Goal: Task Accomplishment & Management: Contribute content

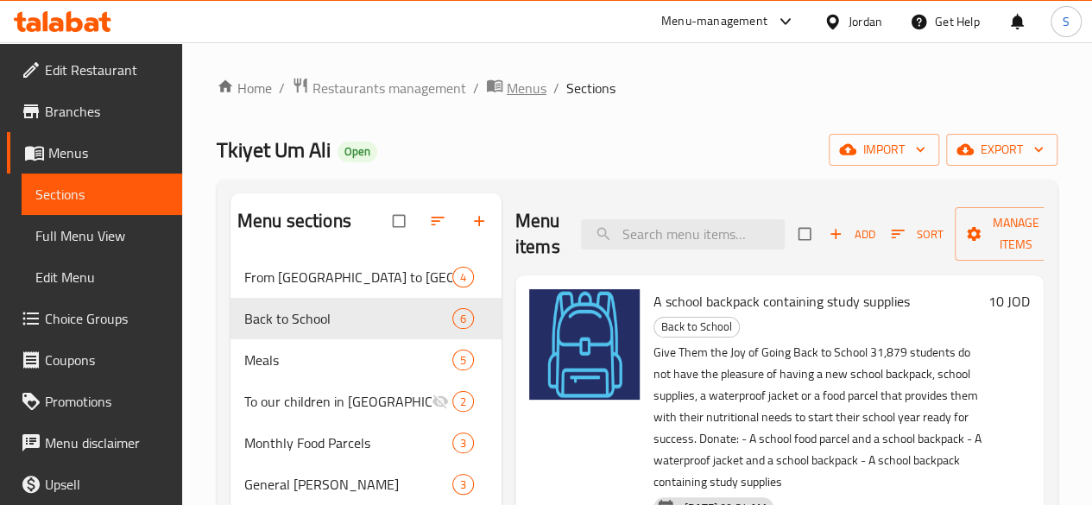
click at [520, 86] on span "Menus" at bounding box center [527, 88] width 40 height 21
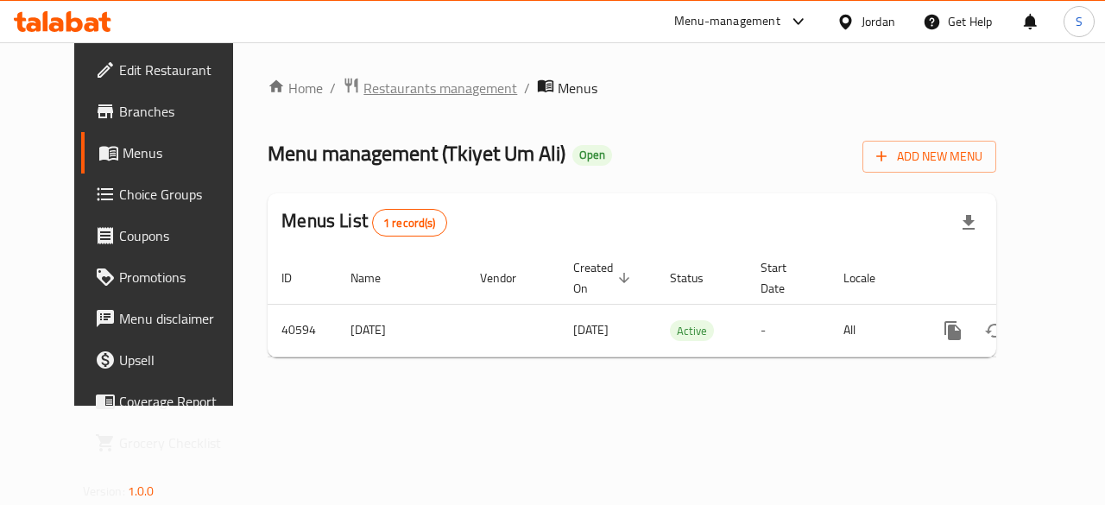
click at [380, 85] on span "Restaurants management" at bounding box center [440, 88] width 154 height 21
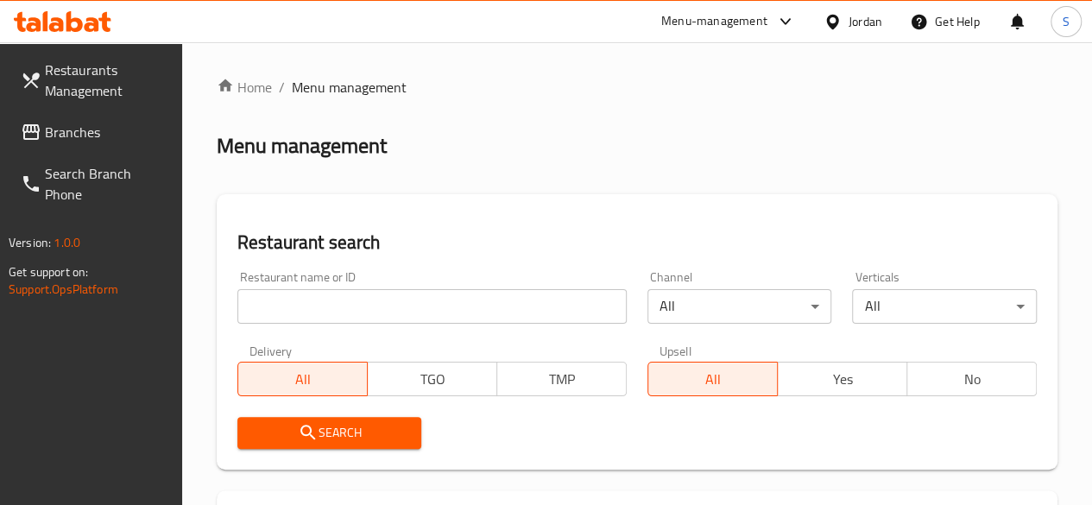
click at [395, 310] on input "search" at bounding box center [431, 306] width 389 height 35
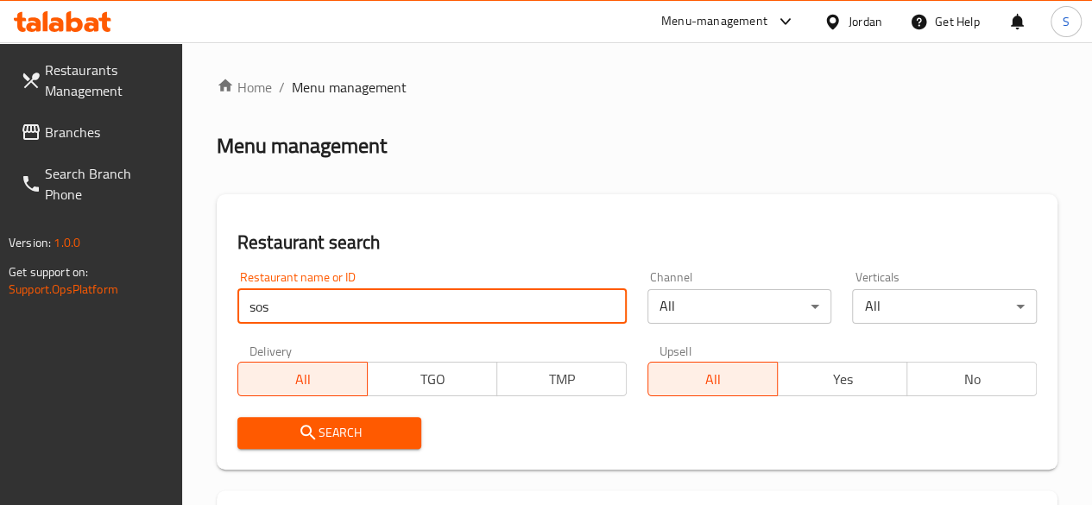
type input "sos"
click button "Search" at bounding box center [329, 433] width 185 height 32
click at [377, 439] on span "Search" at bounding box center [329, 433] width 157 height 22
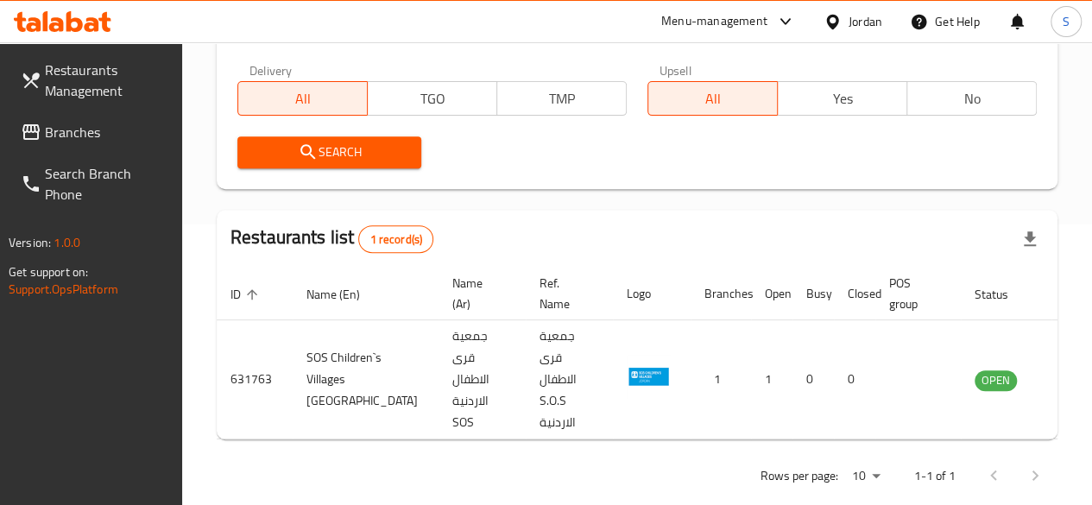
scroll to position [308, 0]
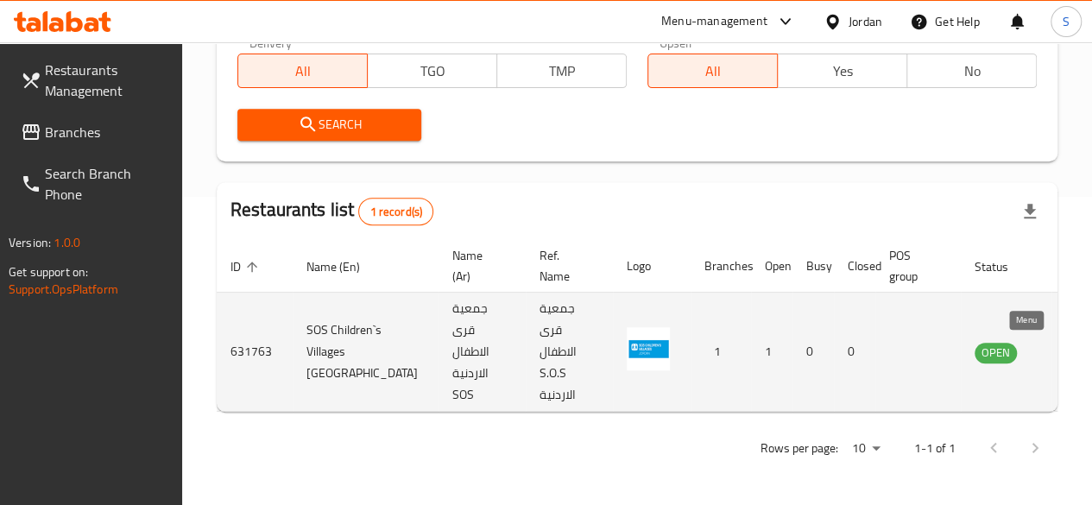
click at [1065, 358] on link "enhanced table" at bounding box center [1081, 352] width 32 height 21
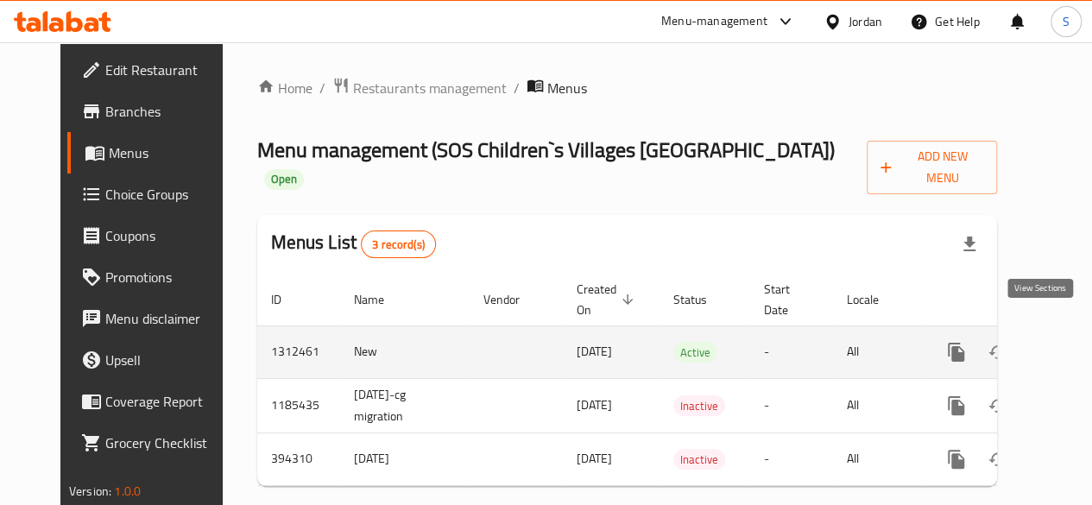
click at [1060, 342] on link "enhanced table" at bounding box center [1080, 351] width 41 height 41
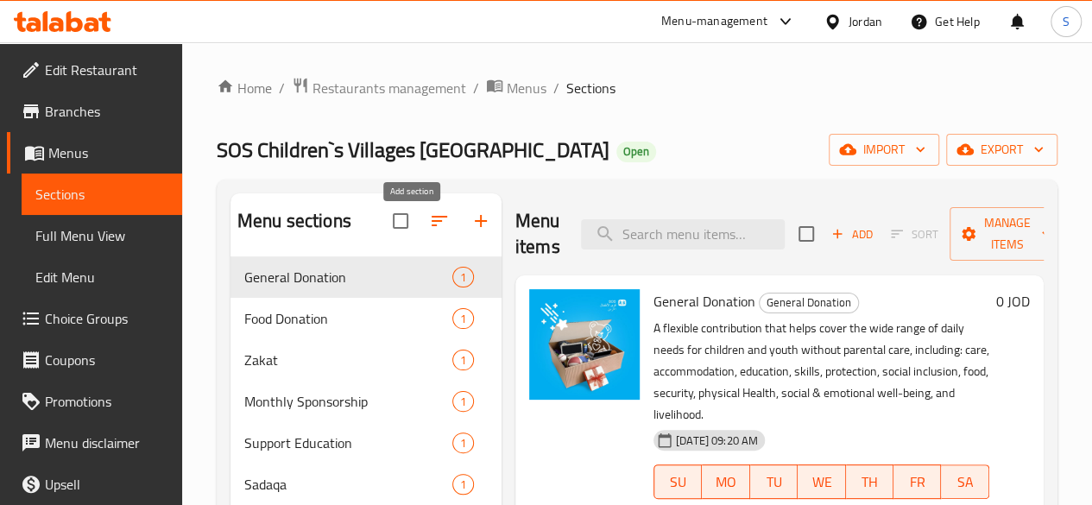
click at [470, 224] on icon "button" at bounding box center [480, 221] width 21 height 21
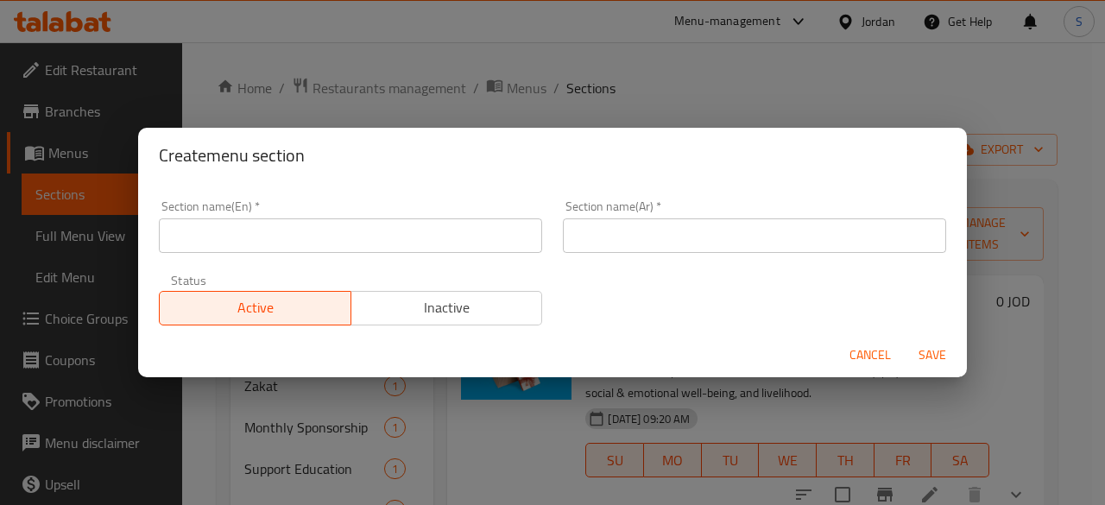
click at [416, 236] on input "text" at bounding box center [350, 235] width 383 height 35
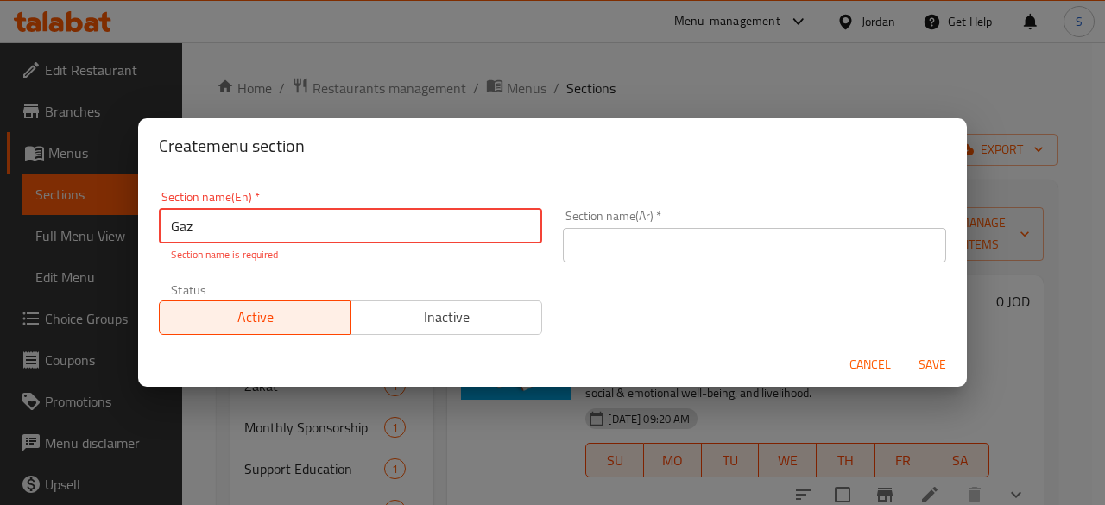
type input "Gaza Campaign"
click at [739, 229] on input "text" at bounding box center [754, 245] width 383 height 35
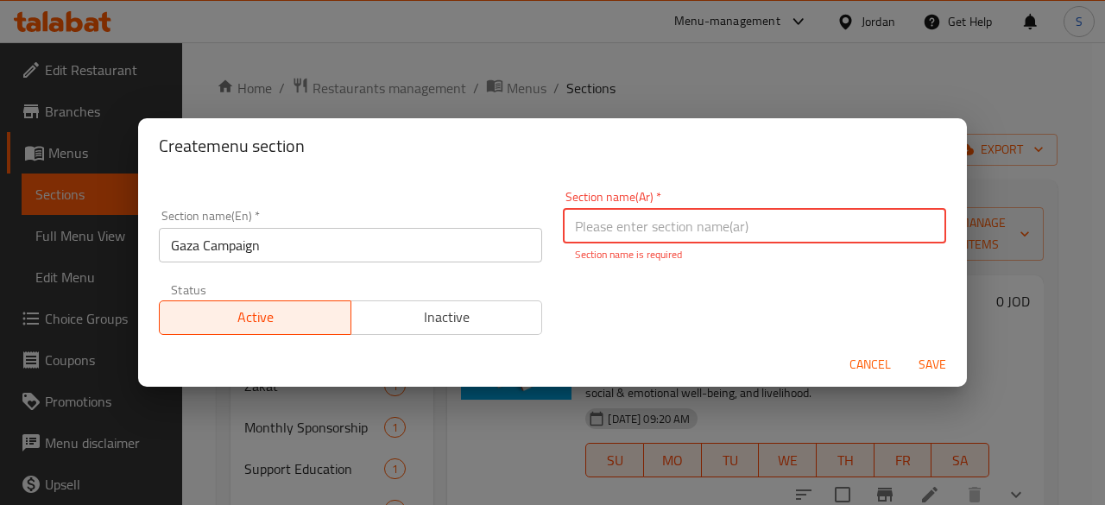
click at [325, 249] on input "Gaza Campaign" at bounding box center [350, 245] width 383 height 35
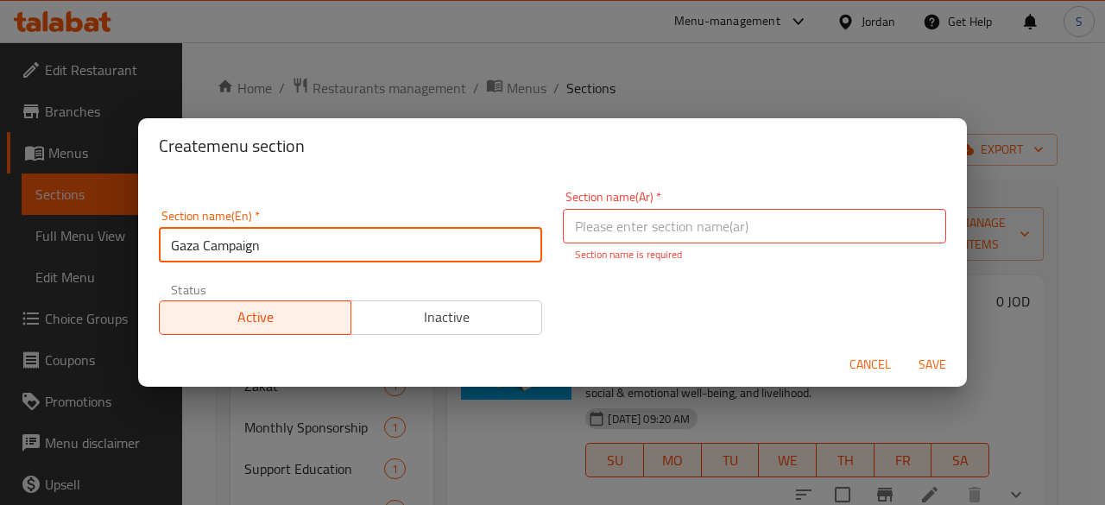
click at [713, 229] on input "text" at bounding box center [754, 226] width 383 height 35
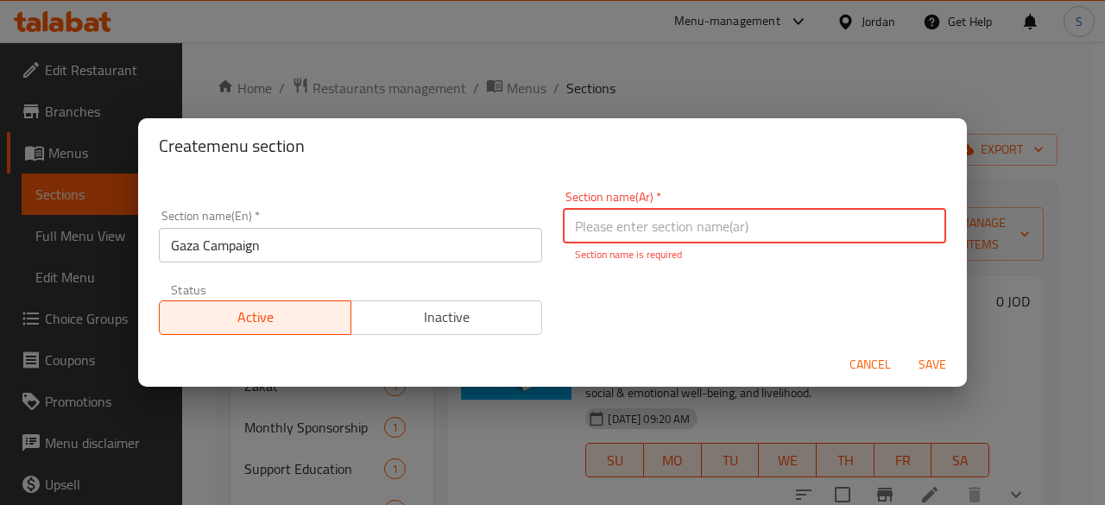
paste input "أطفال [GEOGRAPHIC_DATA]"
type input "أطفال [GEOGRAPHIC_DATA]"
click at [920, 360] on span "Save" at bounding box center [931, 365] width 41 height 22
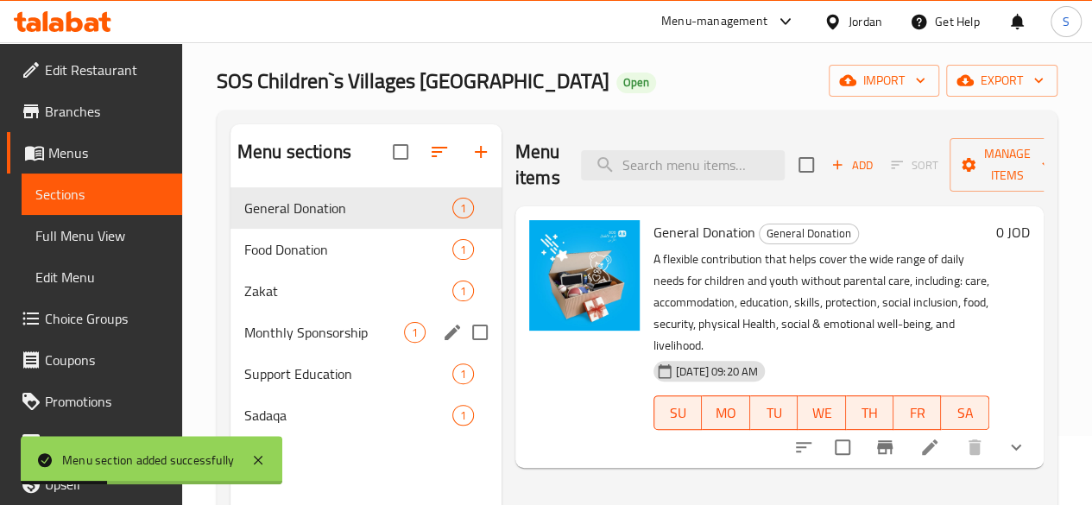
scroll to position [155, 0]
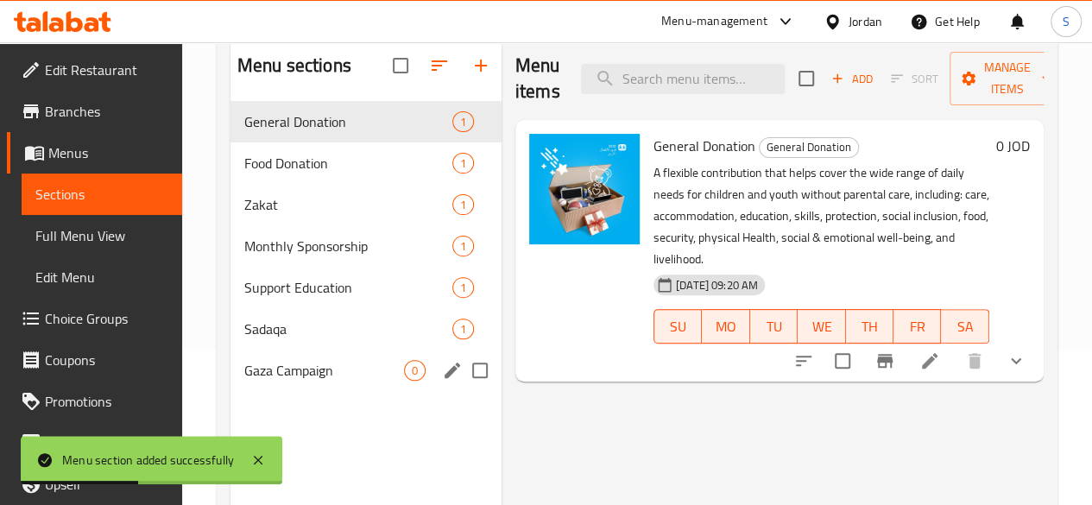
click at [442, 381] on icon "edit" at bounding box center [452, 370] width 21 height 21
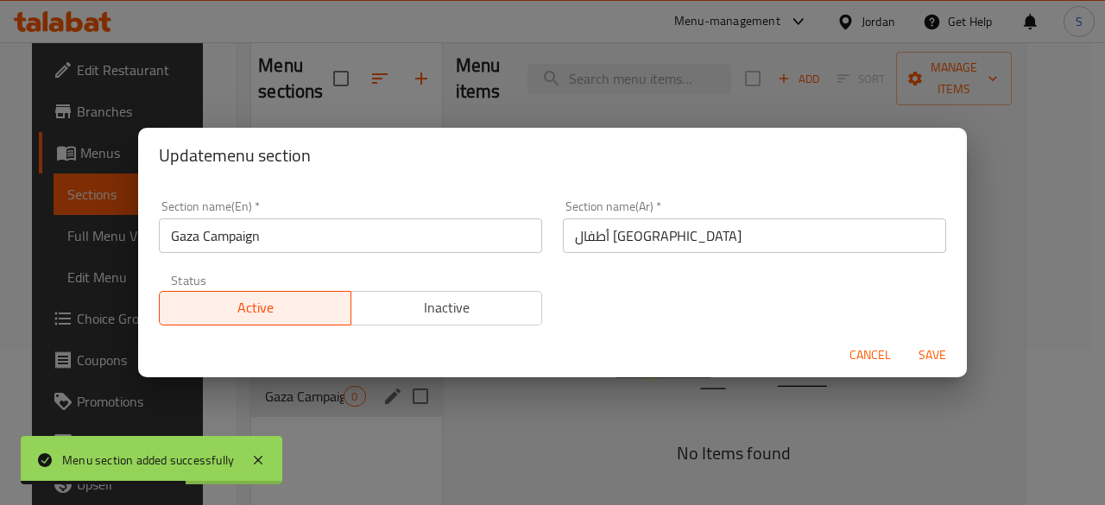
click at [922, 353] on span "Save" at bounding box center [931, 355] width 41 height 22
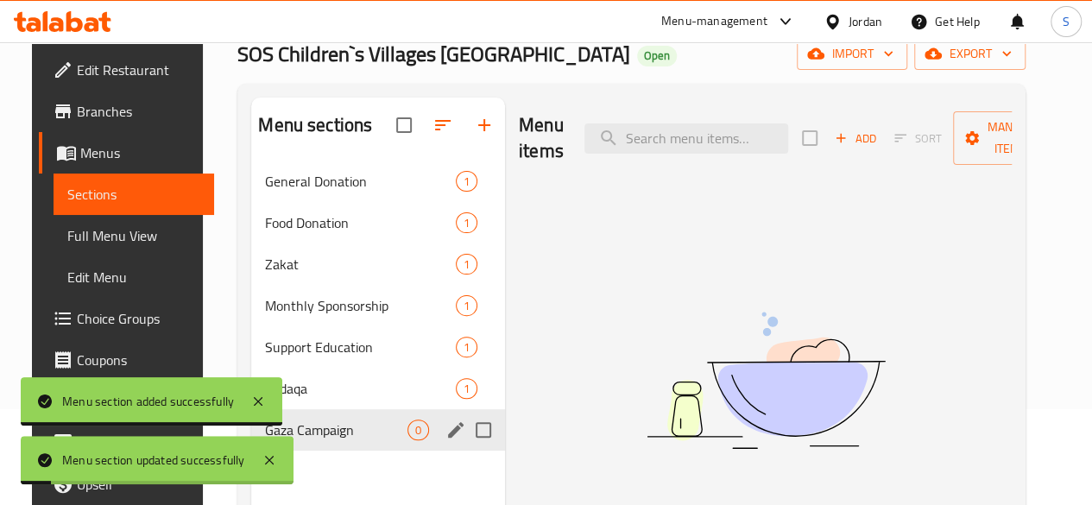
scroll to position [69, 0]
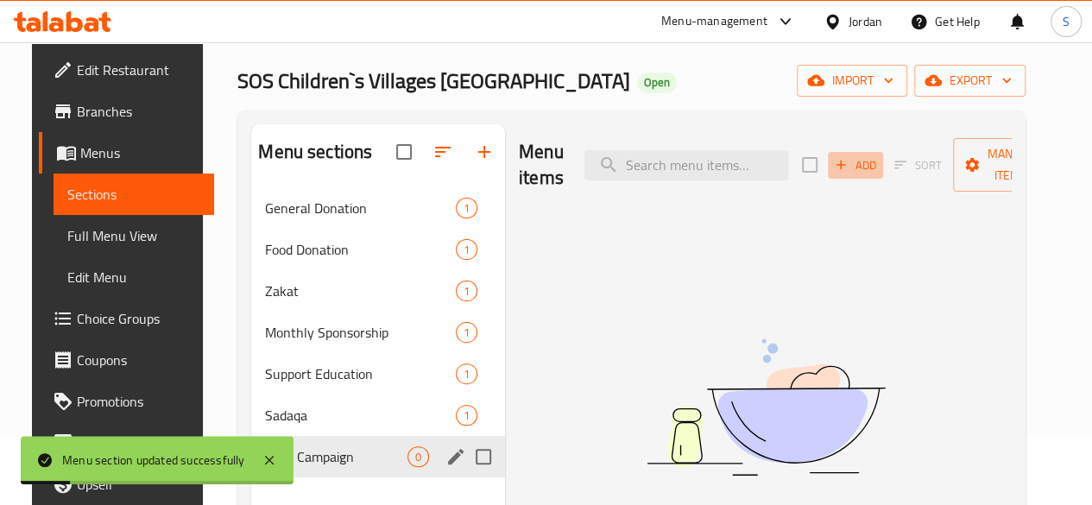
click at [832, 172] on span "Add" at bounding box center [855, 165] width 47 height 20
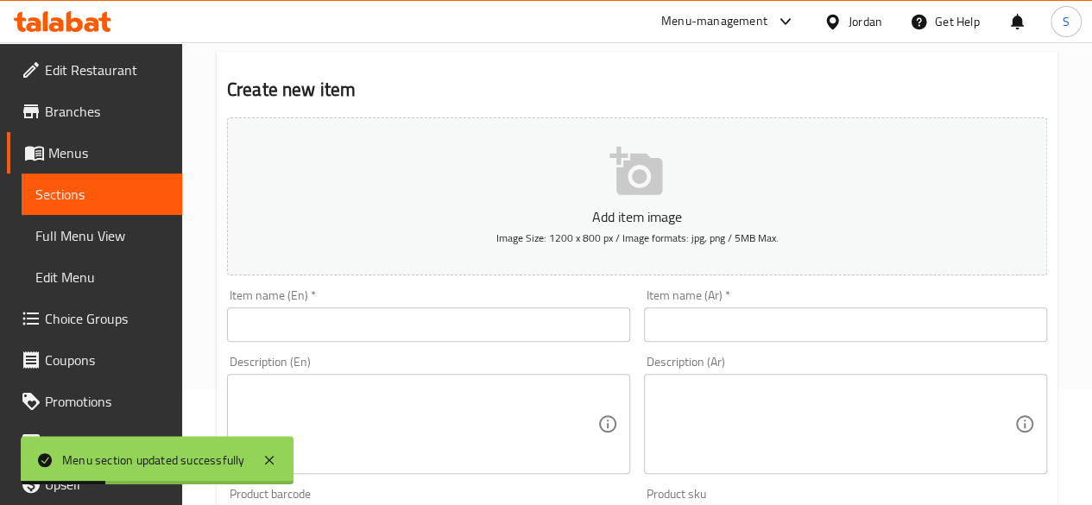
scroll to position [155, 0]
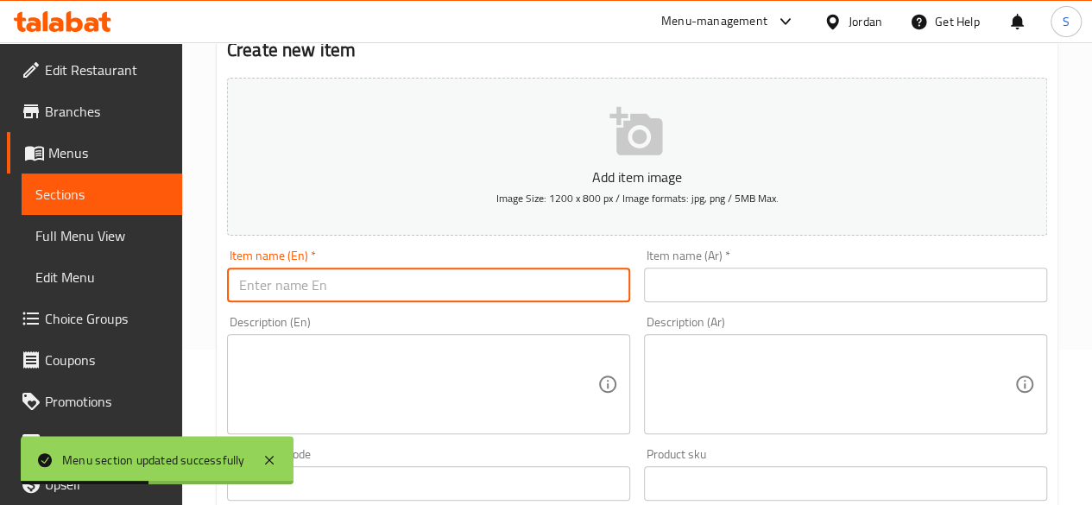
click at [516, 287] on input "text" at bounding box center [428, 285] width 403 height 35
paste input "Support Gaza’s Children, It’s Their Right"
type input "Support Gaza’s Children, It’s Their Right"
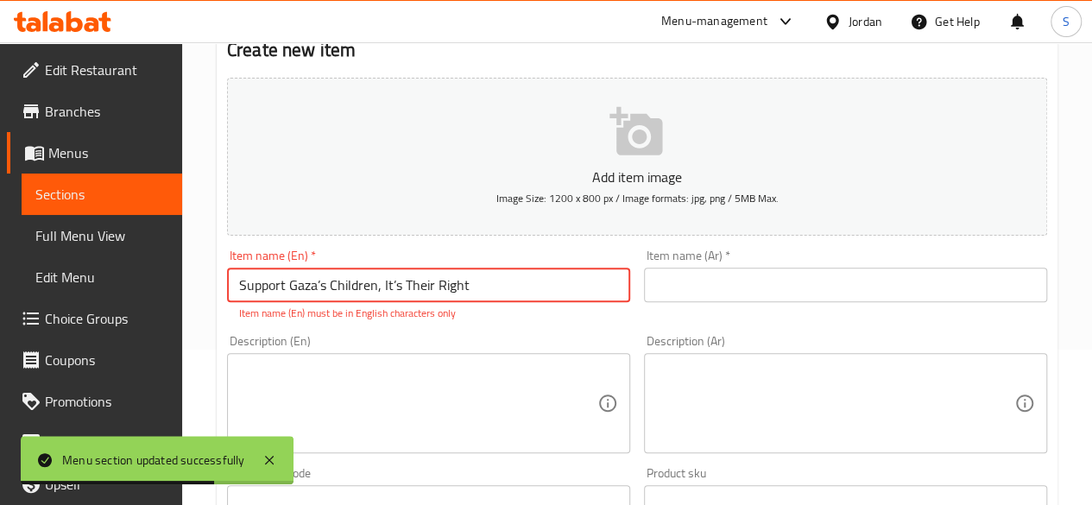
click at [779, 270] on input "text" at bounding box center [845, 285] width 403 height 35
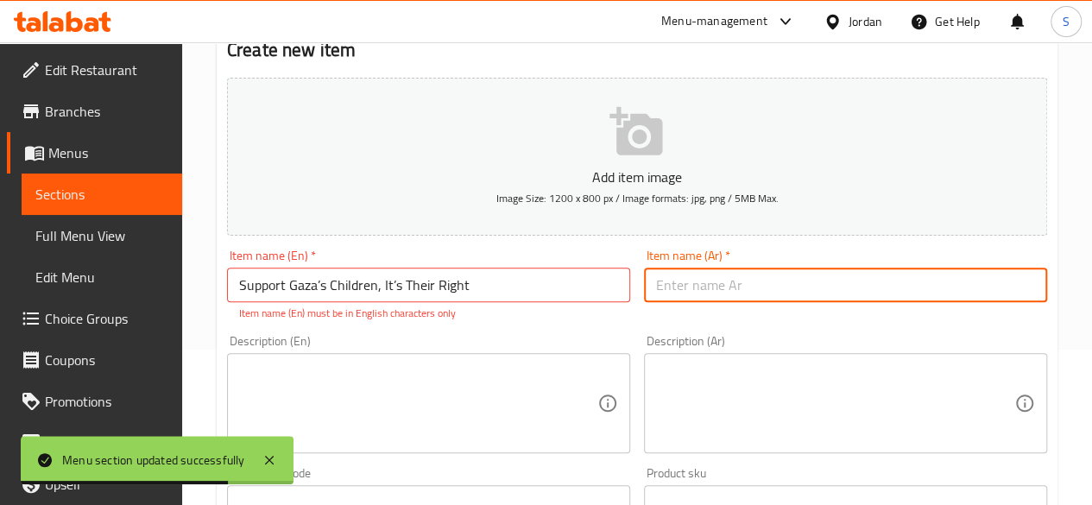
paste input "ادعموا أطفال [GEOGRAPHIC_DATA]، هذا حقّهم"
type input "ادعموا أطفال [GEOGRAPHIC_DATA]، هذا حقّهم"
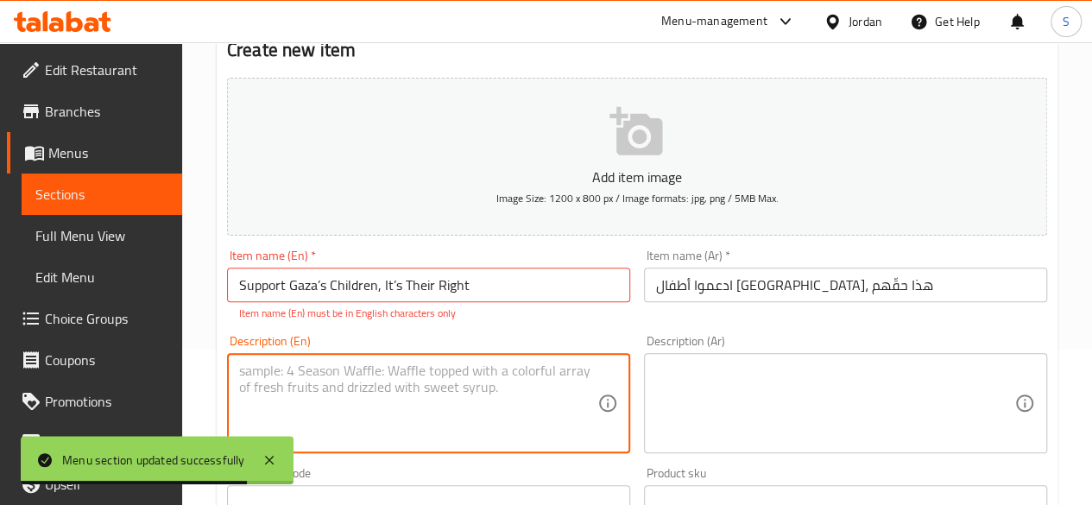
click at [576, 372] on textarea at bounding box center [418, 404] width 358 height 82
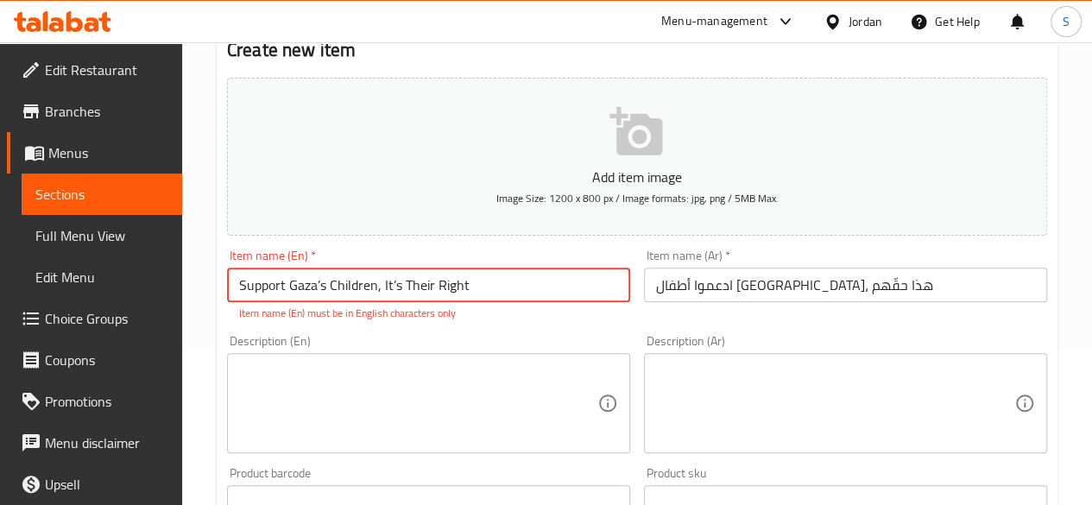
drag, startPoint x: 495, startPoint y: 286, endPoint x: 375, endPoint y: 293, distance: 120.2
click at [375, 293] on input "Support Gaza’s Children, It’s Their Right" at bounding box center [428, 285] width 403 height 35
type input "S"
type input "ٍ"
type input "S"
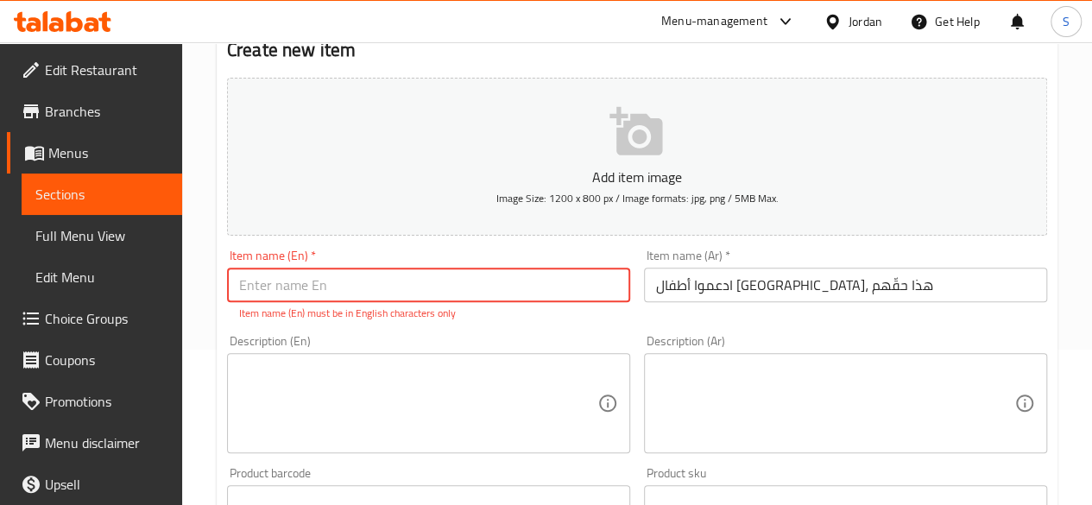
click at [406, 407] on textarea at bounding box center [418, 404] width 358 height 82
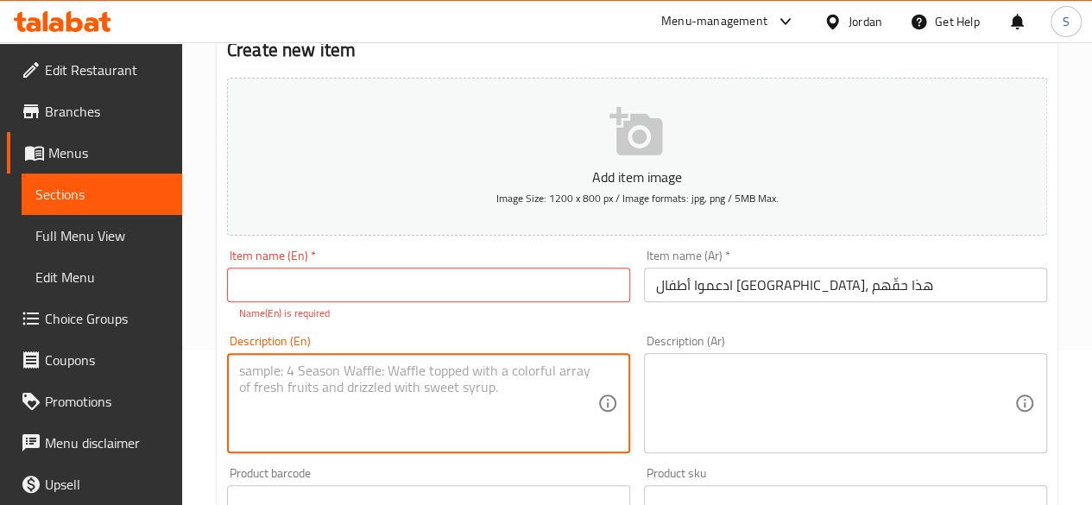
click at [406, 279] on input "text" at bounding box center [428, 285] width 403 height 35
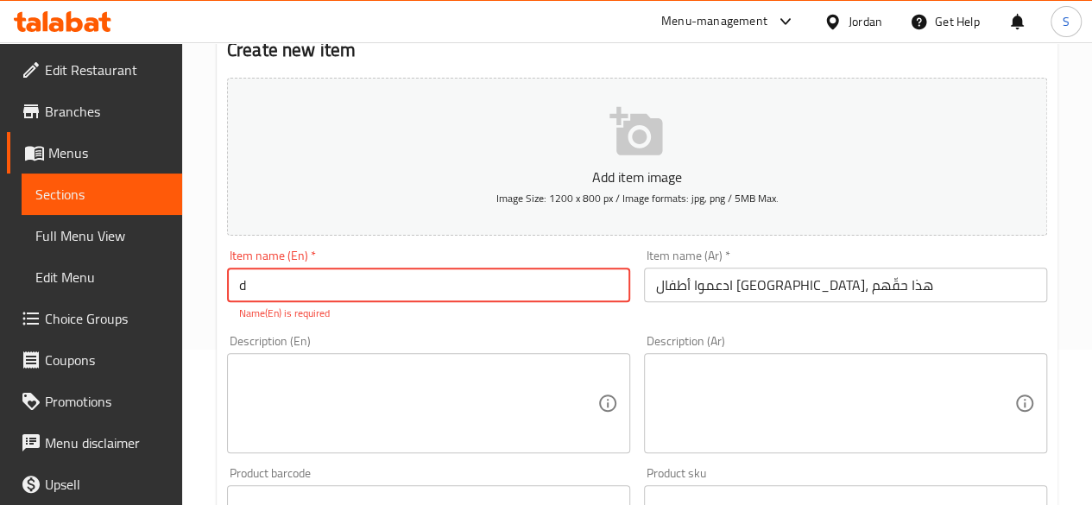
type input "d"
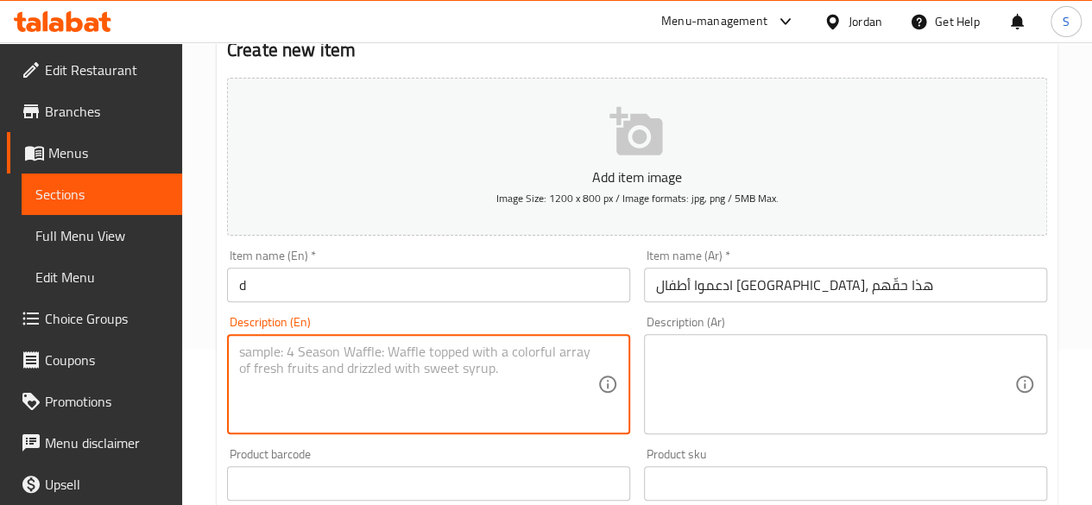
drag, startPoint x: 361, startPoint y: 377, endPoint x: 359, endPoint y: 390, distance: 13.1
click at [359, 393] on textarea at bounding box center [418, 385] width 358 height 82
drag, startPoint x: 359, startPoint y: 289, endPoint x: 373, endPoint y: 291, distance: 13.9
click at [359, 289] on input "d" at bounding box center [428, 285] width 403 height 35
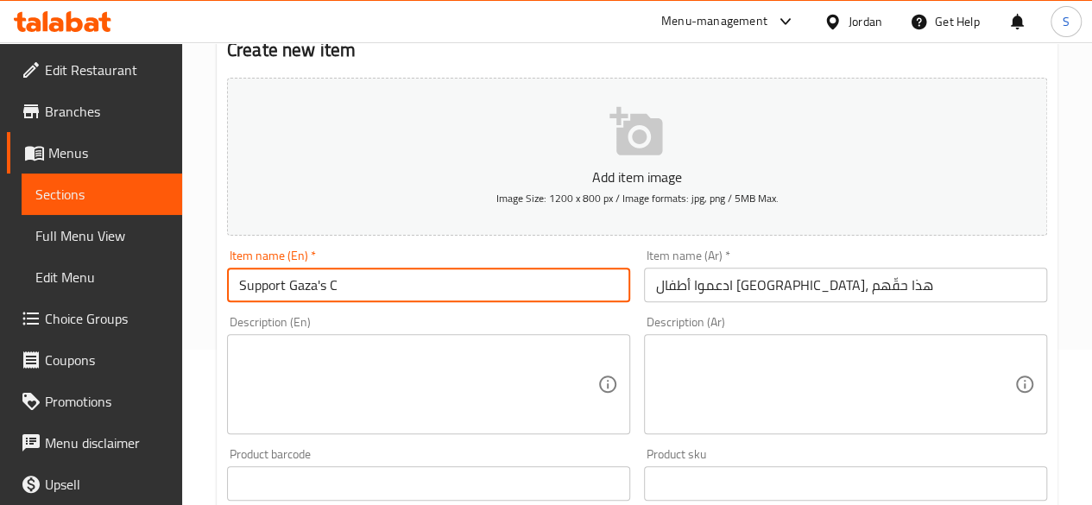
drag, startPoint x: 442, startPoint y: 309, endPoint x: 414, endPoint y: 289, distance: 34.0
click at [414, 289] on input "Support Gaza's C" at bounding box center [428, 285] width 403 height 35
type input "Support Gaza's Children, It's Their Right"
click at [392, 378] on textarea at bounding box center [418, 385] width 358 height 82
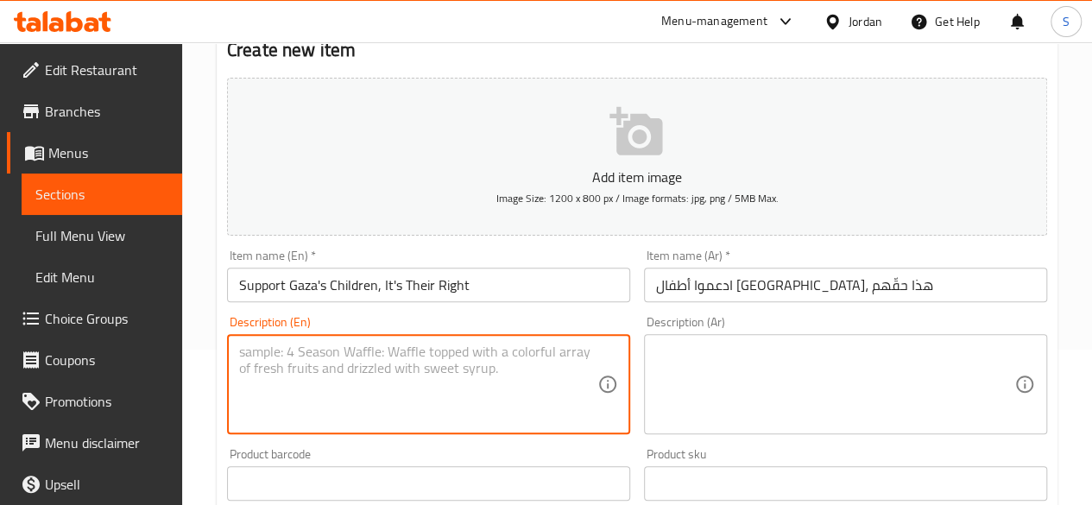
paste textarea "Thousands of children in [GEOGRAPHIC_DATA] lost limbs and homes. They have the …"
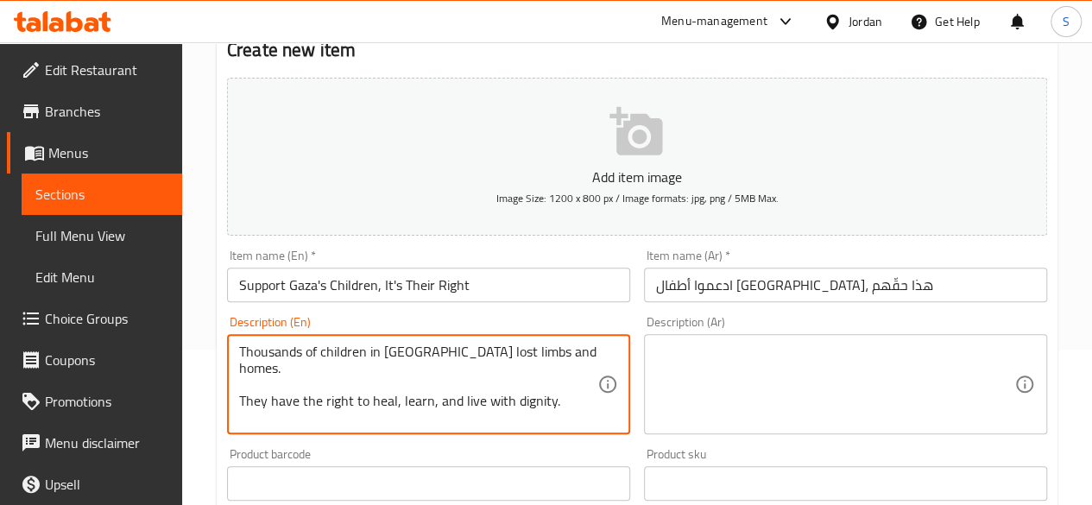
scroll to position [69, 0]
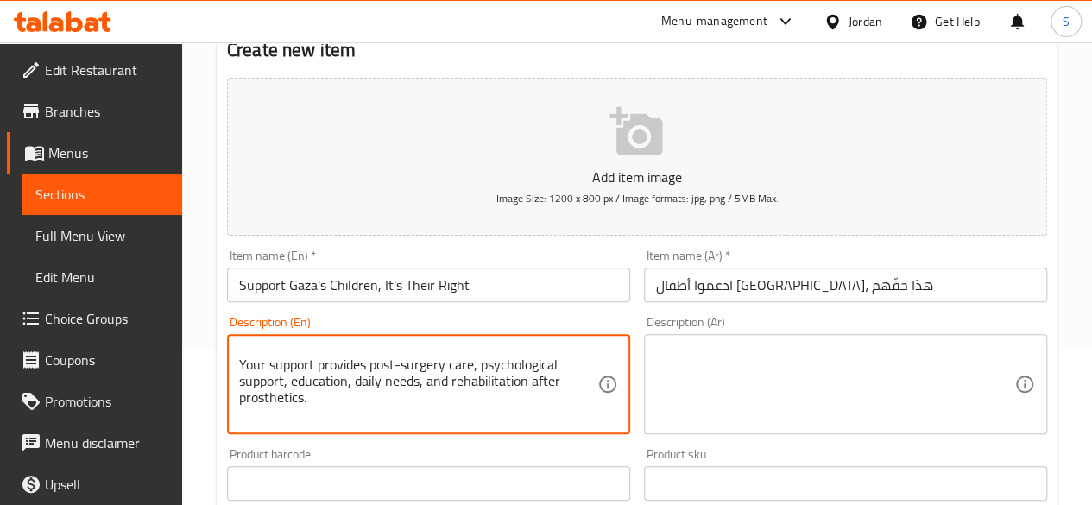
click at [789, 383] on textarea at bounding box center [835, 385] width 358 height 82
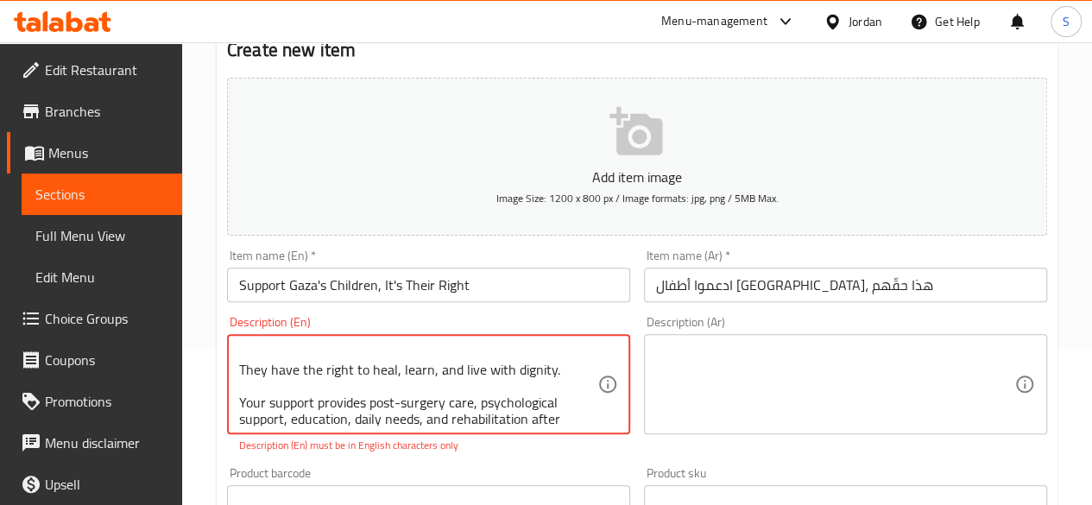
scroll to position [0, 0]
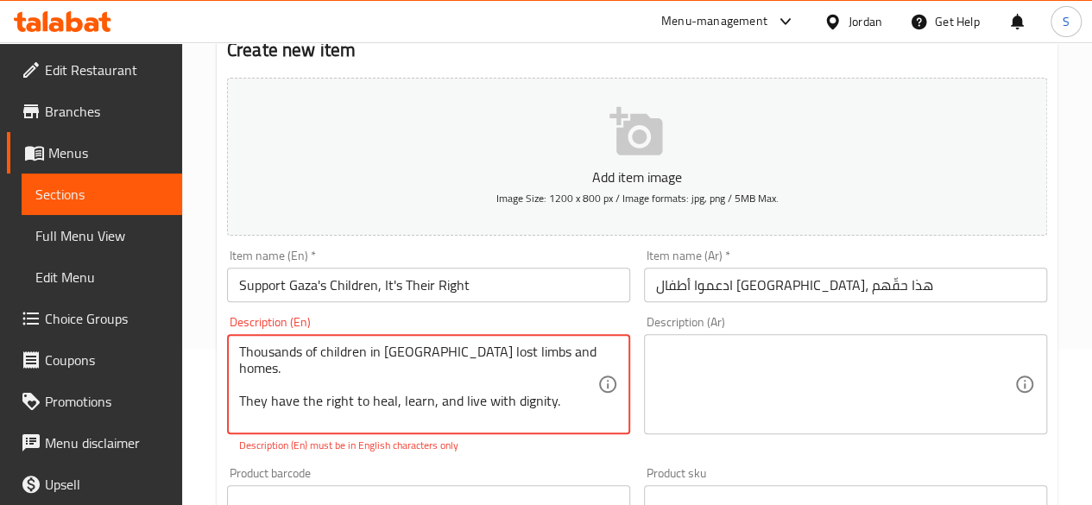
click at [554, 355] on textarea "Thousands of children in [GEOGRAPHIC_DATA] lost limbs and homes. They have the …" at bounding box center [418, 385] width 358 height 82
drag, startPoint x: 233, startPoint y: 381, endPoint x: 535, endPoint y: 414, distance: 303.9
click at [534, 414] on div "Thousands of children in [GEOGRAPHIC_DATA] lost limbs and homes. They have the …" at bounding box center [428, 384] width 403 height 100
click at [567, 415] on textarea "Thousands of children in [GEOGRAPHIC_DATA] lost limbs and homes. They have the …" at bounding box center [418, 385] width 358 height 82
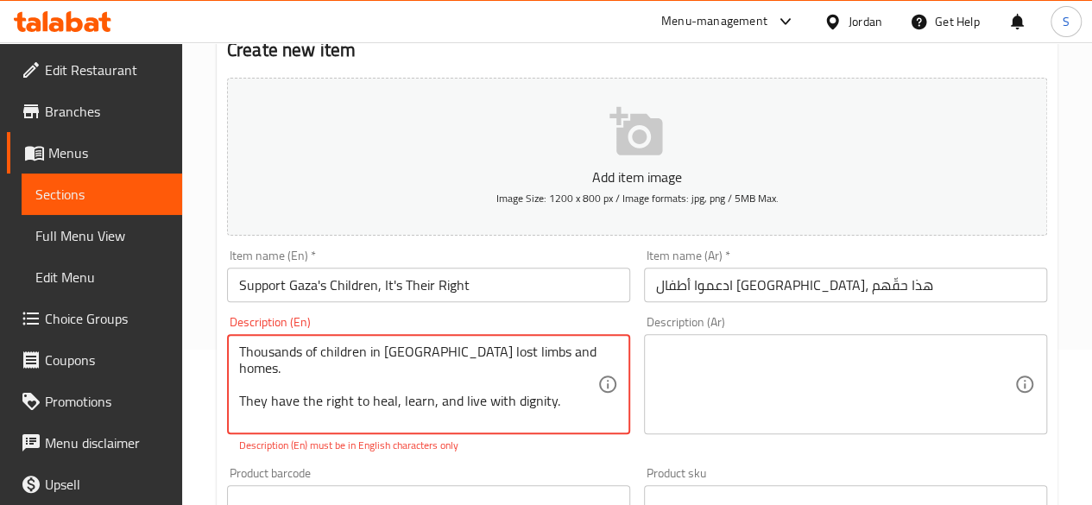
click at [567, 415] on textarea "Thousands of children in [GEOGRAPHIC_DATA] lost limbs and homes. They have the …" at bounding box center [418, 385] width 358 height 82
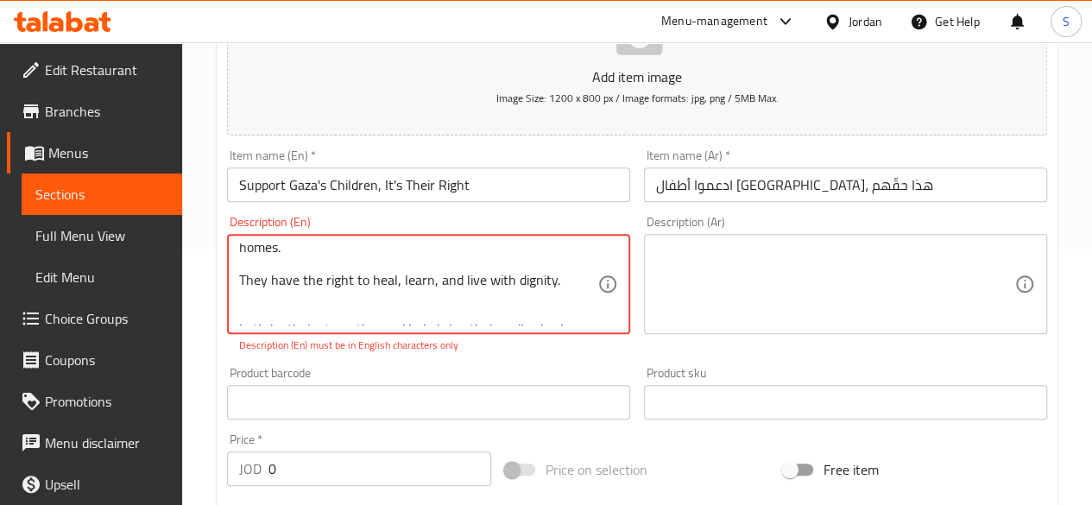
scroll to position [328, 0]
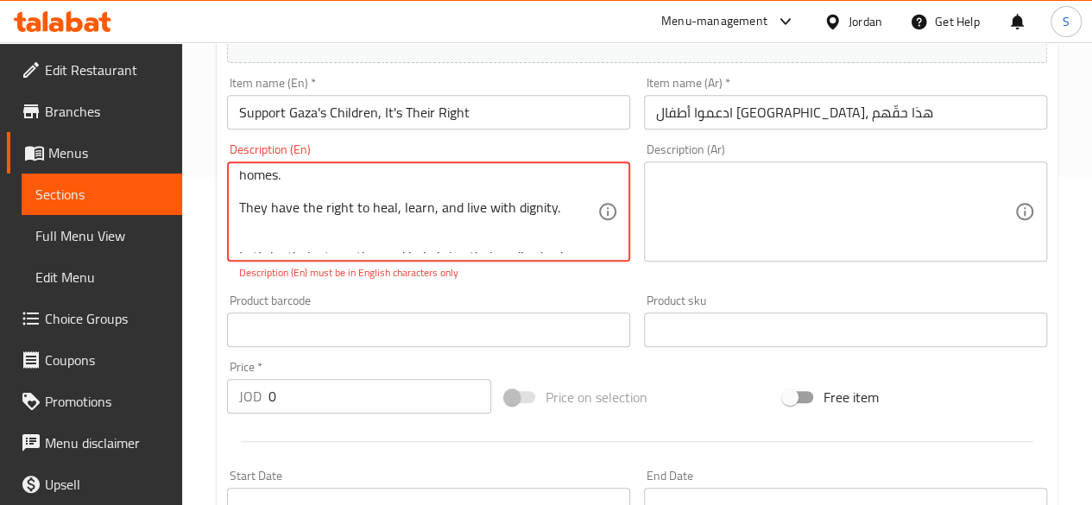
drag, startPoint x: 576, startPoint y: 237, endPoint x: 210, endPoint y: 263, distance: 366.9
click at [210, 263] on div "Home / Restaurants management / Menus / Sections / item / create Gaza Campaign …" at bounding box center [637, 312] width 910 height 1196
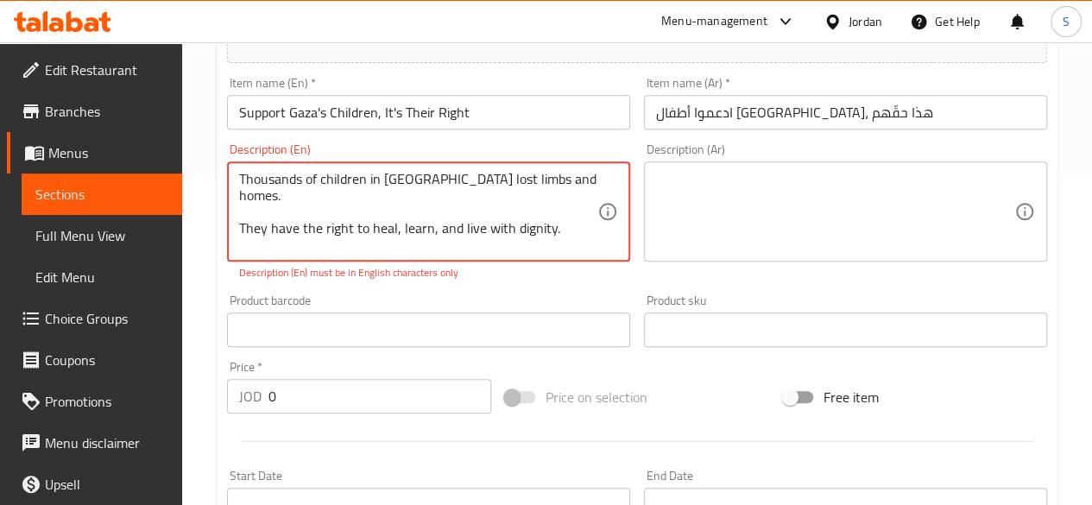
scroll to position [16, 0]
click at [823, 199] on textarea at bounding box center [835, 212] width 358 height 82
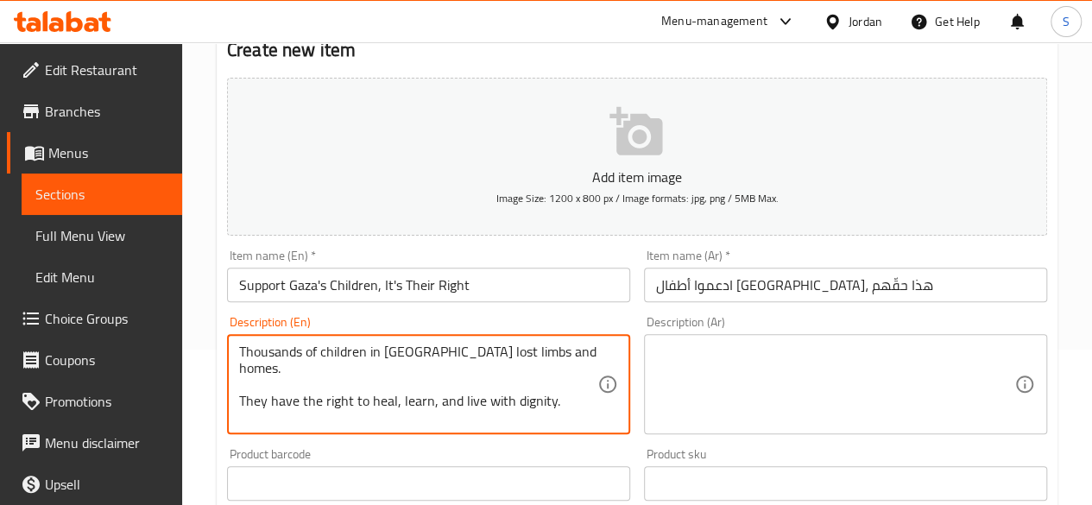
scroll to position [0, 0]
click at [231, 388] on div "Thousands of children in [GEOGRAPHIC_DATA] lost limbs and homes. They have the …" at bounding box center [428, 384] width 403 height 100
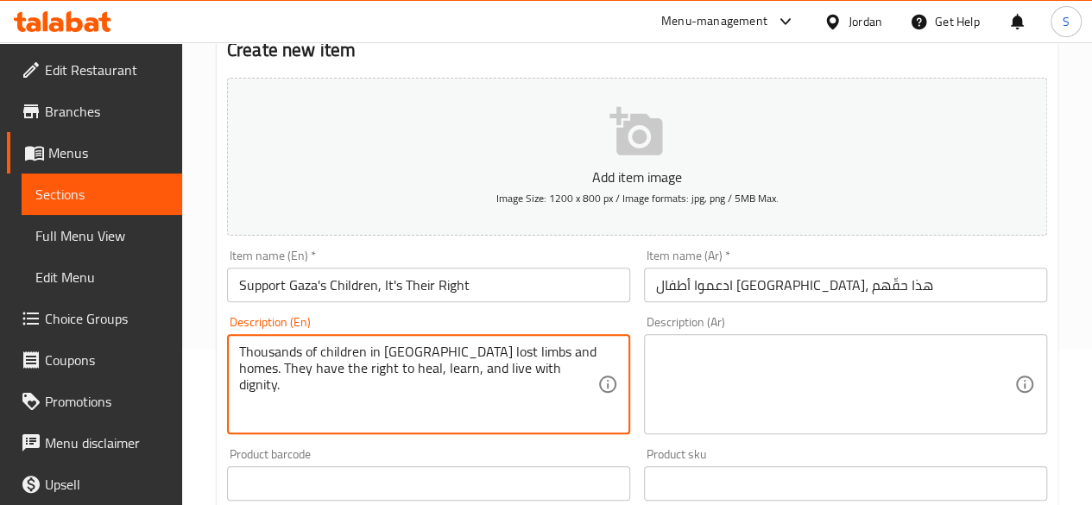
click at [564, 373] on textarea "Thousands of children in [GEOGRAPHIC_DATA] lost limbs and homes. They have the …" at bounding box center [418, 385] width 358 height 82
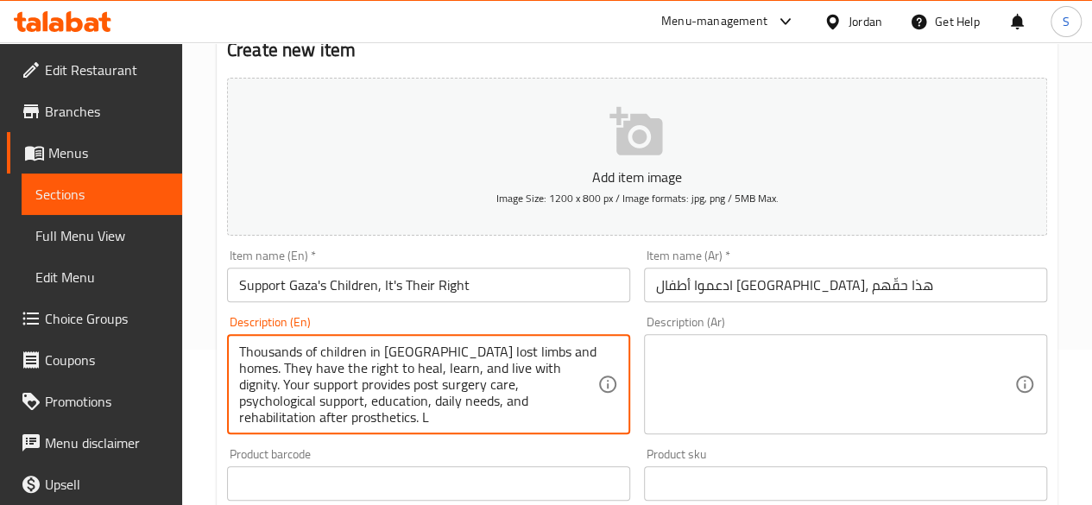
scroll to position [4, 0]
type textarea "Thousands of children in [GEOGRAPHIC_DATA] lost limbs and homes. They have the …"
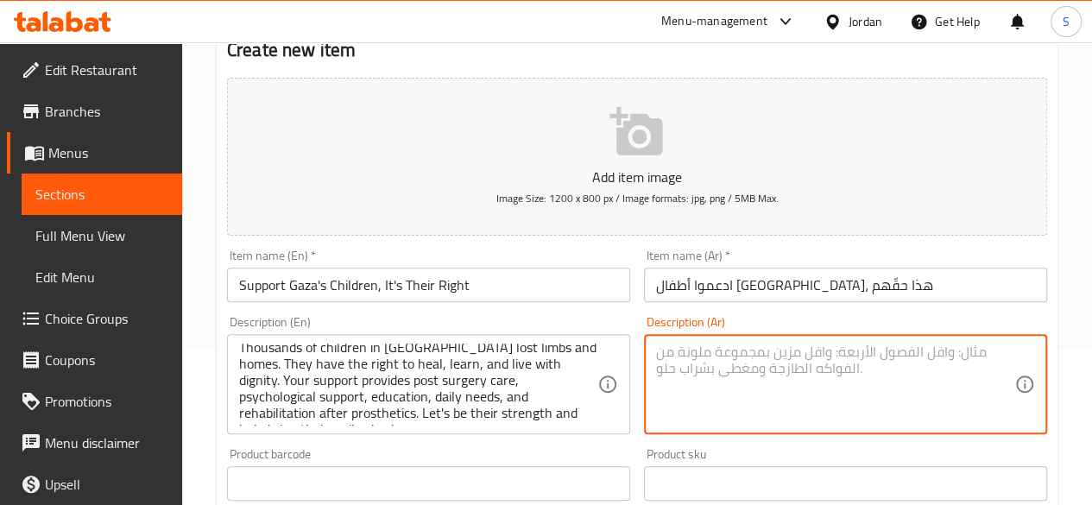
click at [712, 365] on textarea at bounding box center [835, 385] width 358 height 82
paste textarea "آلاف الأطفال في [GEOGRAPHIC_DATA] فقدوا أطرافهم ومنازلهم. لهم الحق في التعافي، …"
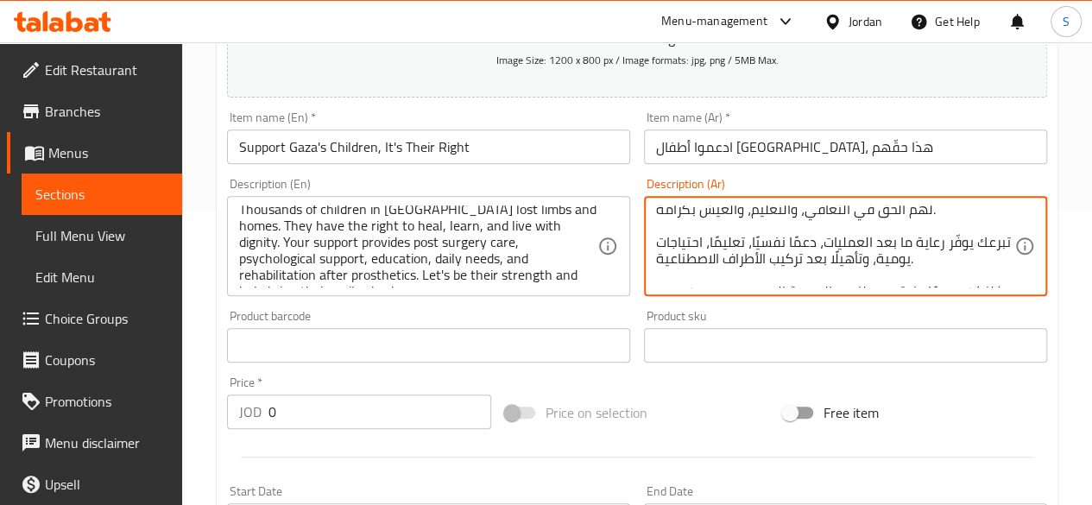
scroll to position [328, 0]
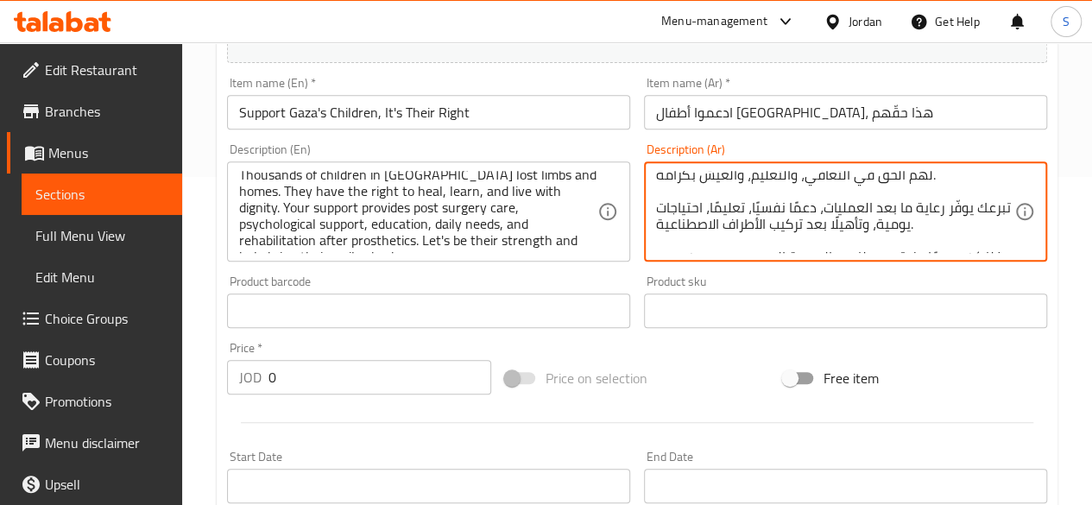
click at [520, 284] on div "Add item image Image Size: 1200 x 800 px / Image formats: jpg, png / 5MB Max. I…" at bounding box center [637, 270] width 834 height 744
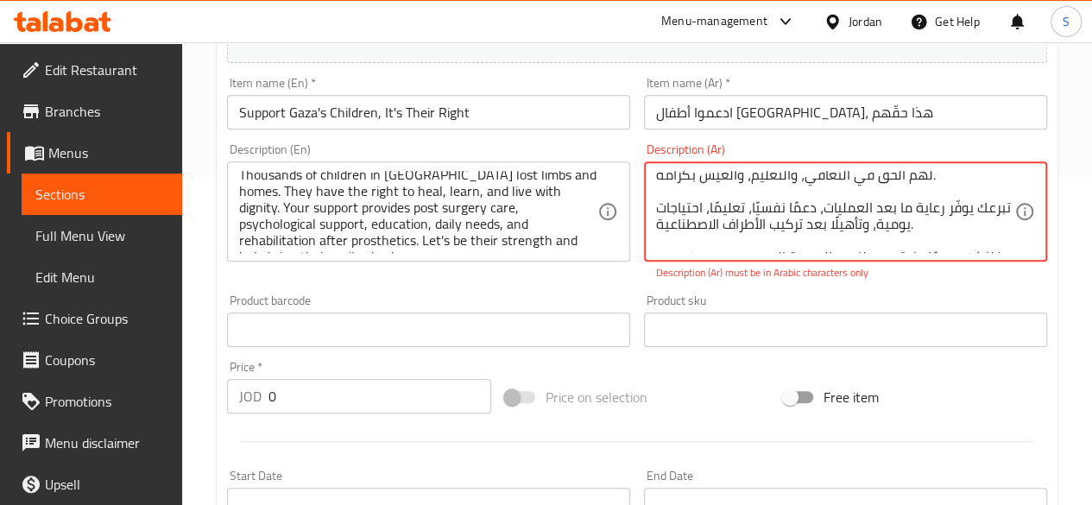
click at [784, 237] on textarea "آلاف الأطفال في [GEOGRAPHIC_DATA] فقدوا أطرافهم ومنازلهم. لهم الحق في التعافي، …" at bounding box center [835, 212] width 358 height 82
click at [784, 238] on textarea "آلاف الأطفال في [GEOGRAPHIC_DATA] فقدوا أطرافهم ومنازلهم. لهم الحق في التعافي، …" at bounding box center [835, 212] width 358 height 82
click at [785, 236] on textarea "آلاف الأطفال في [GEOGRAPHIC_DATA] فقدوا أطرافهم ومنازلهم. لهم الحق في التعافي، …" at bounding box center [835, 212] width 358 height 82
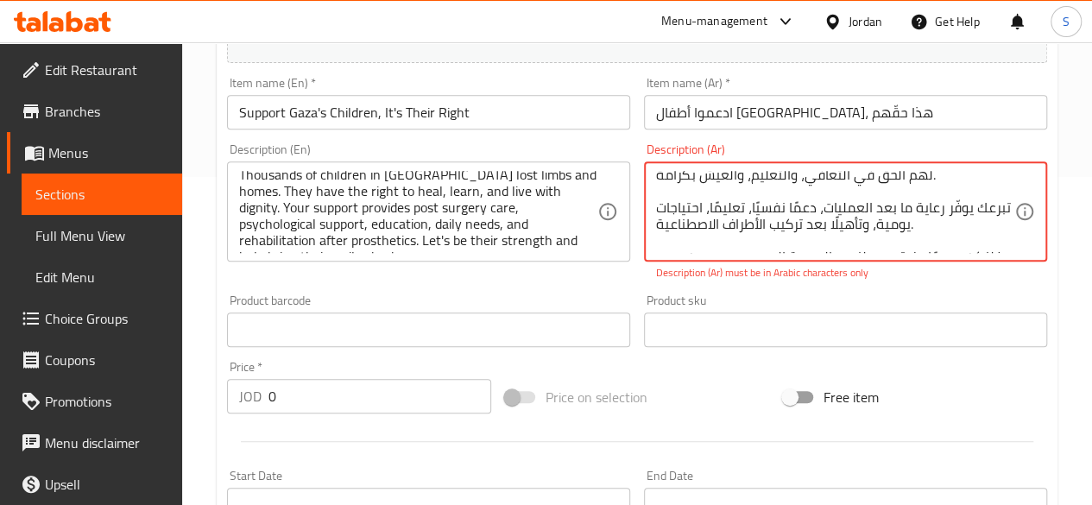
click at [785, 236] on textarea "آلاف الأطفال في [GEOGRAPHIC_DATA] فقدوا أطرافهم ومنازلهم. لهم الحق في التعافي، …" at bounding box center [835, 212] width 358 height 82
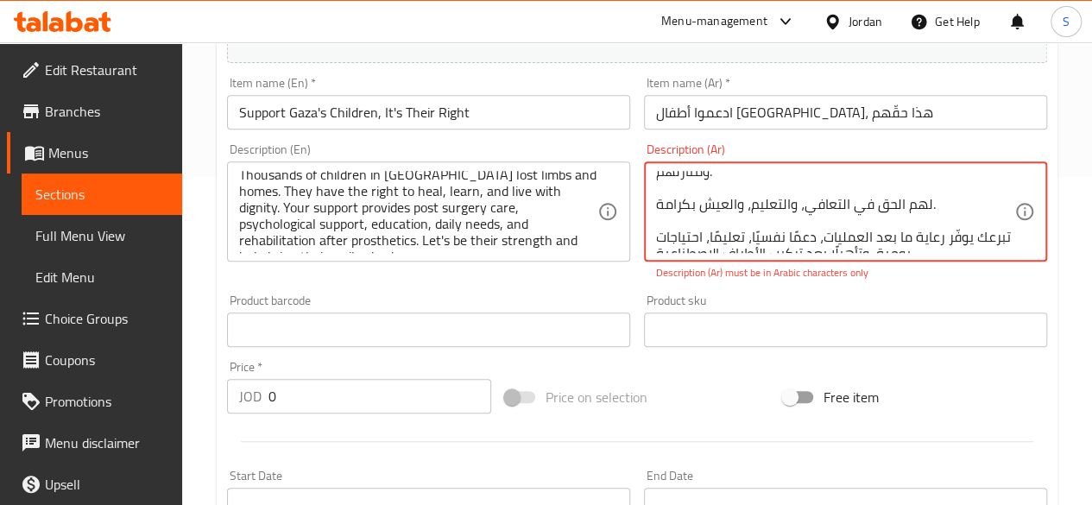
scroll to position [0, 0]
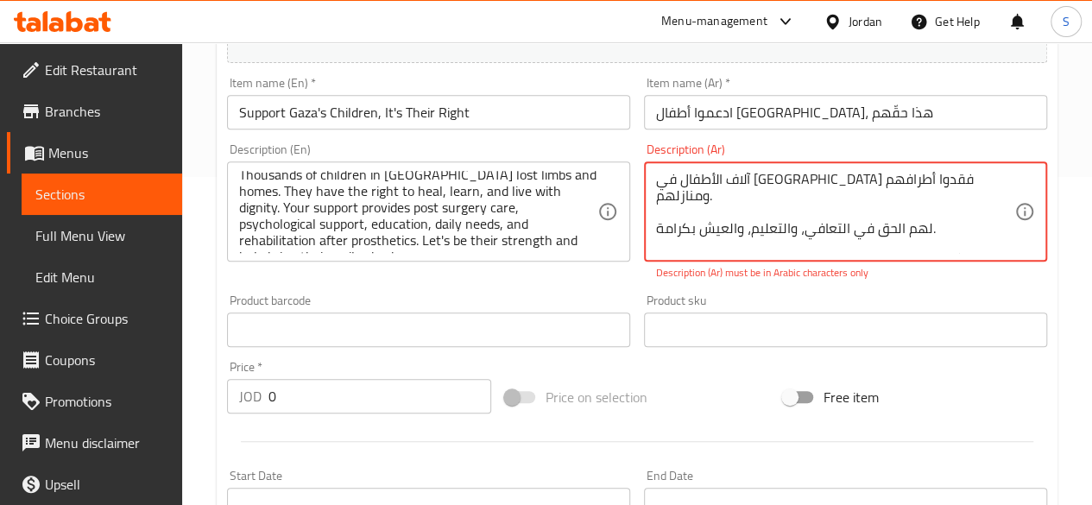
drag, startPoint x: 967, startPoint y: 213, endPoint x: 878, endPoint y: 216, distance: 88.9
click at [878, 216] on textarea "آلاف الأطفال في [GEOGRAPHIC_DATA] فقدوا أطرافهم ومنازلهم. لهم الحق في التعافي، …" at bounding box center [835, 212] width 358 height 82
click at [924, 180] on textarea "آلاف الأطفال في [GEOGRAPHIC_DATA] فقدوا أطرافهم ومنازلهم. لهم الحق في التعافي، …" at bounding box center [835, 212] width 358 height 82
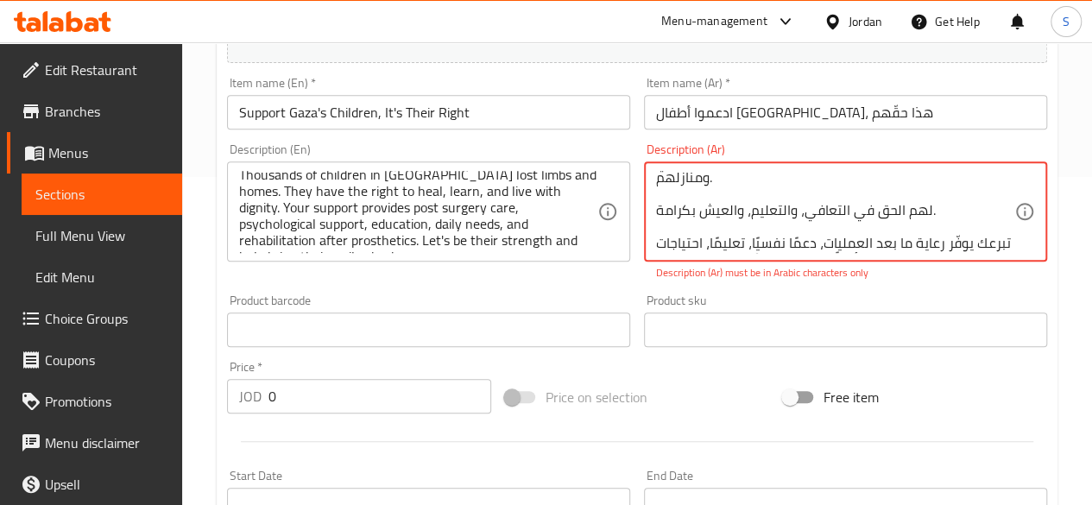
scroll to position [54, 0]
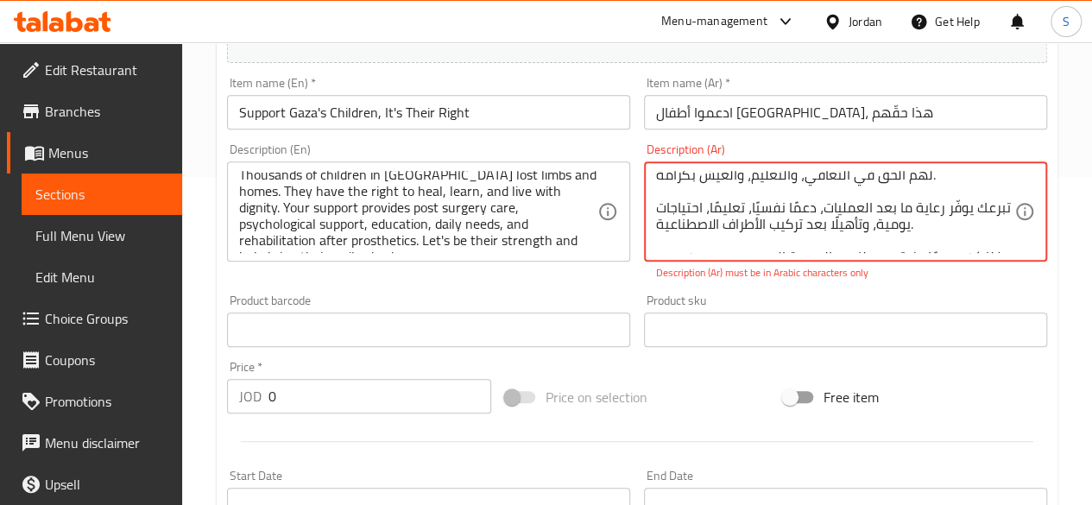
drag, startPoint x: 932, startPoint y: 172, endPoint x: 665, endPoint y: 237, distance: 275.5
click at [665, 237] on textarea "آلاف الأطفال في [GEOGRAPHIC_DATA] فقدوا أطرافهم ومنازلهم. لهم الحق في التعافي، …" at bounding box center [835, 212] width 358 height 82
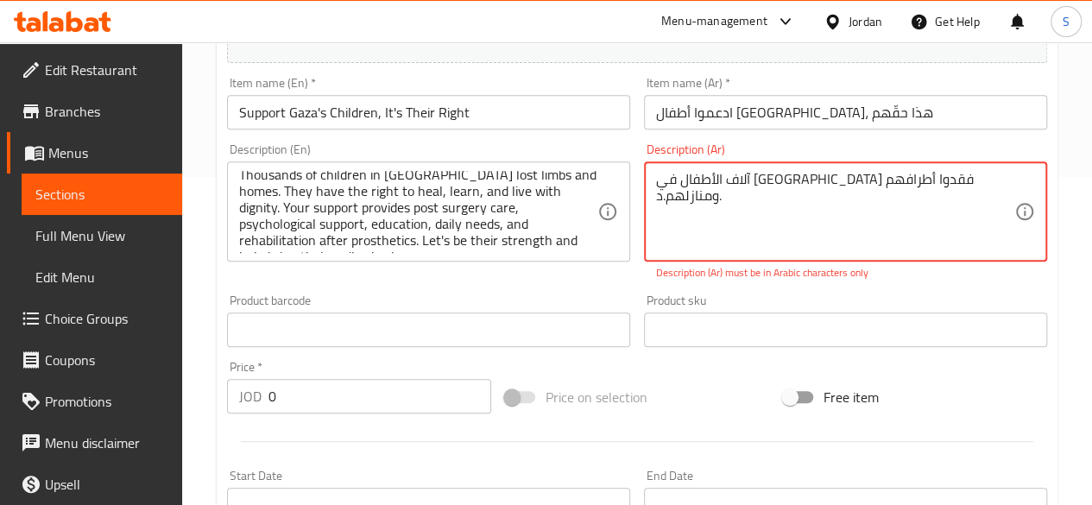
scroll to position [0, 0]
drag, startPoint x: 879, startPoint y: 191, endPoint x: 901, endPoint y: 149, distance: 47.1
click at [901, 149] on div "Description (Ar) آلاف الأطفال في [GEOGRAPHIC_DATA] فقدوا أطرافهم ومنازلهم.د. De…" at bounding box center [845, 211] width 403 height 137
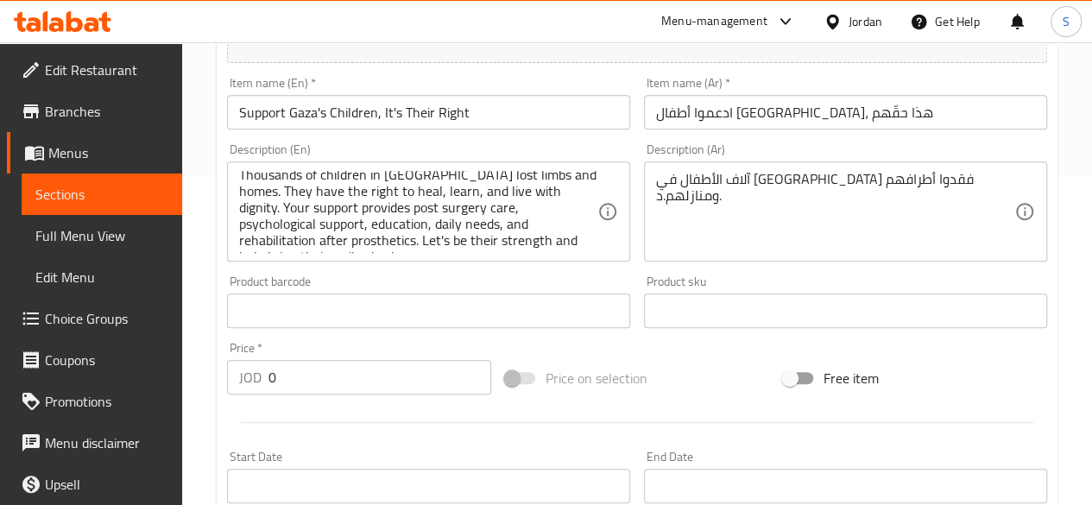
click at [891, 308] on div "Product sku Product sku" at bounding box center [845, 301] width 403 height 53
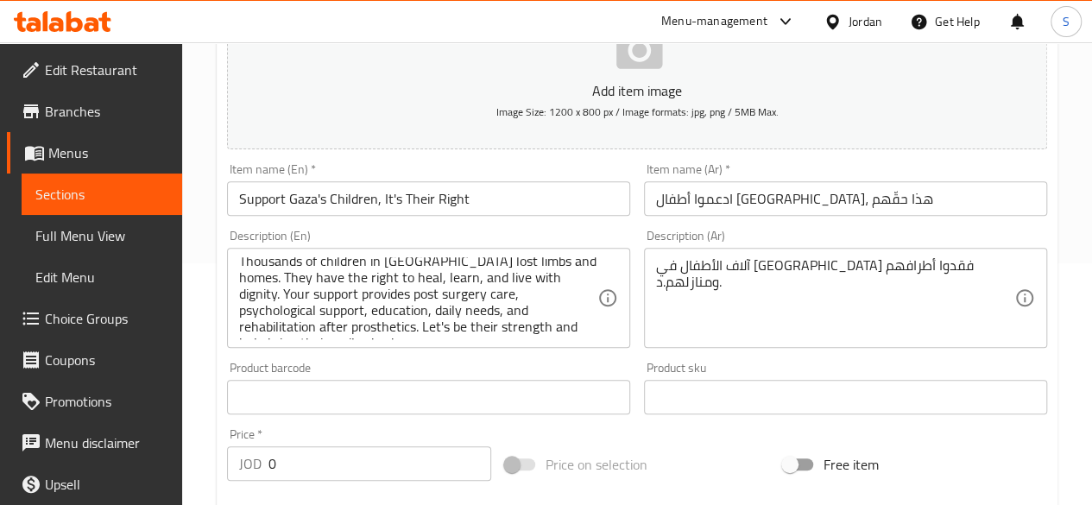
click at [647, 269] on div "آلاف الأطفال في [GEOGRAPHIC_DATA] فقدوا أطرافهم ومنازلهم.د. Description (Ar)" at bounding box center [845, 298] width 403 height 100
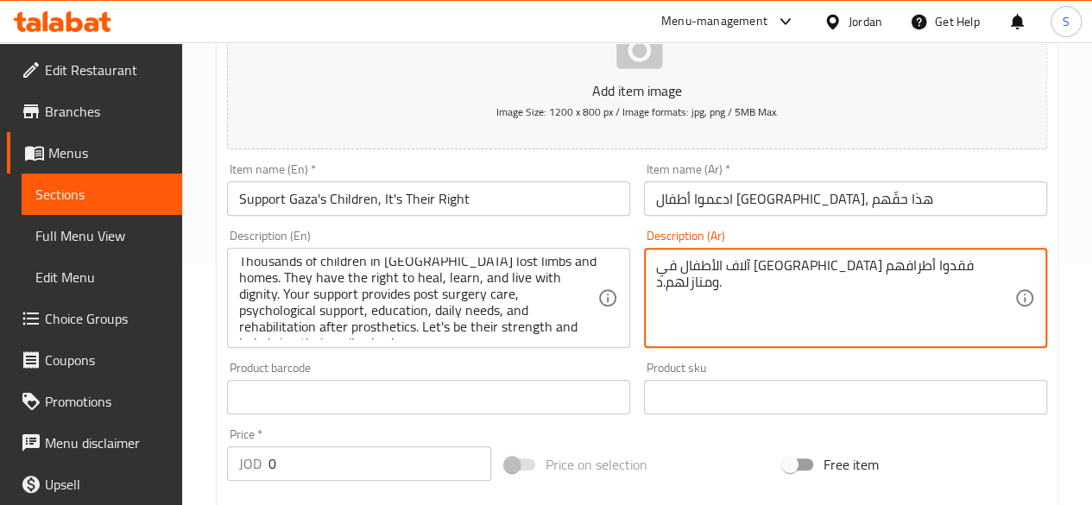
click at [661, 264] on textarea "آلاف الأطفال في [GEOGRAPHIC_DATA] فقدوا أطرافهم ومنازلهم.د." at bounding box center [835, 298] width 358 height 82
drag, startPoint x: 665, startPoint y: 263, endPoint x: 649, endPoint y: 266, distance: 15.8
click at [649, 266] on div "آلاف الأطفال في [GEOGRAPHIC_DATA] فقدوا أطرافهم ومنازلهم.د. Description (Ar)" at bounding box center [845, 298] width 403 height 100
click at [651, 270] on div "آلاف الأطفال في [GEOGRAPHIC_DATA] فقدوا أطرافهم ومنازلهم. Description (Ar)" at bounding box center [845, 298] width 403 height 100
click at [658, 269] on textarea "آلاف الأطفال في [GEOGRAPHIC_DATA] فقدوا أطرافهم ومنازلهم." at bounding box center [835, 298] width 358 height 82
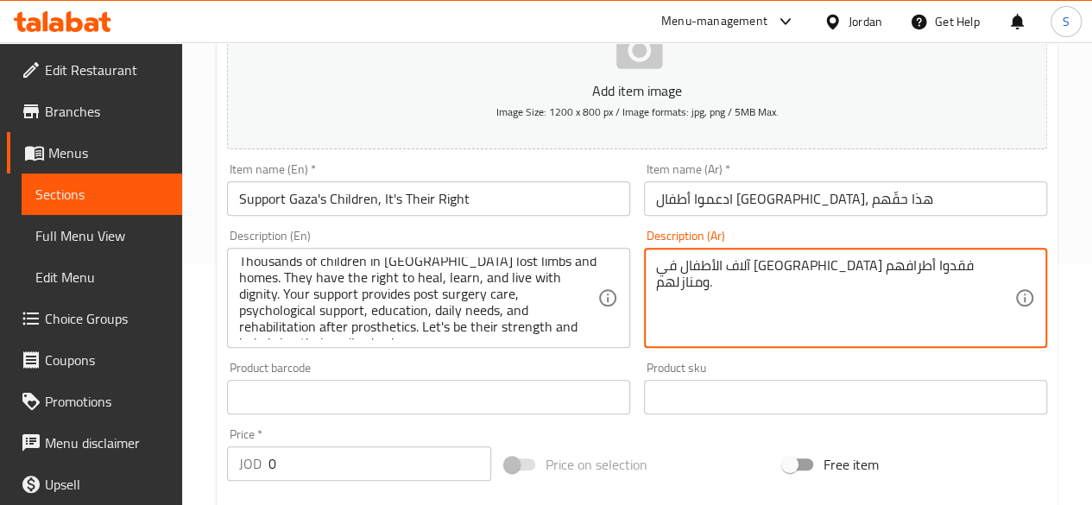
drag, startPoint x: 970, startPoint y: 262, endPoint x: 487, endPoint y: 312, distance: 486.0
click at [487, 312] on div "Add item image Image Size: 1200 x 800 px / Image formats: jpg, png / 5MB Max. I…" at bounding box center [637, 356] width 834 height 744
type textarea "h"
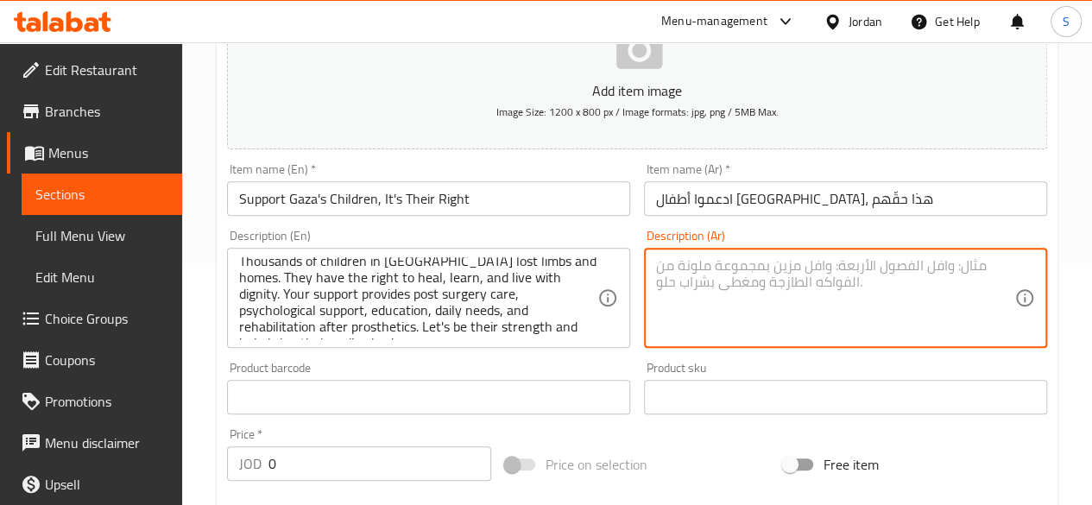
type textarea "j"
type textarea "r"
type textarea "ا"
type textarea "ق"
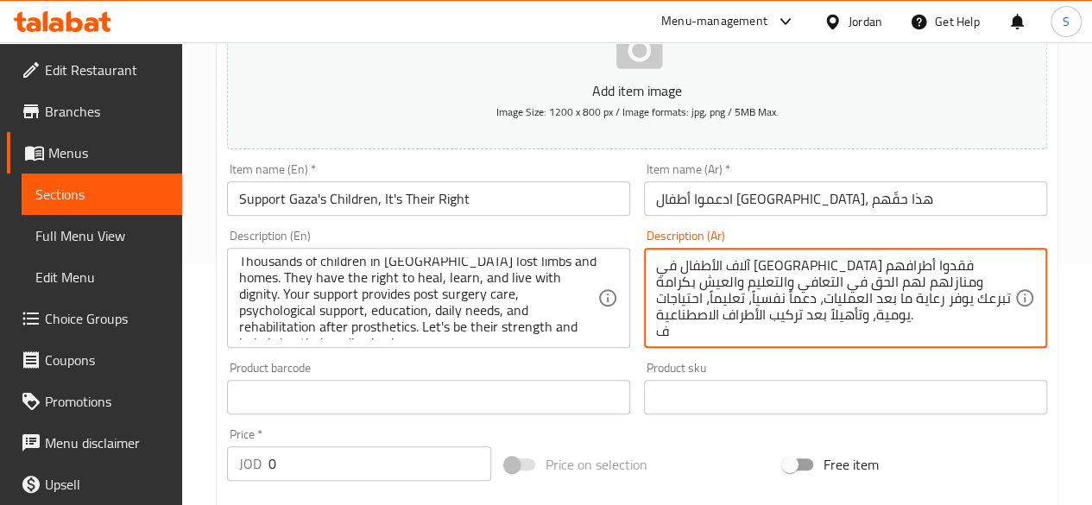
scroll to position [3, 0]
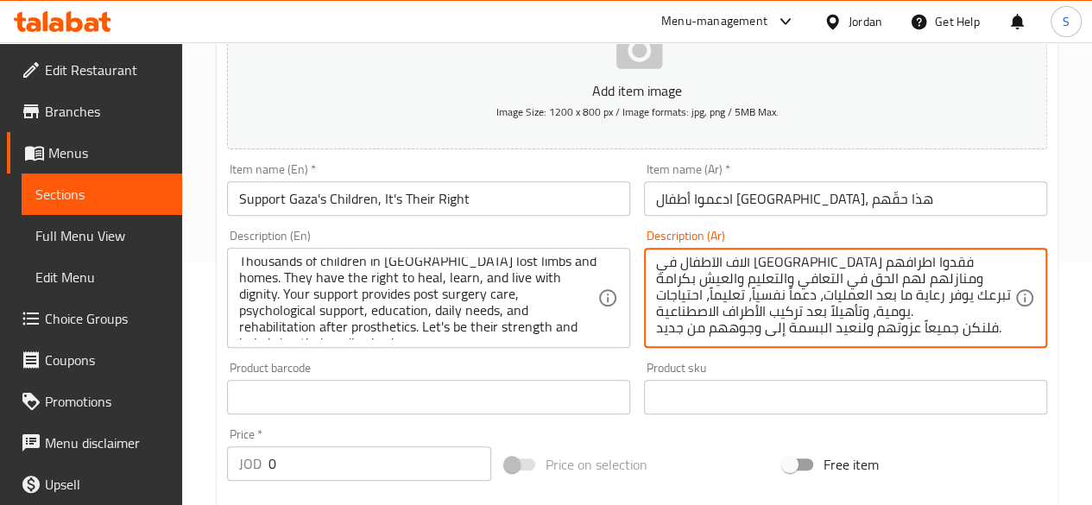
type textarea "آلاف الأطفال في [GEOGRAPHIC_DATA] فقدوا أطرافهم ومنازلهم لهم الحق في التعافي وا…"
click at [482, 401] on input "text" at bounding box center [428, 397] width 403 height 35
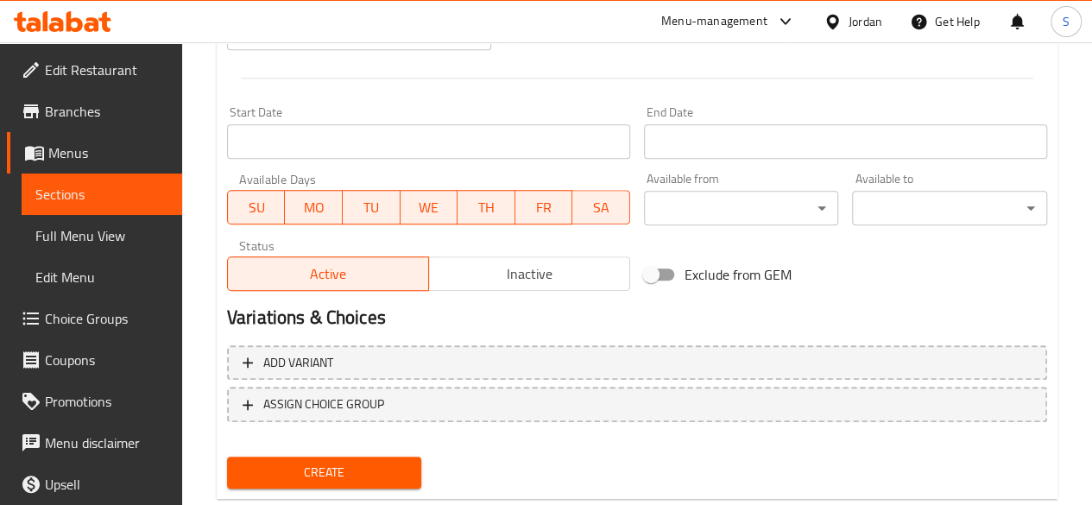
scroll to position [673, 0]
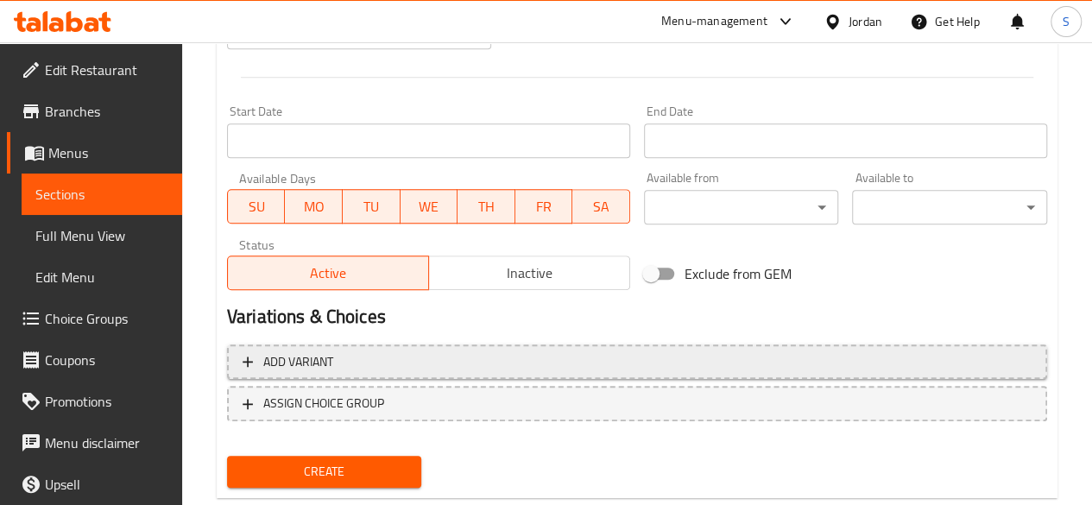
click at [489, 358] on span "Add variant" at bounding box center [637, 362] width 789 height 22
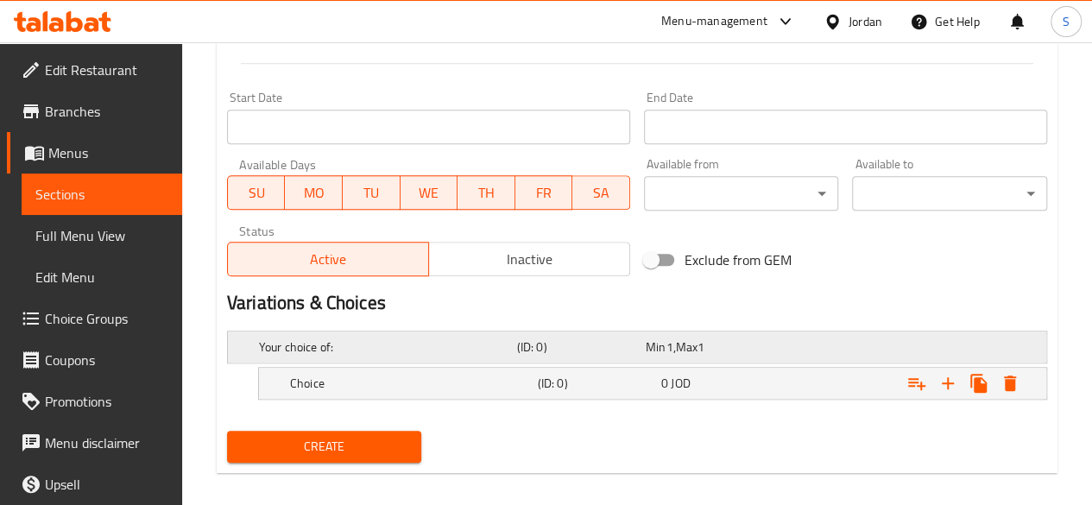
scroll to position [701, 0]
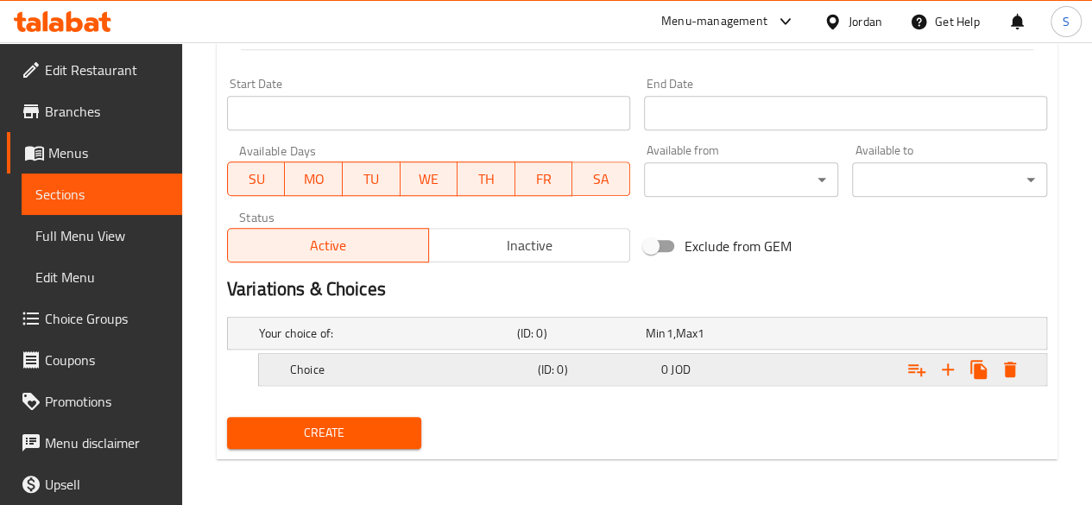
click at [459, 366] on h5 "Choice" at bounding box center [410, 369] width 241 height 17
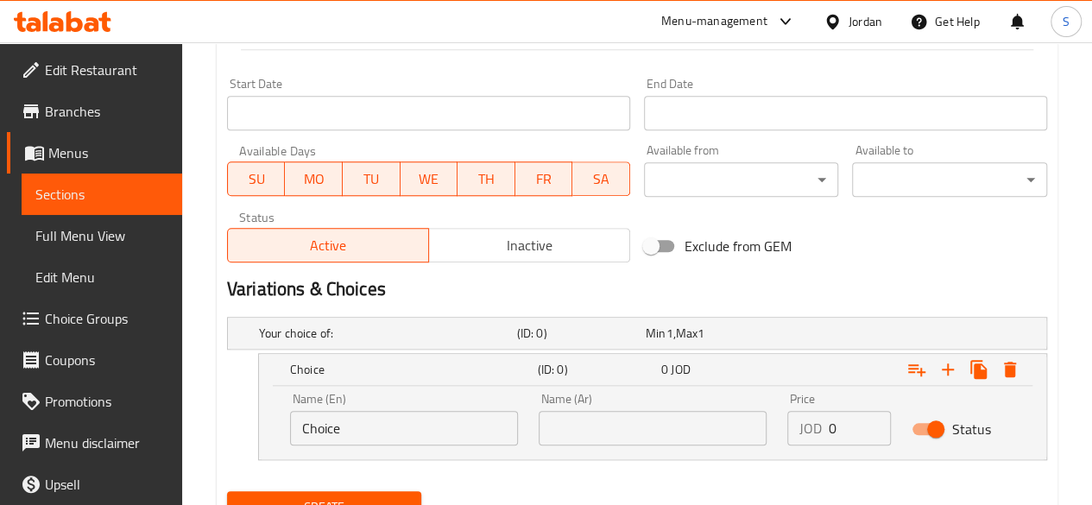
click at [423, 427] on input "Choice" at bounding box center [404, 428] width 228 height 35
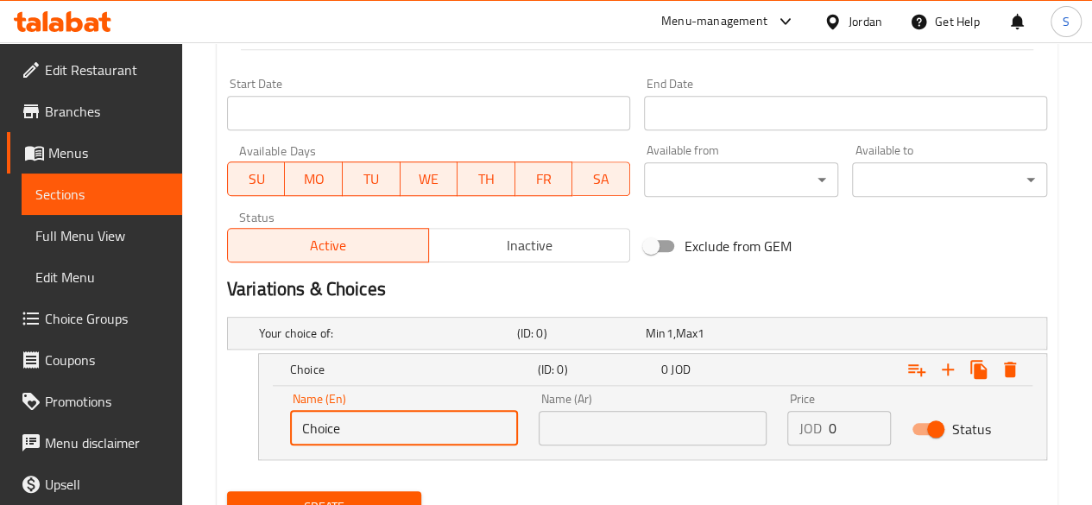
click at [423, 427] on input "Choice" at bounding box center [404, 428] width 228 height 35
type input "ي"
type input "س"
type input "y"
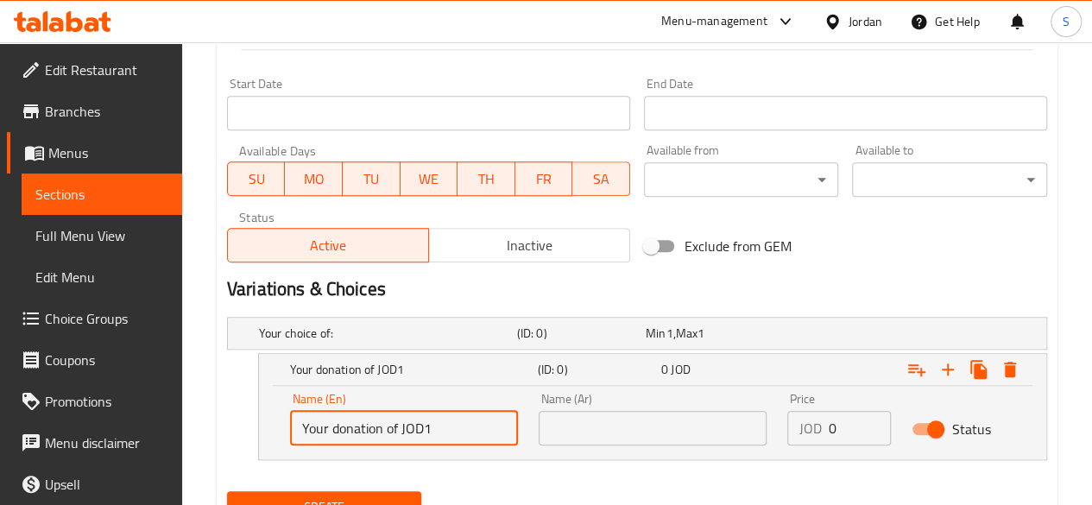
type input "Your donation of JOD1"
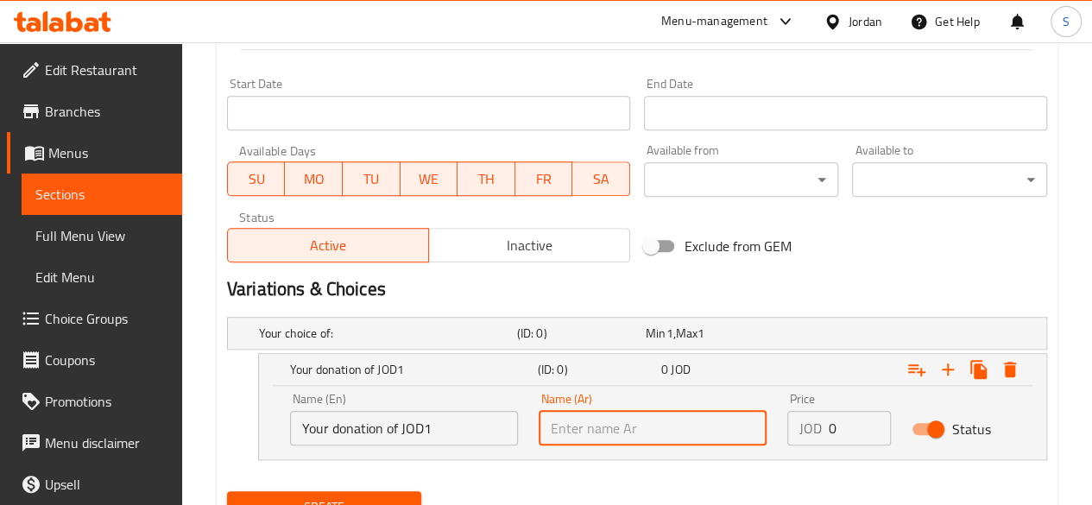
type input "j"
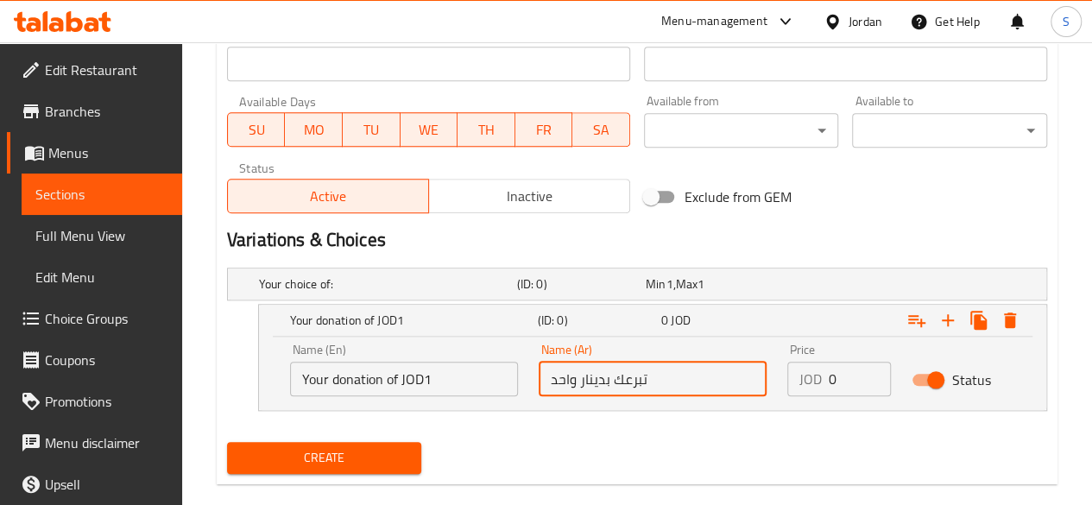
scroll to position [775, 0]
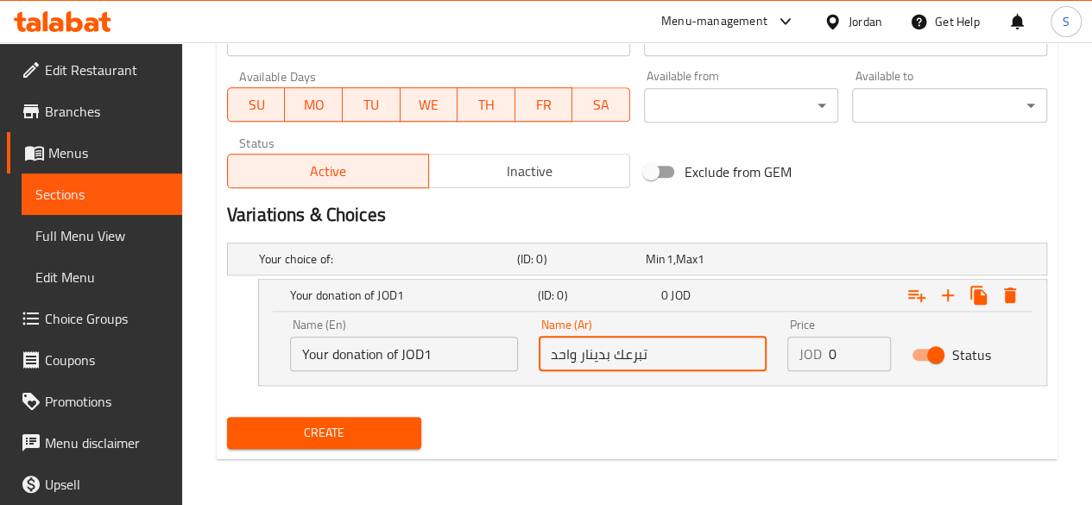
type input "تبرعك بدينار واحد"
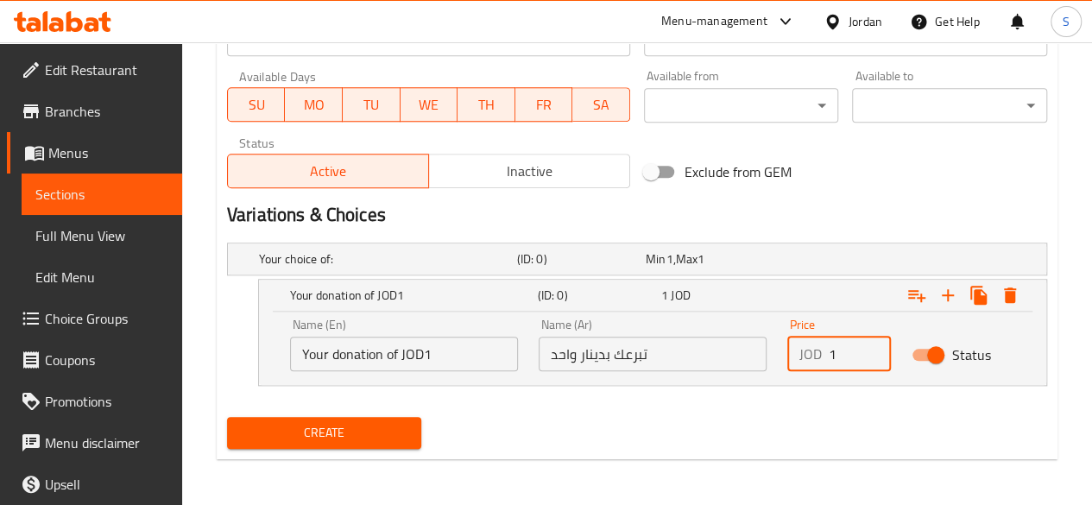
type input "1"
click at [877, 343] on input "1" at bounding box center [860, 354] width 62 height 35
click at [948, 293] on icon "Expand" at bounding box center [948, 295] width 12 height 12
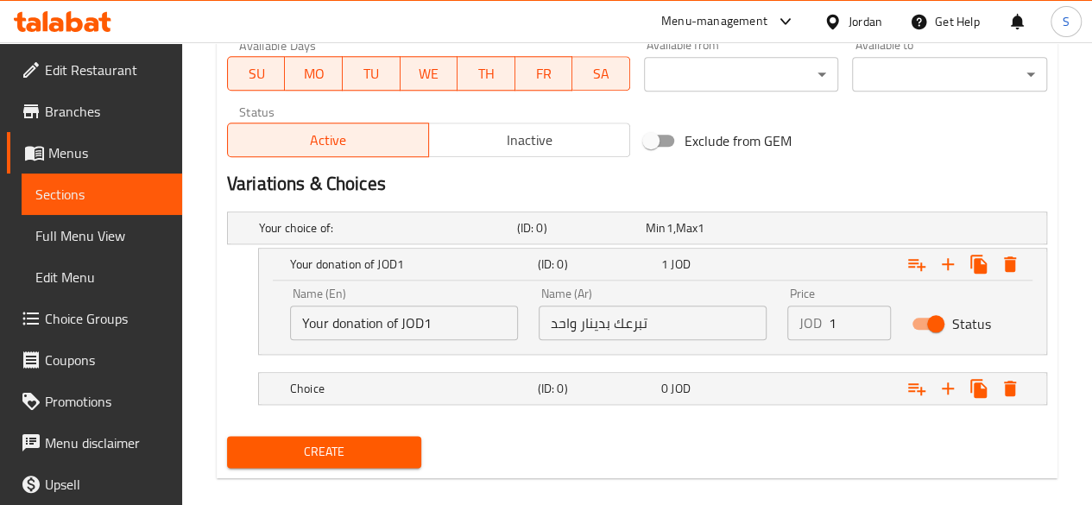
scroll to position [824, 0]
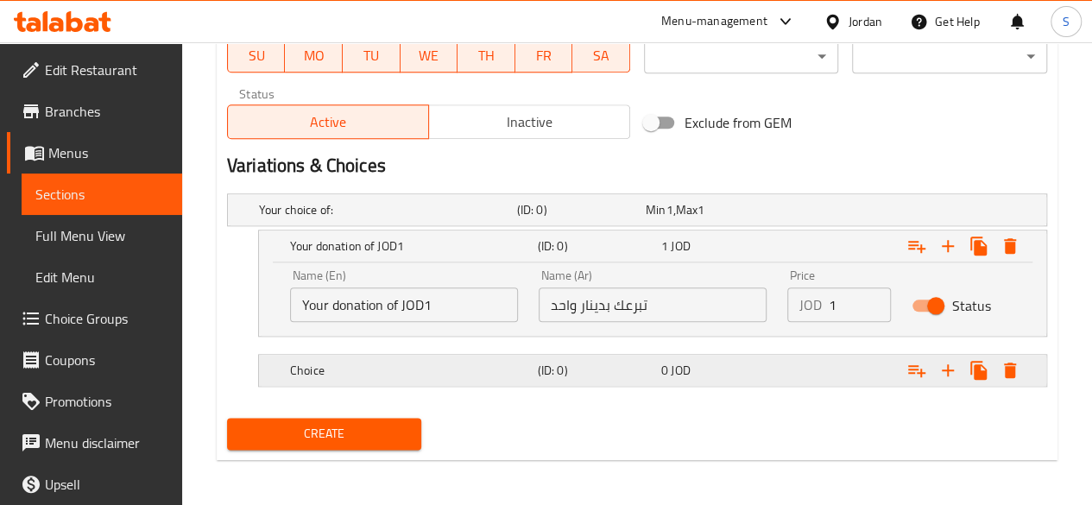
click at [317, 353] on div "Choice (ID: 0) 0 JOD" at bounding box center [658, 370] width 742 height 38
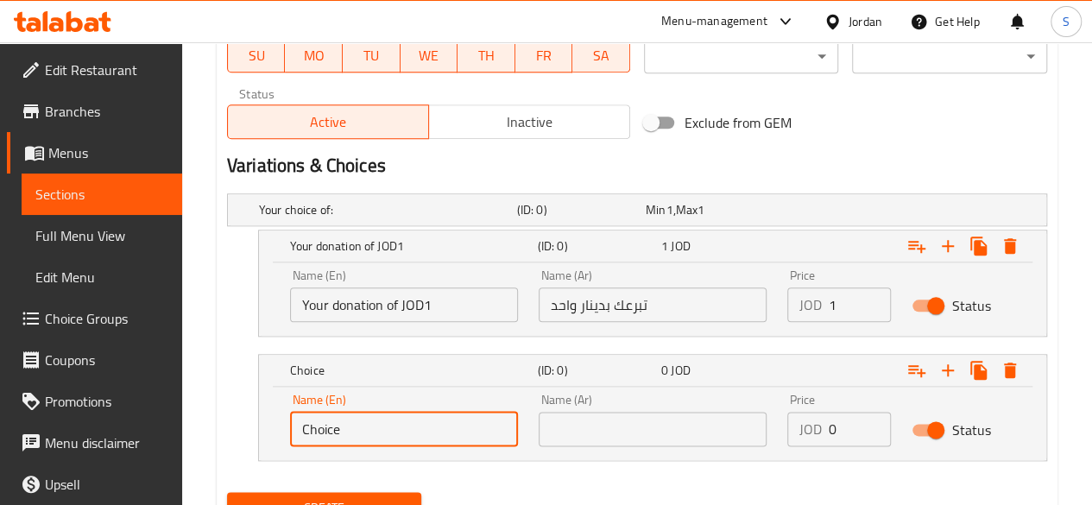
click at [394, 419] on input "Choice" at bounding box center [404, 429] width 228 height 35
type input "س"
click at [630, 426] on input "text" at bounding box center [653, 429] width 228 height 35
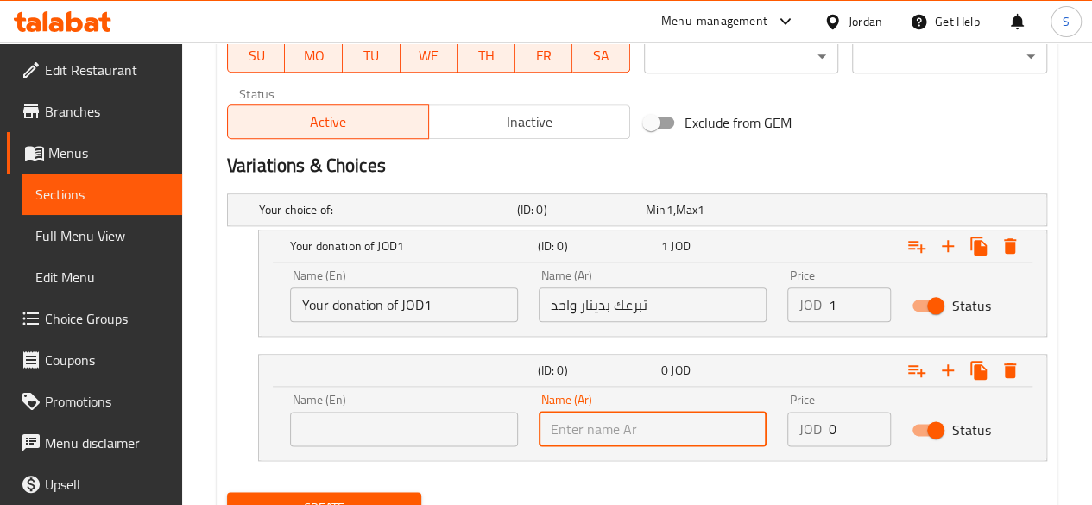
click at [630, 426] on input "text" at bounding box center [653, 429] width 228 height 35
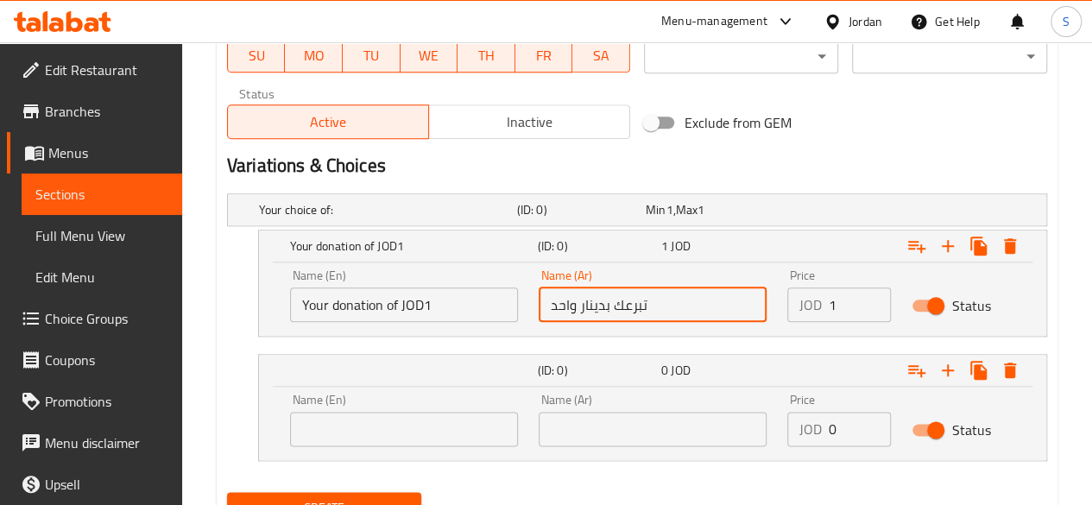
click at [640, 297] on input "تبرعك بدينار واحد" at bounding box center [653, 304] width 228 height 35
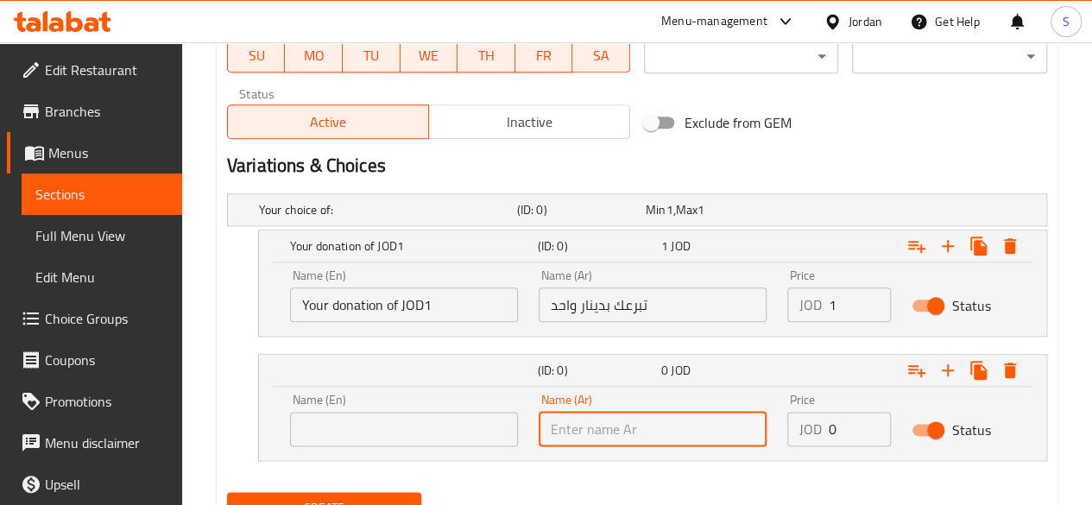
click at [695, 432] on input "text" at bounding box center [653, 429] width 228 height 35
paste input "تبرعك بدينار واحد"
drag, startPoint x: 611, startPoint y: 427, endPoint x: 525, endPoint y: 429, distance: 86.3
click at [525, 429] on div "Name (En) Name (En) Name (Ar) تبرعك بدينار واحد Name (Ar) Price JOD 0 Price Sta…" at bounding box center [653, 419] width 746 height 73
type input "تبرعك بثلاثة دنانير"
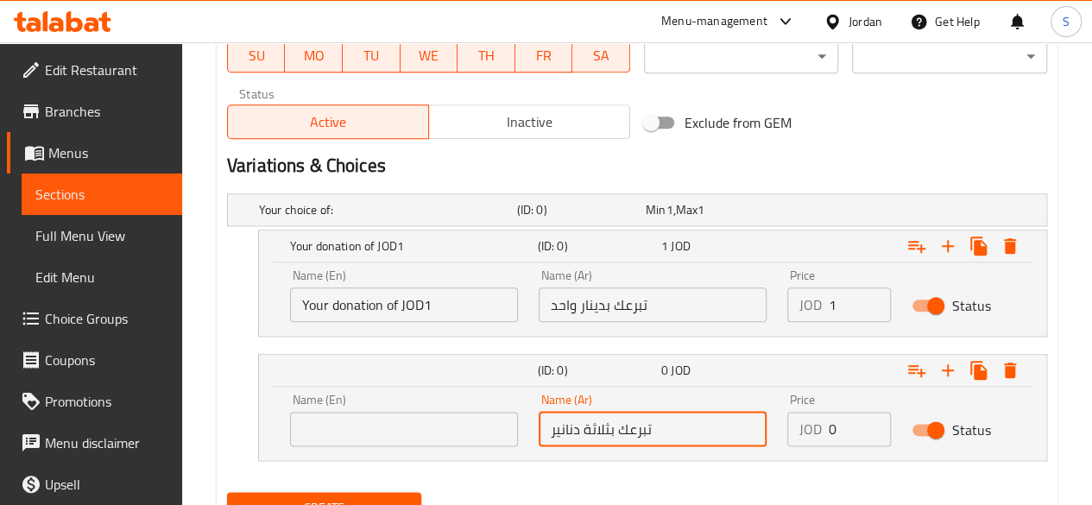
click at [397, 306] on input "Your donation of JOD1" at bounding box center [404, 304] width 228 height 35
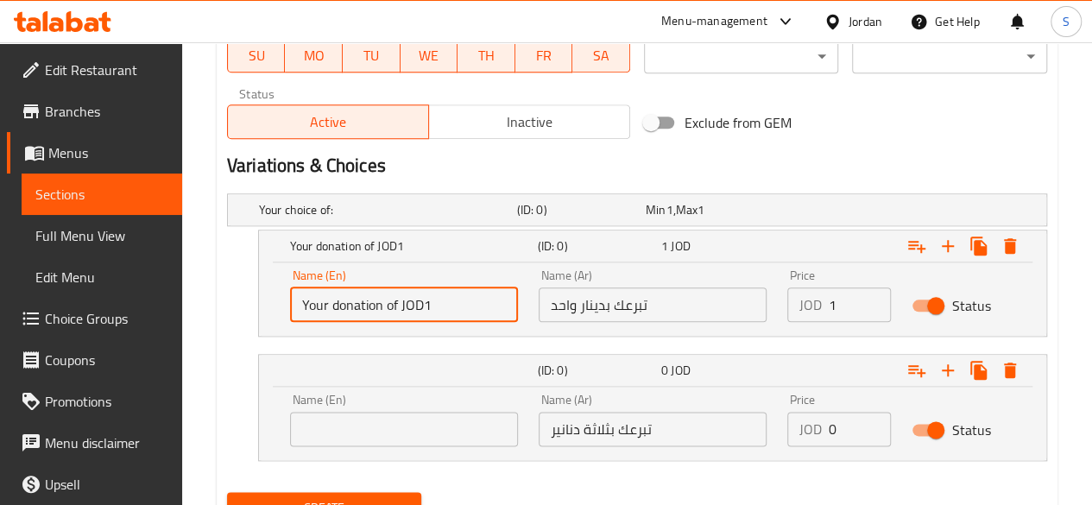
click at [397, 306] on input "Your donation of JOD1" at bounding box center [404, 304] width 228 height 35
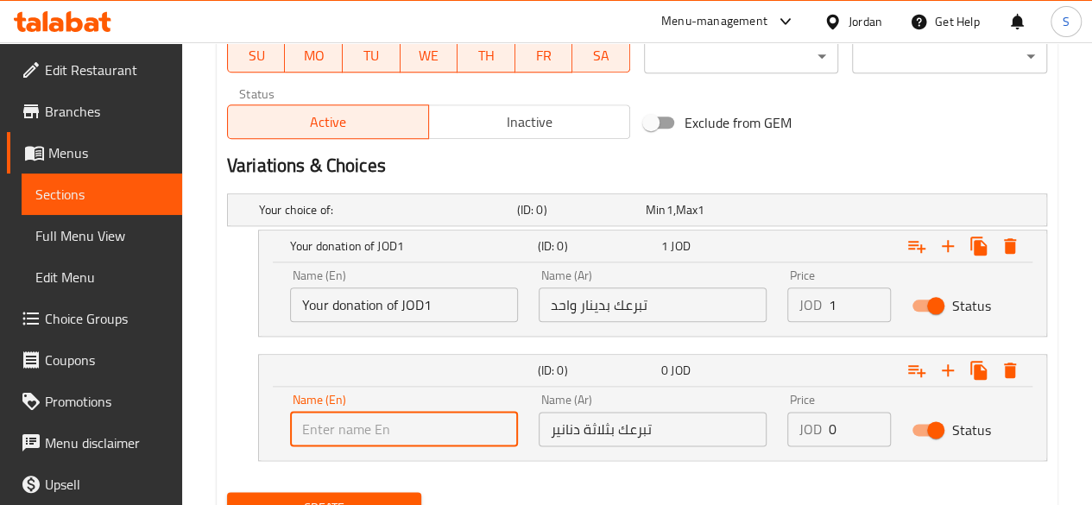
click at [387, 420] on input "text" at bounding box center [404, 429] width 228 height 35
paste input "Your donation of JOD1"
click at [428, 432] on input "Your donation of JOD1" at bounding box center [404, 429] width 228 height 35
click at [425, 427] on input "Your donation of JOD13" at bounding box center [404, 429] width 228 height 35
type input "Your donation of JOD3"
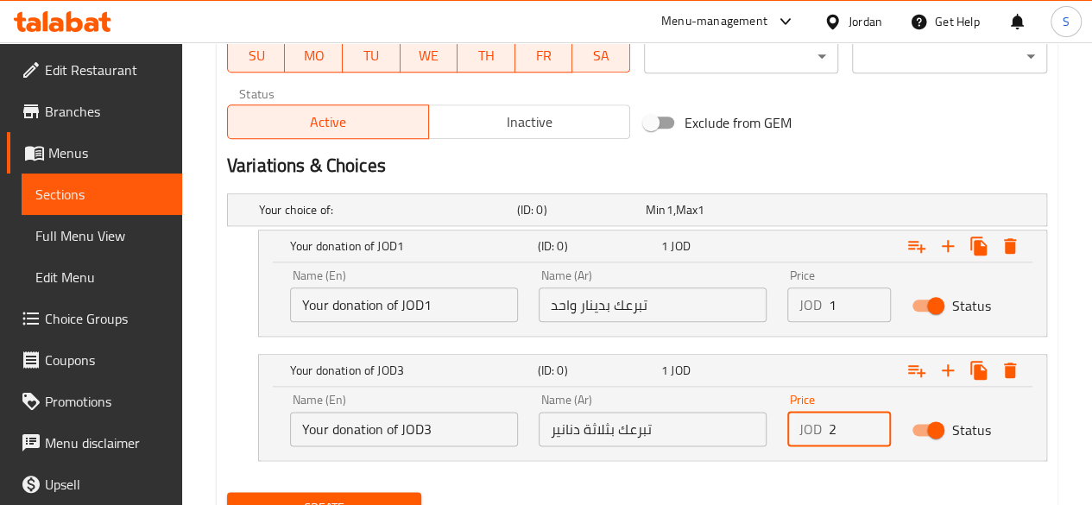
click at [872, 419] on input "2" at bounding box center [860, 429] width 62 height 35
type input "3"
click at [872, 419] on input "3" at bounding box center [860, 429] width 62 height 35
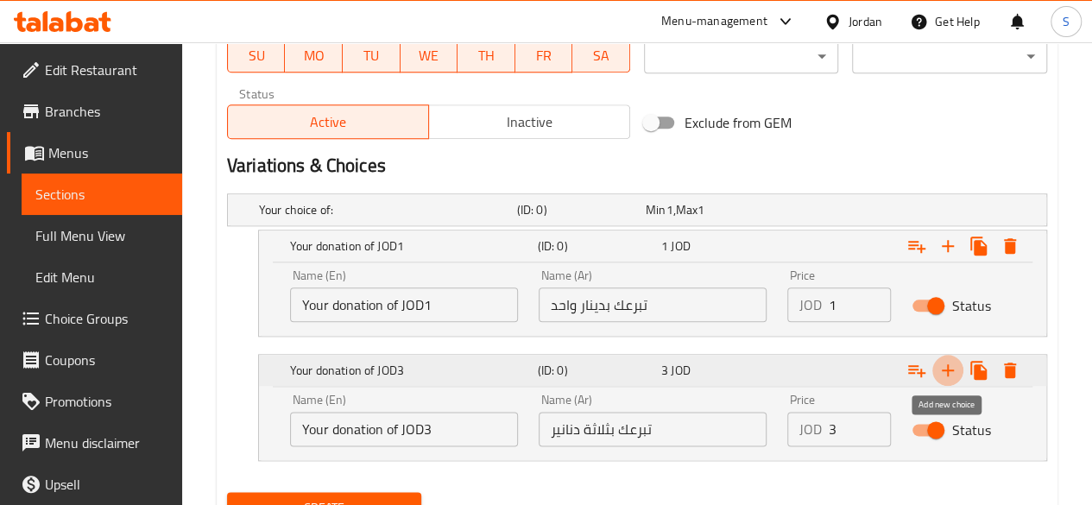
click at [946, 374] on icon "Expand" at bounding box center [947, 370] width 21 height 21
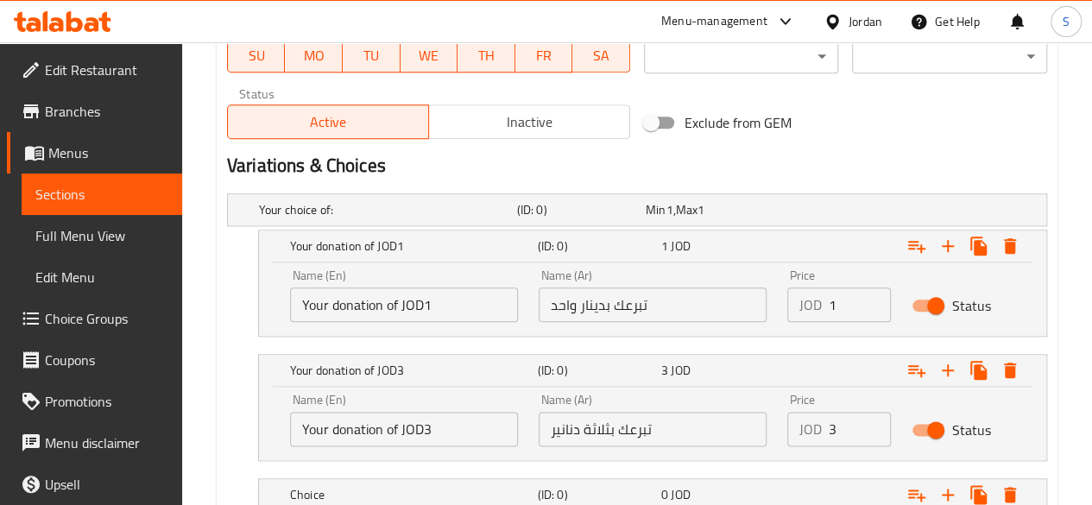
scroll to position [948, 0]
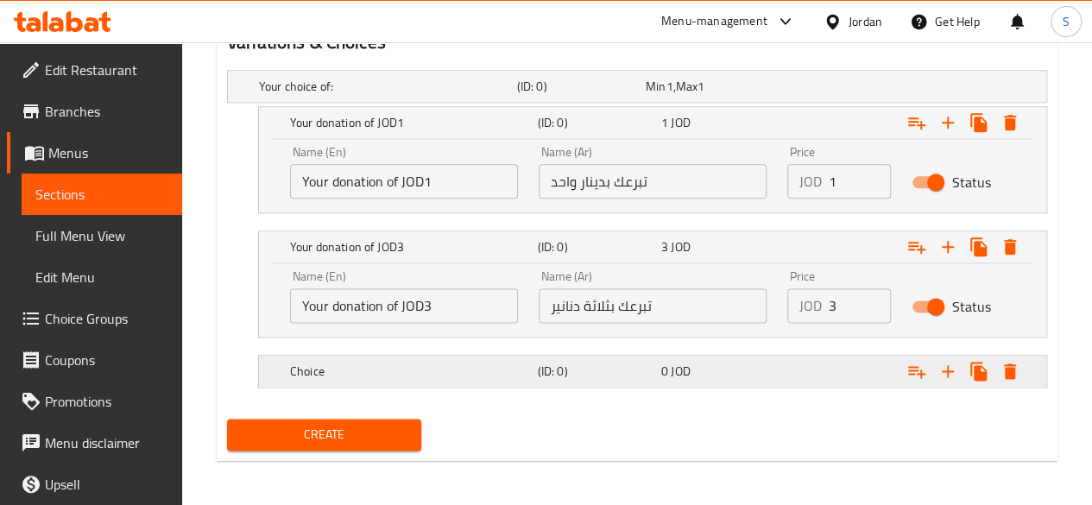
click at [807, 369] on div "Expand" at bounding box center [905, 371] width 248 height 38
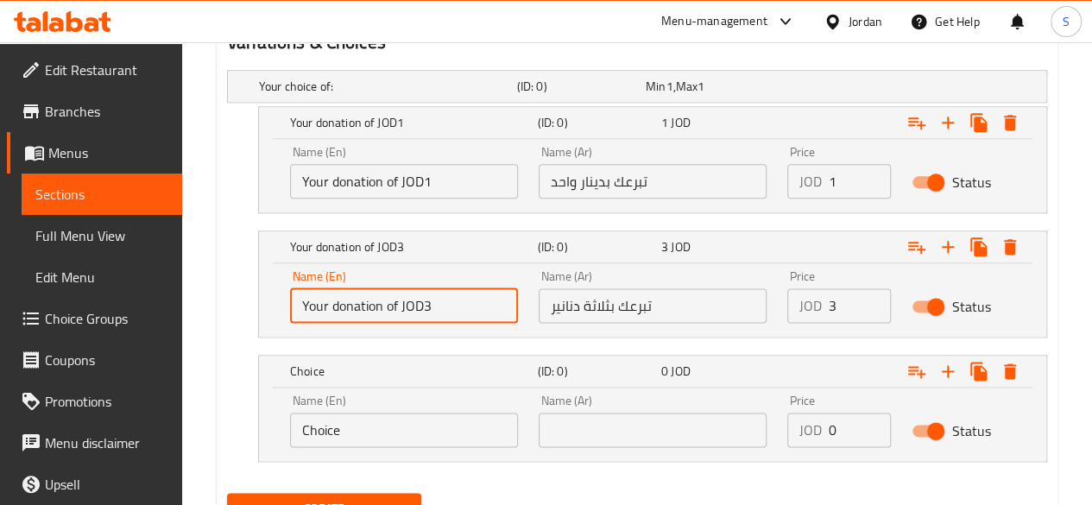
click at [414, 306] on input "Your donation of JOD3" at bounding box center [404, 305] width 228 height 35
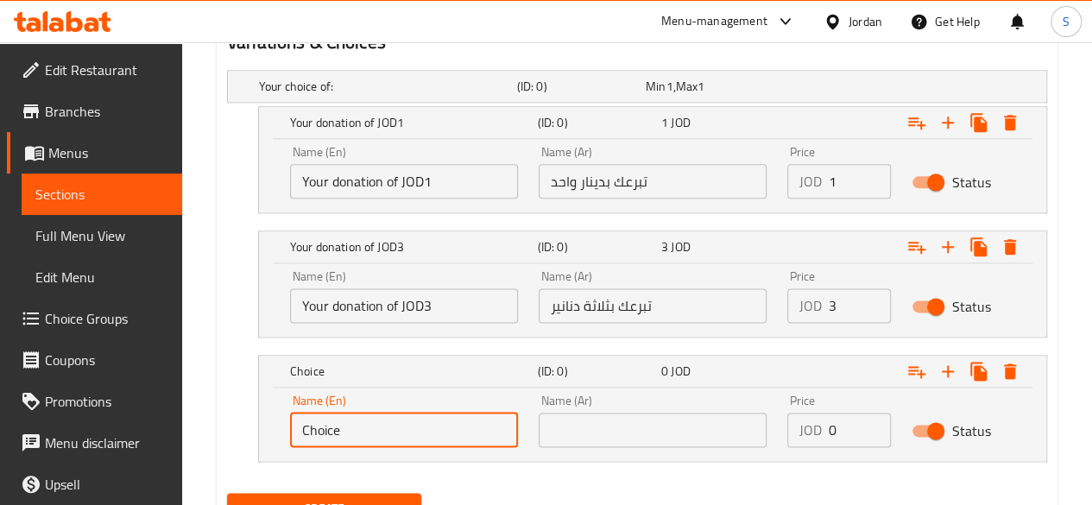
click at [372, 426] on input "Choice" at bounding box center [404, 430] width 228 height 35
paste input "Your donation of JOD3"
click at [425, 426] on input "Your donation of JOD3" at bounding box center [404, 430] width 228 height 35
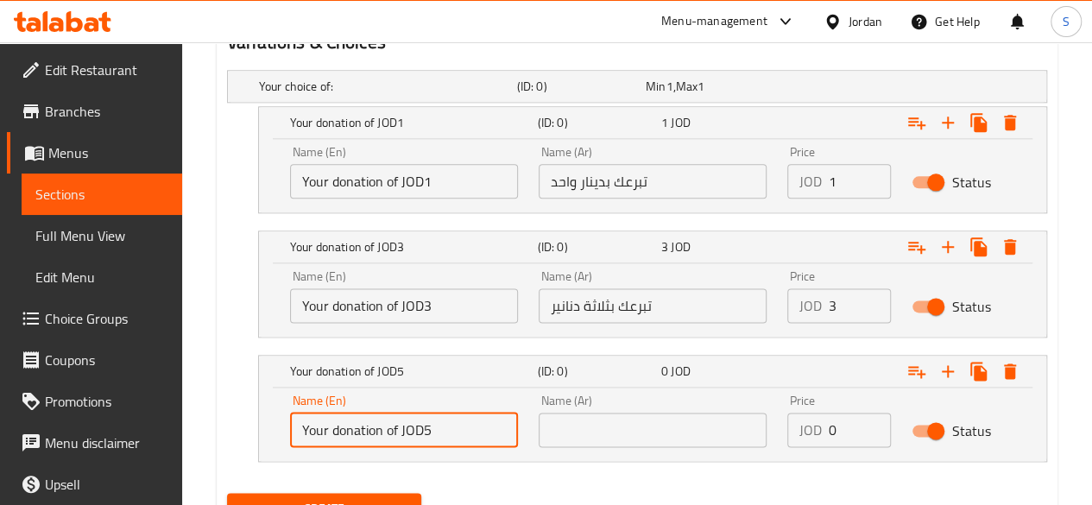
type input "Your donation of JOD5"
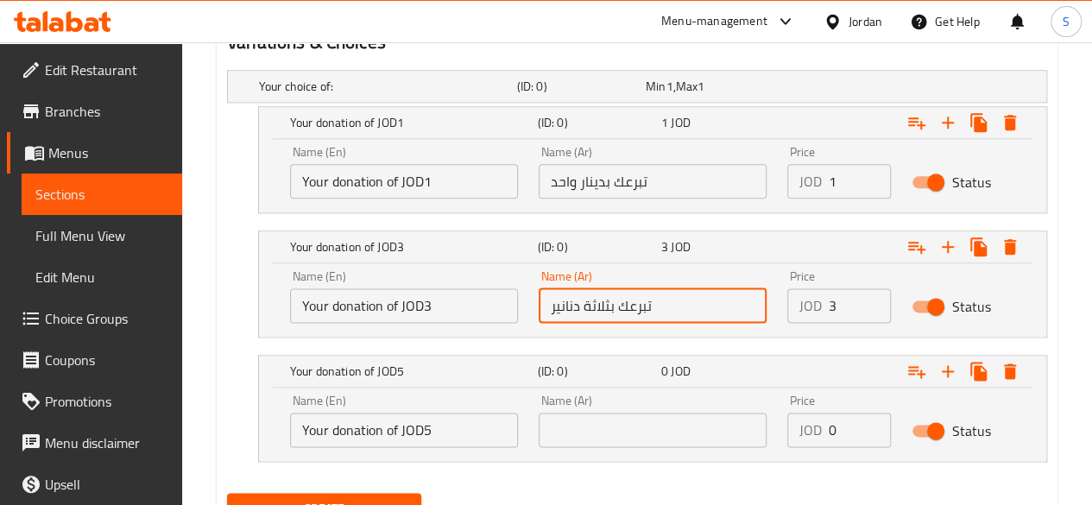
click at [606, 293] on input "تبرعك بثلاثة دنانير" at bounding box center [653, 305] width 228 height 35
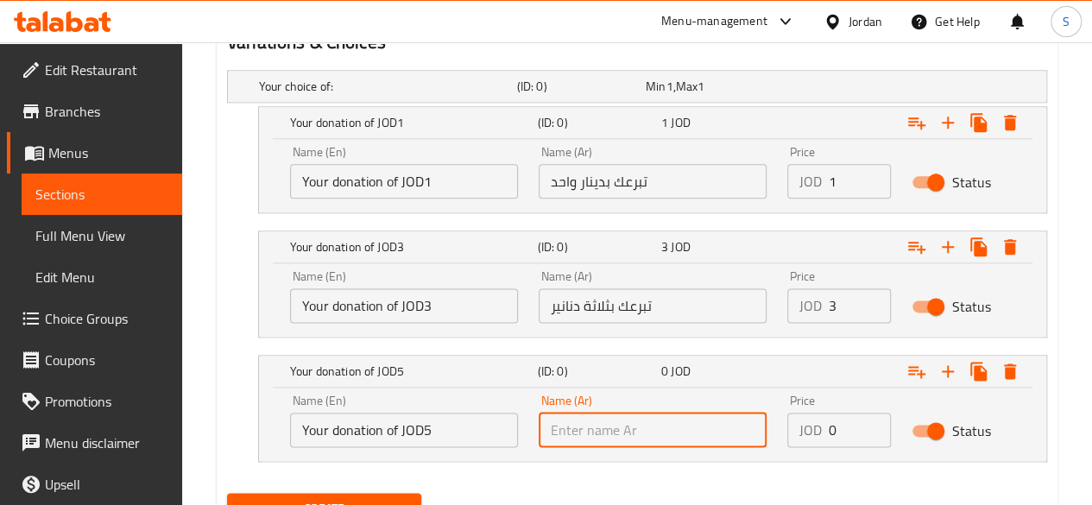
click at [635, 428] on input "text" at bounding box center [653, 430] width 228 height 35
paste input "تبرعك بثلاثة دنانير"
type input "تبرعك بثلاثة دنانير"
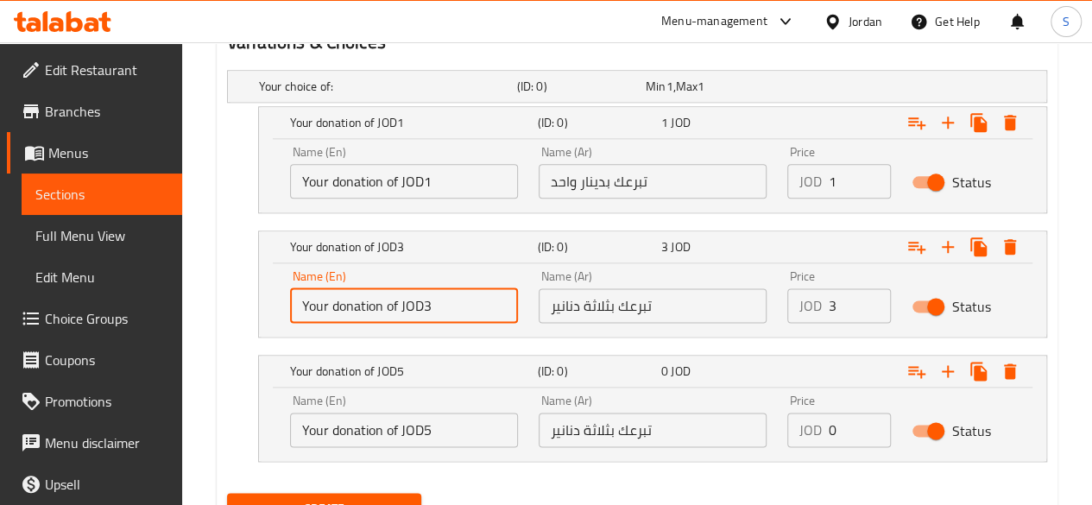
drag, startPoint x: 457, startPoint y: 305, endPoint x: 423, endPoint y: 301, distance: 34.7
click at [423, 301] on input "Your donation of JOD3" at bounding box center [404, 305] width 228 height 35
type input "Your donation of JOD10"
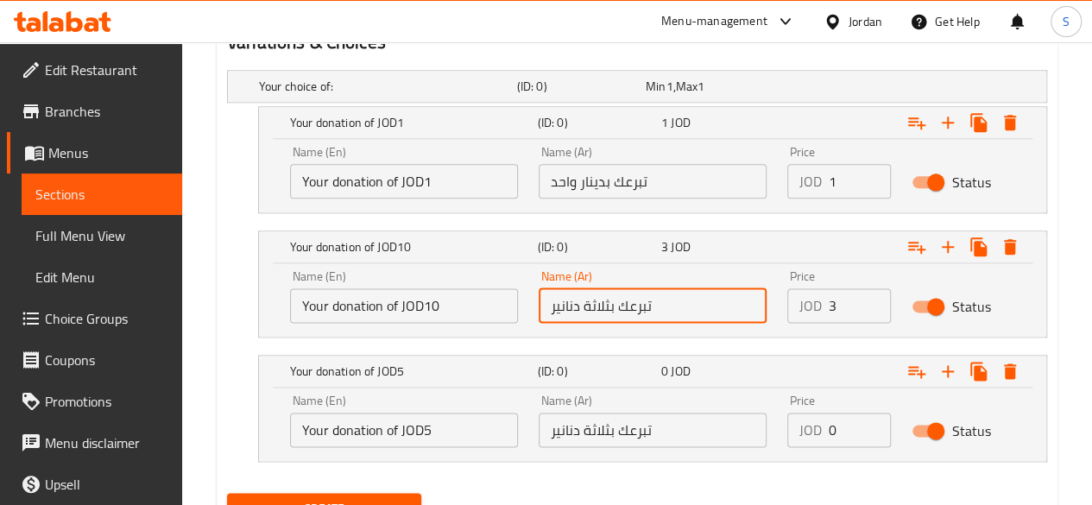
drag, startPoint x: 583, startPoint y: 301, endPoint x: 610, endPoint y: 301, distance: 27.6
click at [610, 301] on input "تبرعك بثلاثة دنانير" at bounding box center [653, 305] width 228 height 35
type input "تبرعك ب 10 دنانير"
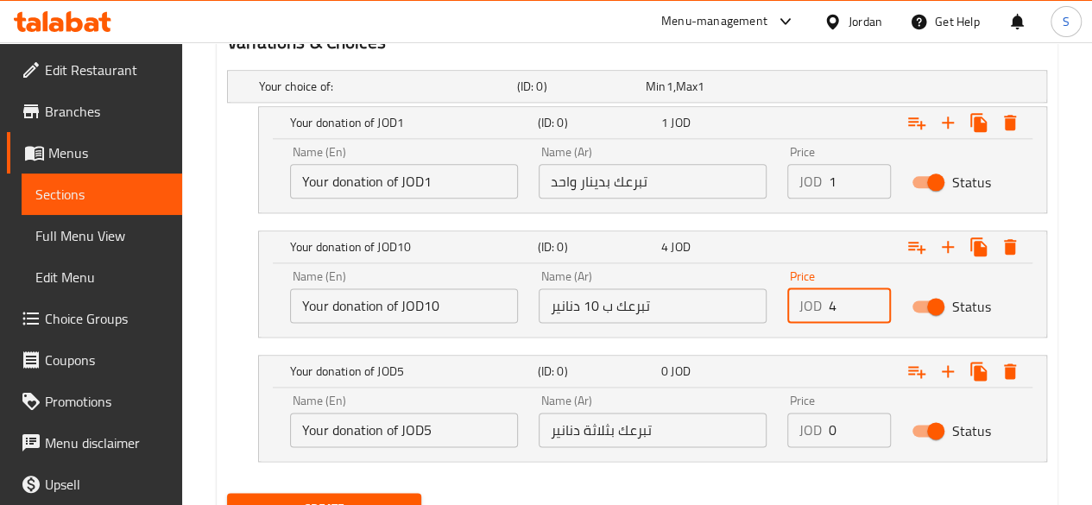
click at [873, 299] on input "4" at bounding box center [860, 305] width 62 height 35
click at [873, 299] on input "5" at bounding box center [860, 305] width 62 height 35
click at [873, 299] on input "6" at bounding box center [860, 305] width 62 height 35
click at [873, 299] on input "7" at bounding box center [860, 305] width 62 height 35
click at [873, 299] on input "8" at bounding box center [860, 305] width 62 height 35
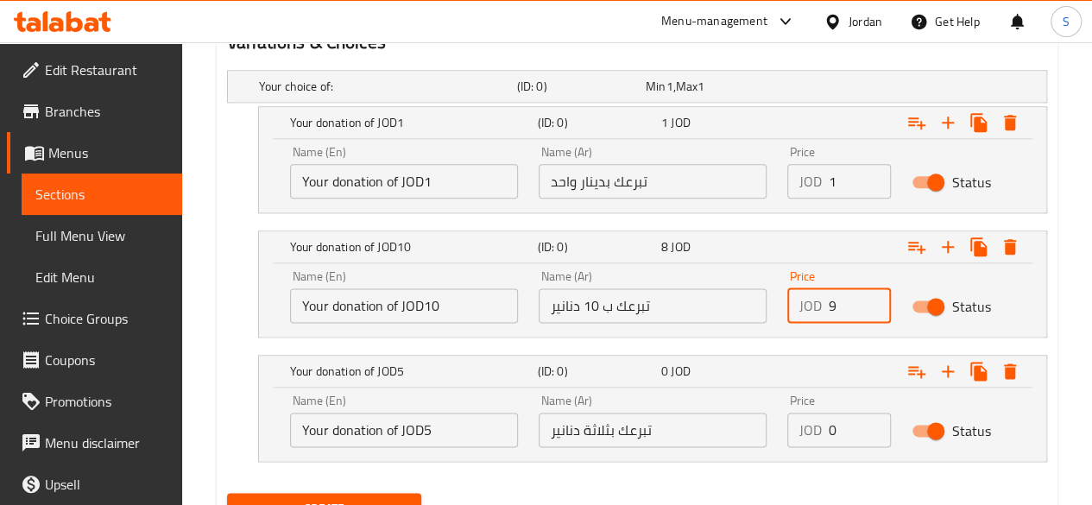
click at [873, 299] on input "9" at bounding box center [860, 305] width 62 height 35
type input "10"
click at [873, 299] on input "10" at bounding box center [860, 305] width 62 height 35
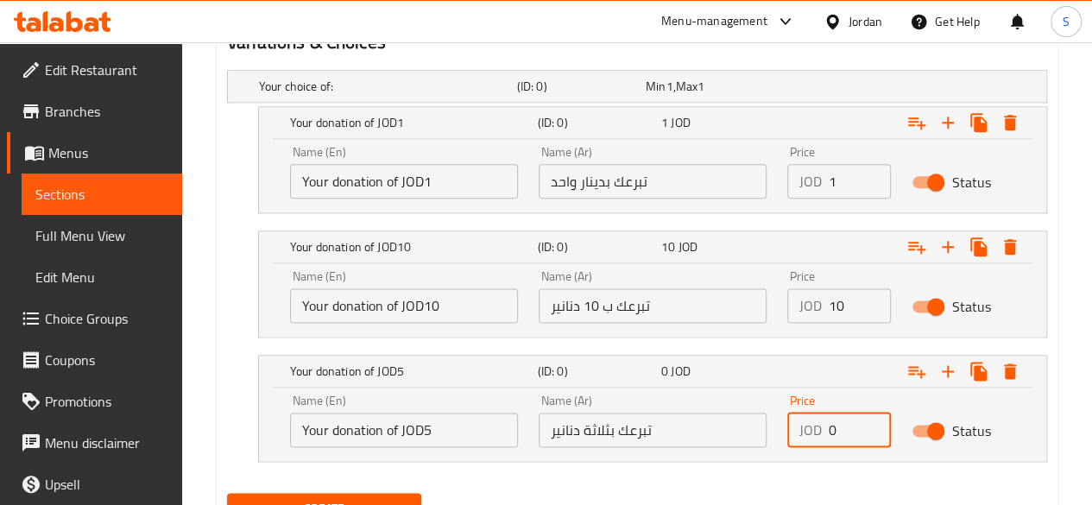
drag, startPoint x: 841, startPoint y: 426, endPoint x: 822, endPoint y: 426, distance: 19.0
click at [822, 426] on div "JOD 0 Price" at bounding box center [839, 430] width 104 height 35
type input "25"
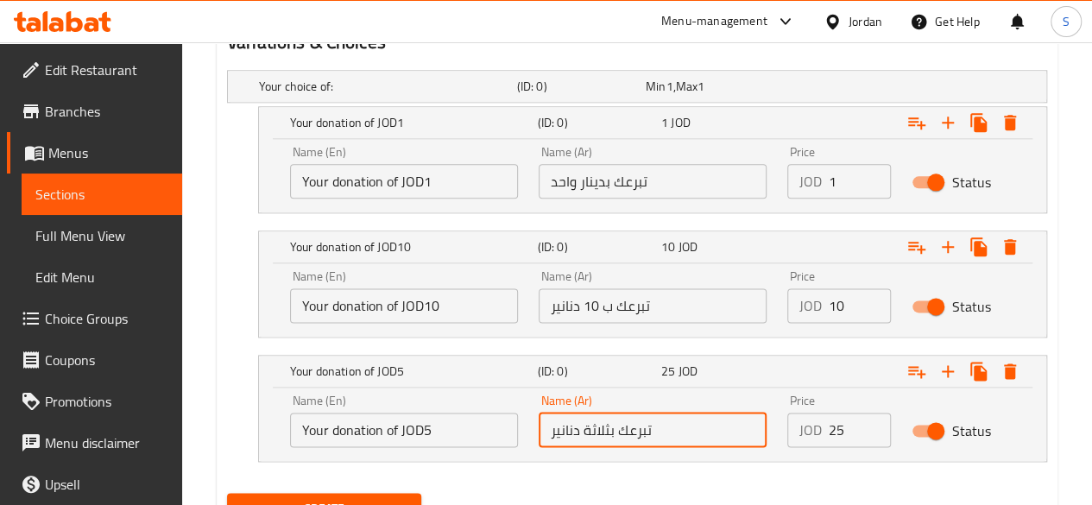
click at [667, 431] on input "تبرعك بثلاثة دنانير" at bounding box center [653, 430] width 228 height 35
drag, startPoint x: 583, startPoint y: 426, endPoint x: 571, endPoint y: 426, distance: 11.2
click at [582, 426] on input "تبرعك بثلاثة دنانير" at bounding box center [653, 430] width 228 height 35
drag, startPoint x: 551, startPoint y: 426, endPoint x: 604, endPoint y: 426, distance: 53.5
click at [604, 426] on input "تبرعك بثلاثة دنانير" at bounding box center [653, 430] width 228 height 35
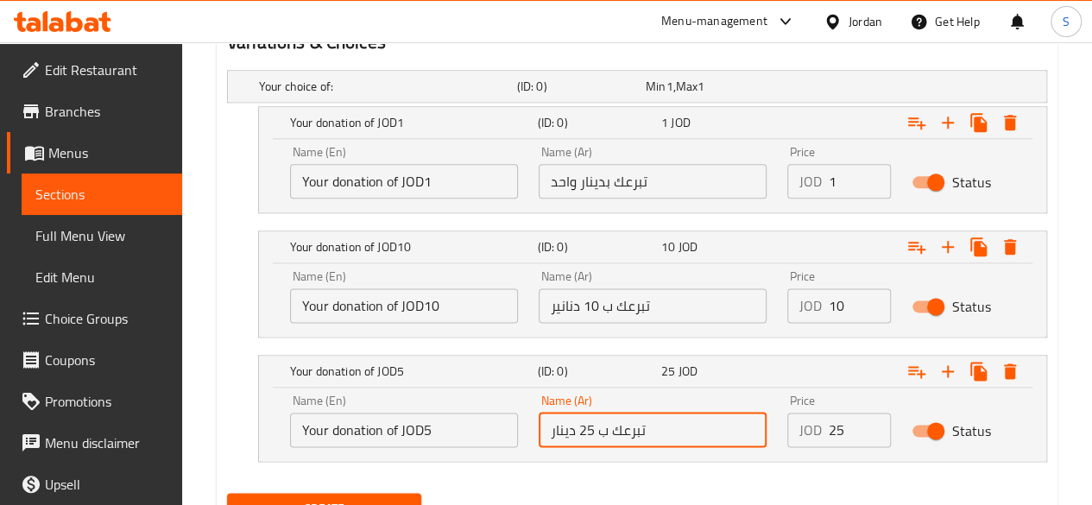
type input "تبرعك ب 25 دينار"
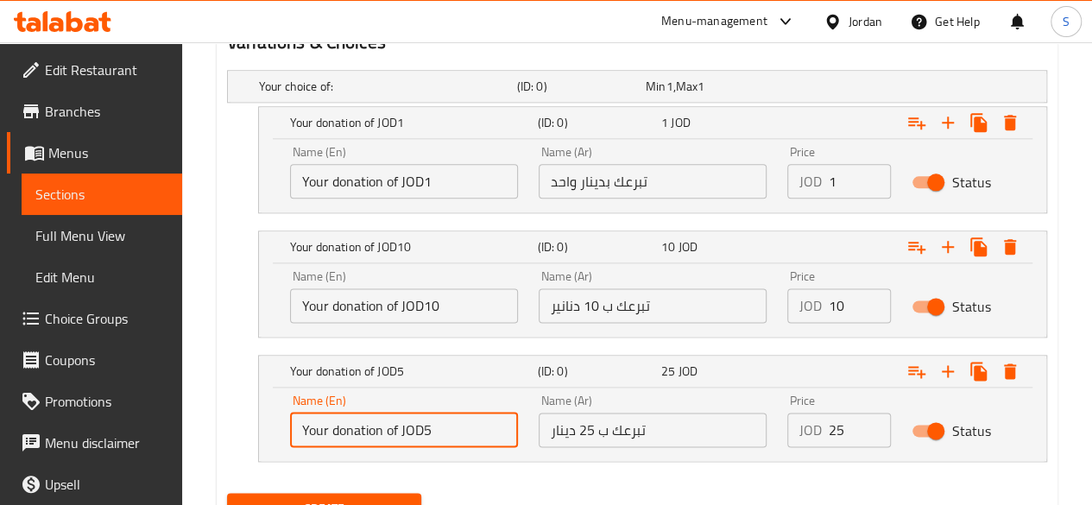
click at [496, 426] on input "Your donation of JOD5" at bounding box center [404, 430] width 228 height 35
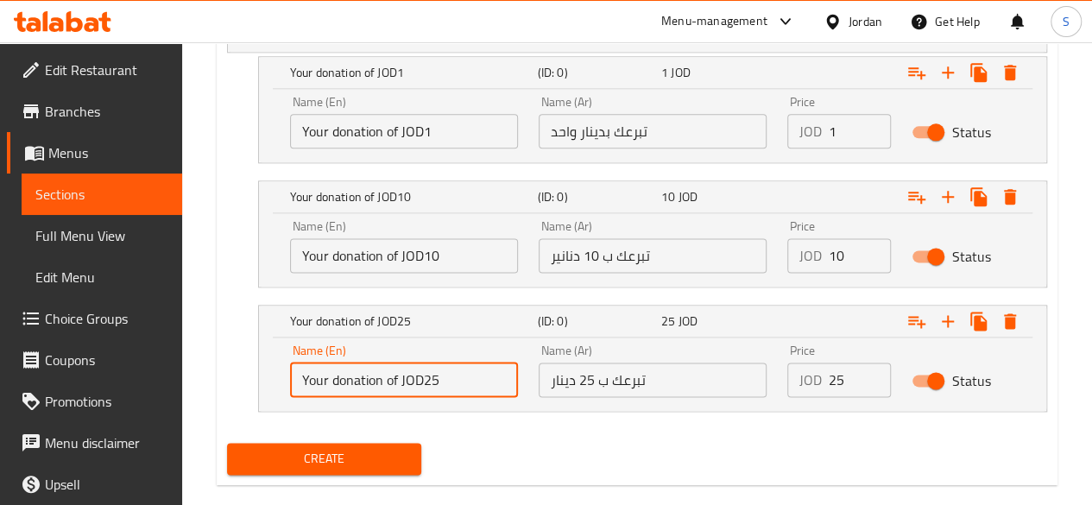
scroll to position [1022, 0]
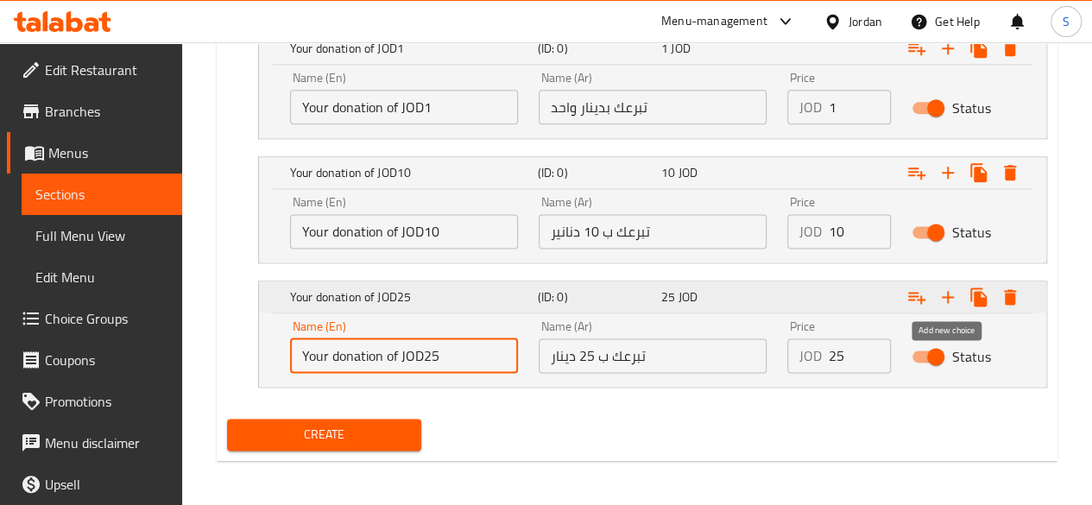
type input "Your donation of JOD25"
click at [949, 293] on icon "Expand" at bounding box center [948, 297] width 12 height 12
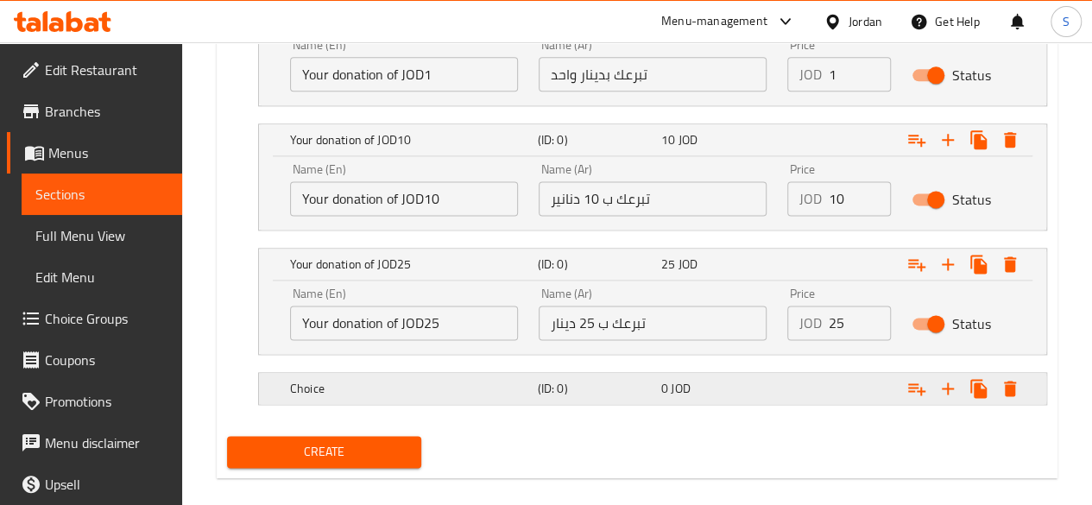
scroll to position [1072, 0]
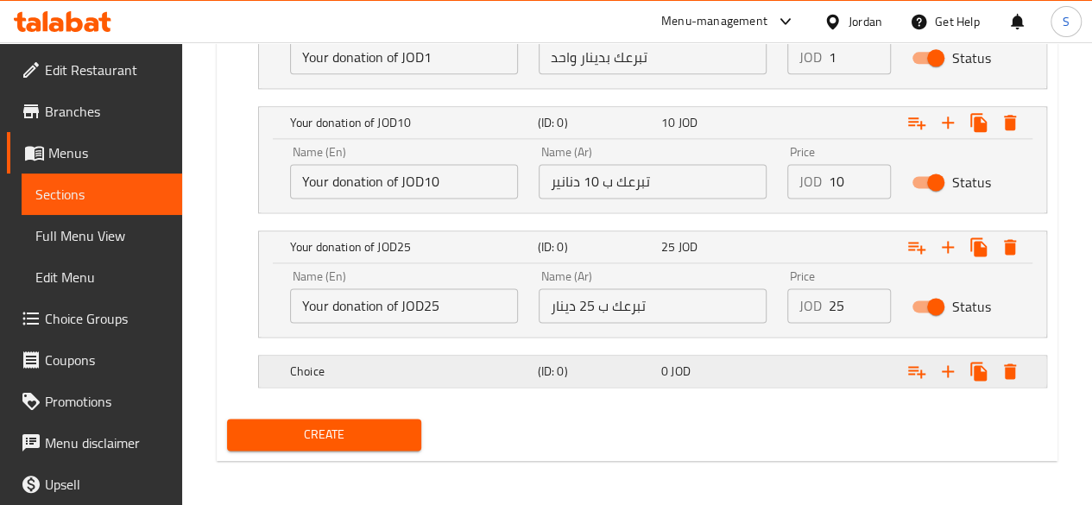
click at [680, 360] on span "JOD" at bounding box center [680, 371] width 19 height 22
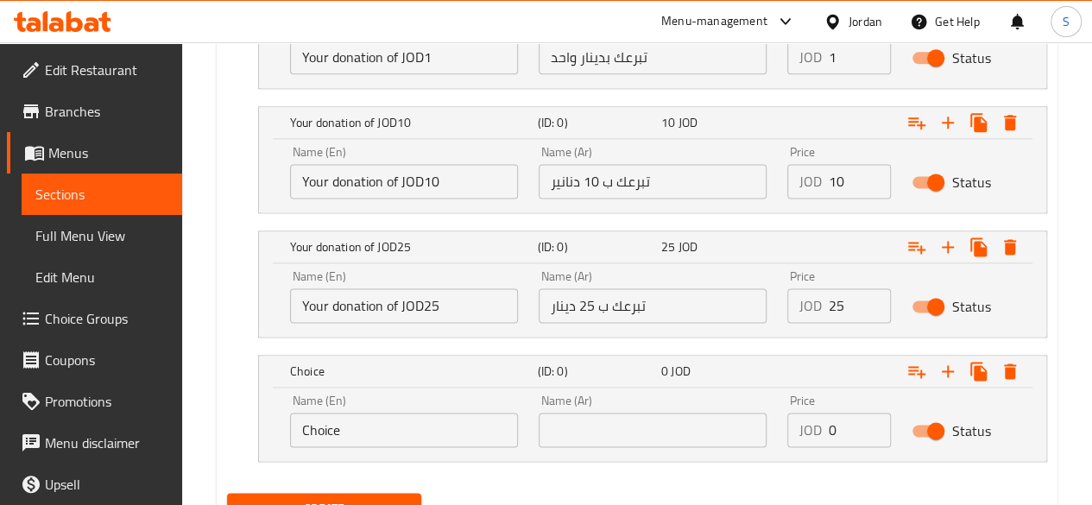
click at [435, 445] on div "Name (En) Choice Name (En)" at bounding box center [404, 420] width 249 height 73
click at [439, 435] on input "Choice" at bounding box center [404, 430] width 228 height 35
click at [440, 435] on input "Choice" at bounding box center [404, 430] width 228 height 35
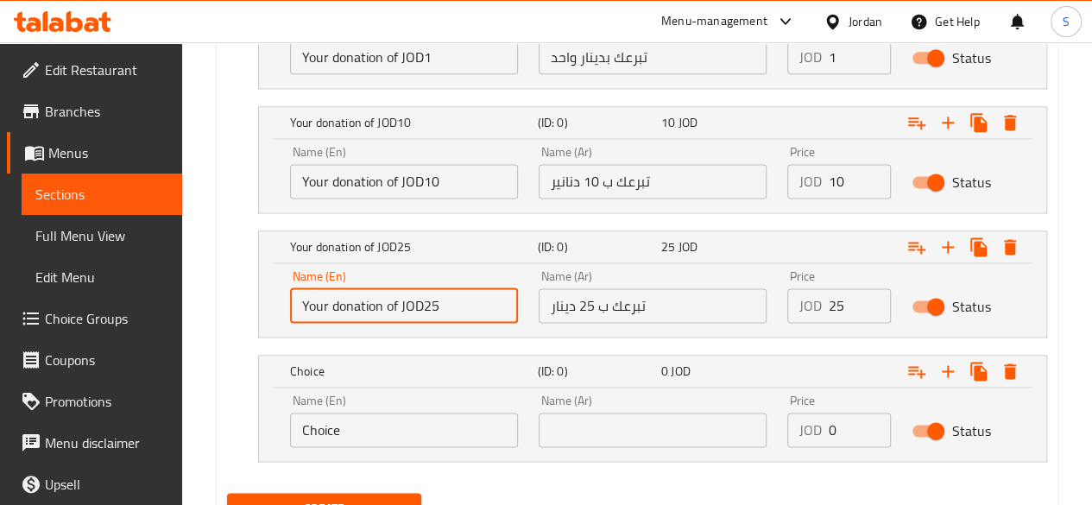
click at [409, 301] on input "Your donation of JOD25" at bounding box center [404, 305] width 228 height 35
click at [411, 301] on input "Your donation of JOD25" at bounding box center [404, 305] width 228 height 35
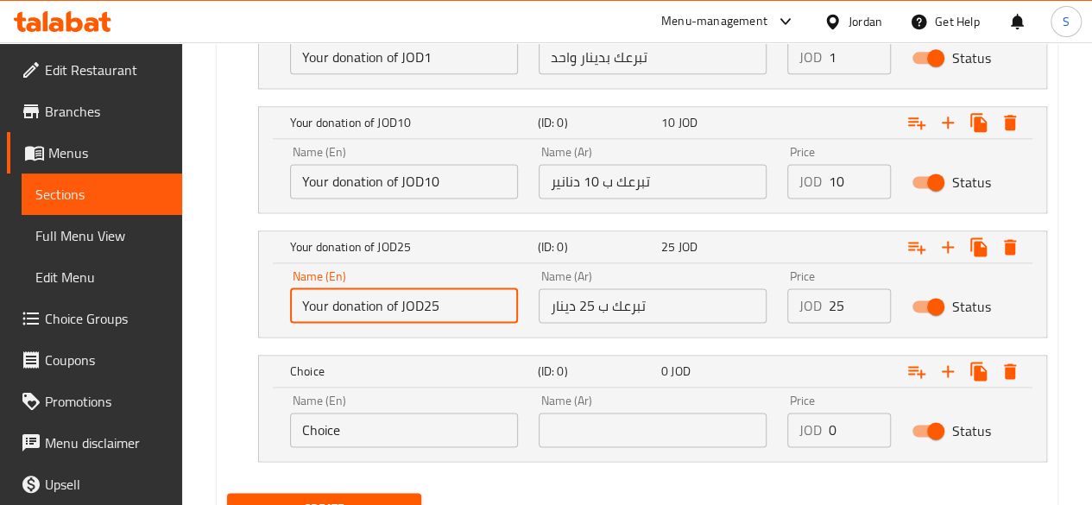
click at [411, 301] on input "Your donation of JOD25" at bounding box center [404, 305] width 228 height 35
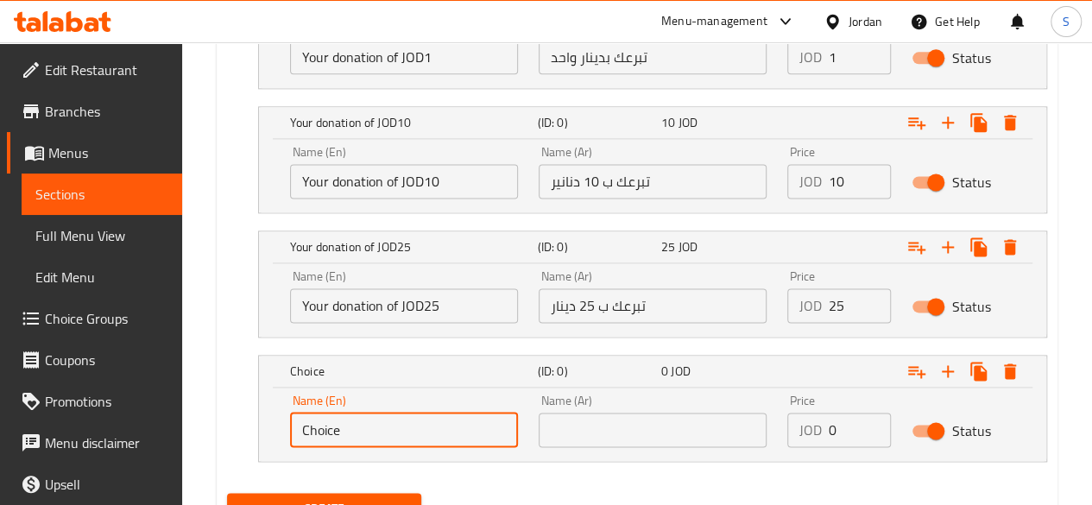
click at [431, 427] on input "Choice" at bounding box center [404, 430] width 228 height 35
paste input "Your donation of JOD25"
type input "Your donation of JOD25"
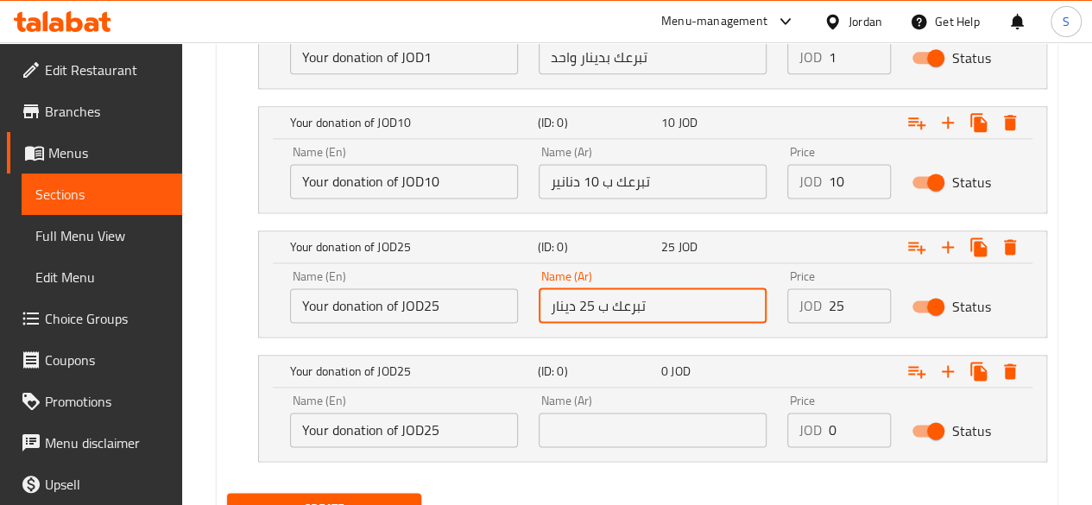
click at [606, 303] on input "تبرعك ب 25 دينار" at bounding box center [653, 305] width 228 height 35
click at [634, 413] on input "text" at bounding box center [653, 430] width 228 height 35
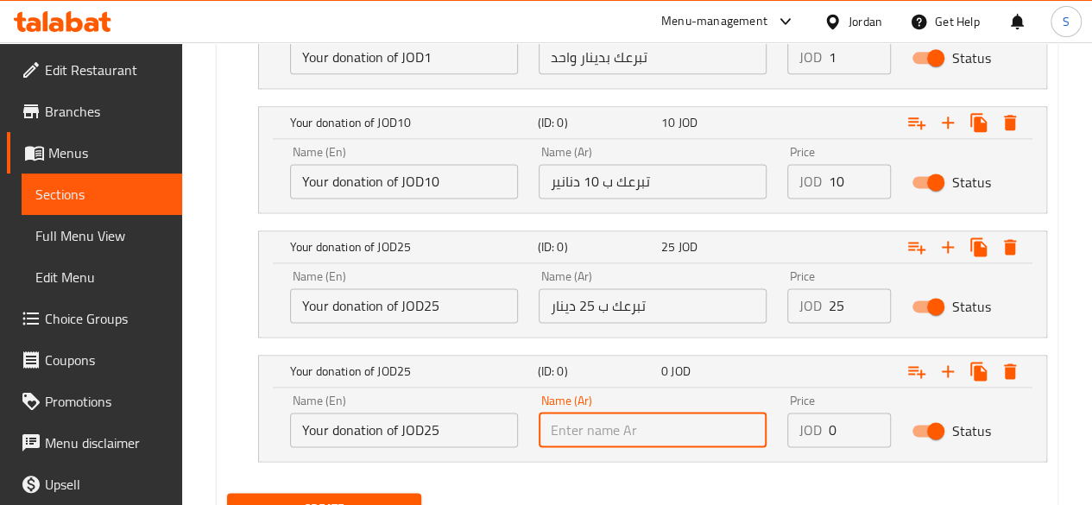
paste input "تبرعك ب 25 دينار"
click at [580, 426] on input "تبرعك ب 25 دينار" at bounding box center [653, 430] width 228 height 35
click at [584, 427] on input "تبرعك ب 5 دينار" at bounding box center [653, 430] width 228 height 35
type input "تبرعك ب 50 دينار"
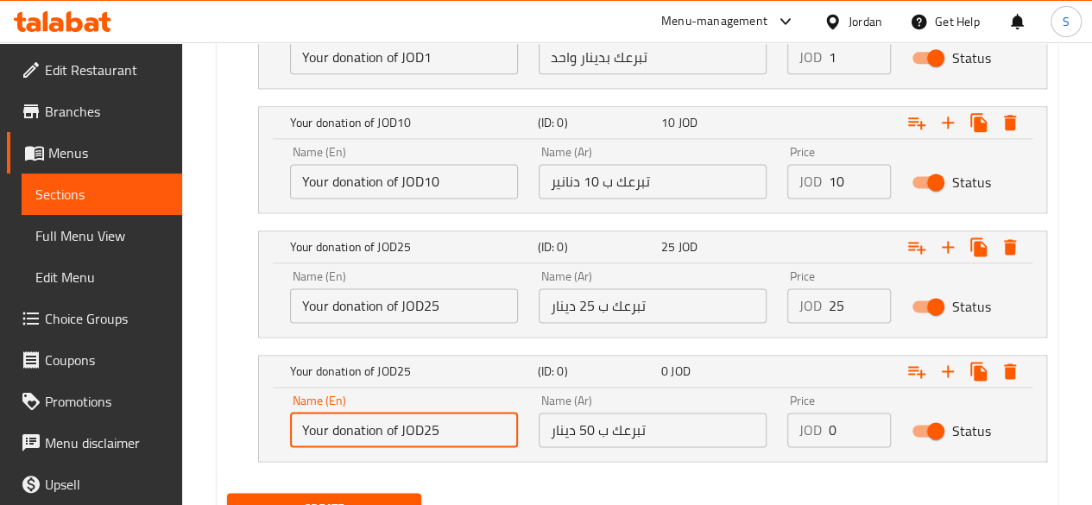
drag, startPoint x: 476, startPoint y: 428, endPoint x: 423, endPoint y: 428, distance: 52.7
click at [423, 428] on input "Your donation of JOD25" at bounding box center [404, 430] width 228 height 35
type input "Your donation of JOD50"
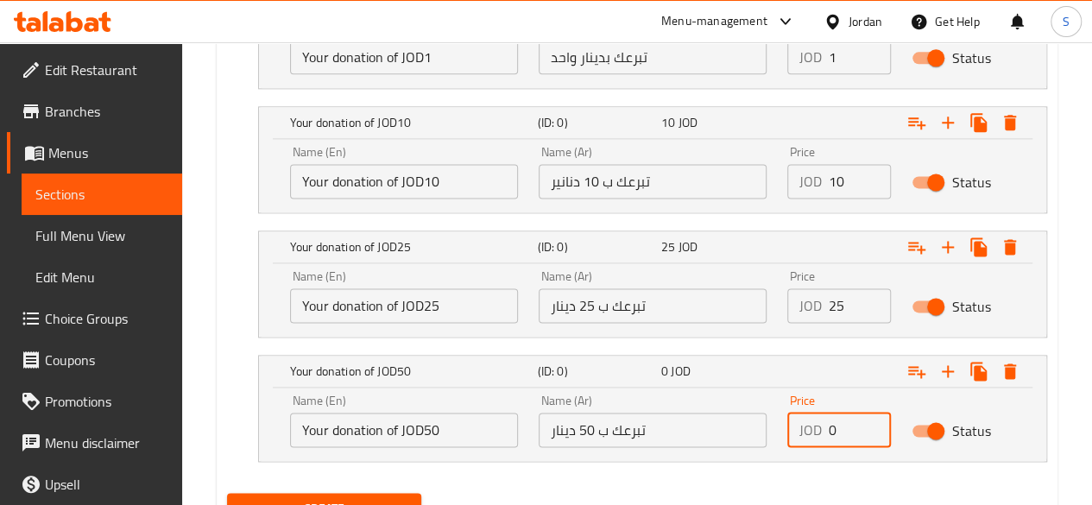
drag, startPoint x: 860, startPoint y: 414, endPoint x: 799, endPoint y: 419, distance: 60.6
click at [799, 419] on div "JOD 0 Price" at bounding box center [839, 430] width 104 height 35
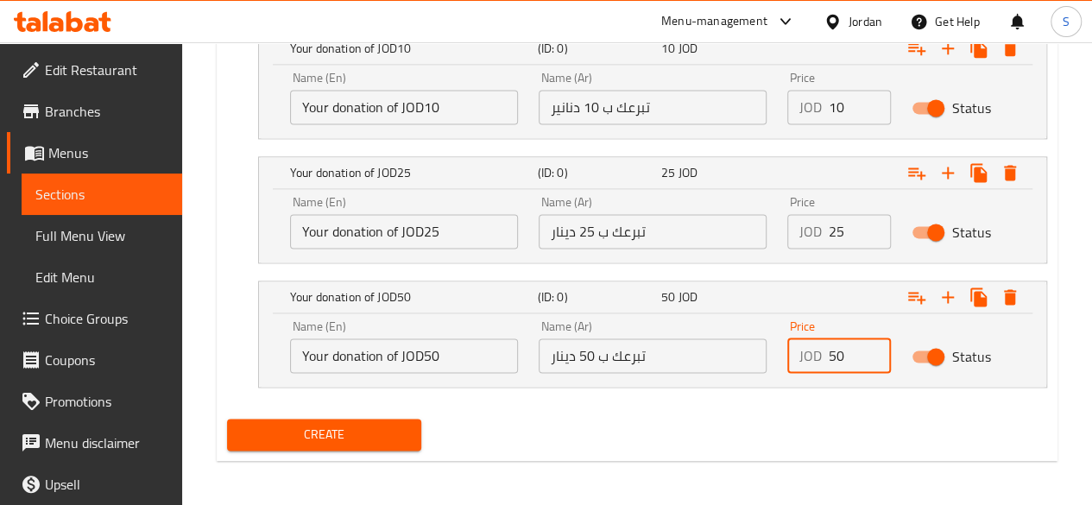
type input "50"
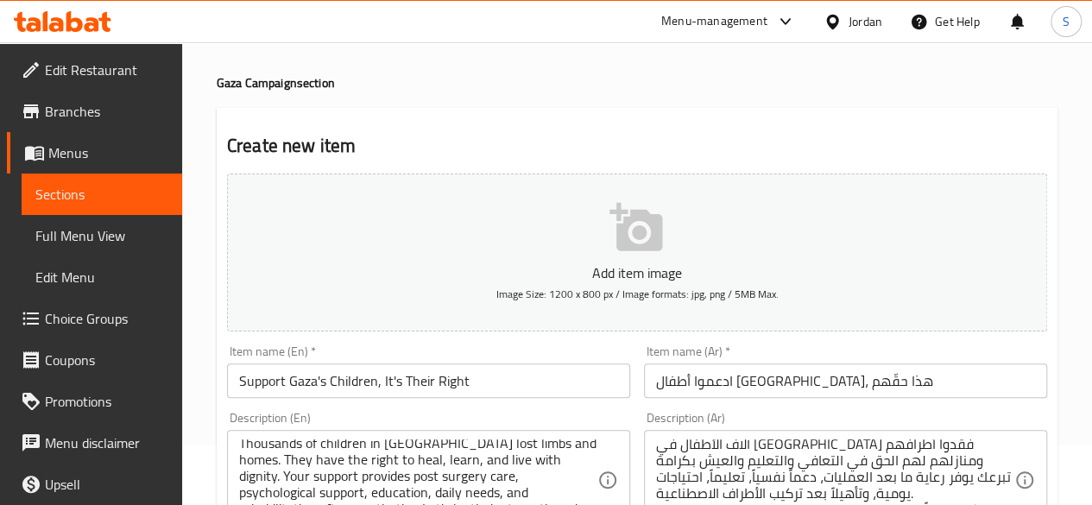
scroll to position [0, 0]
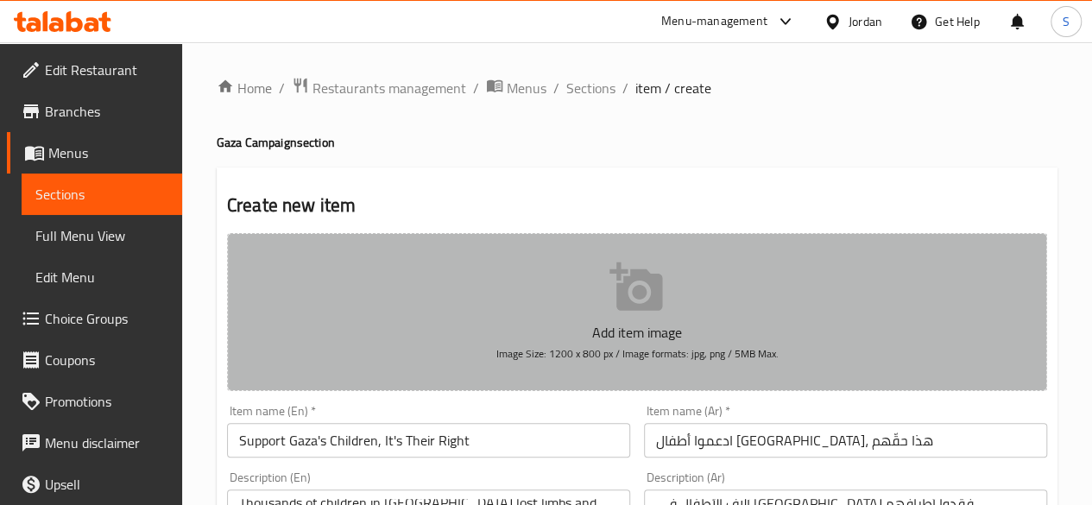
click at [582, 272] on button "Add item image Image Size: 1200 x 800 px / Image formats: jpg, png / 5MB Max." at bounding box center [637, 312] width 820 height 158
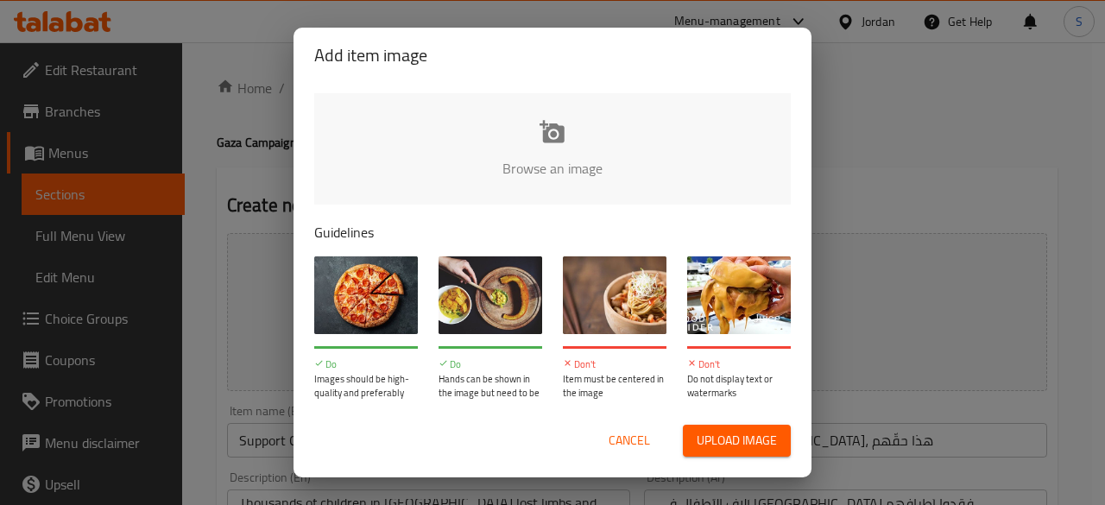
click at [728, 437] on span "Upload image" at bounding box center [737, 441] width 80 height 22
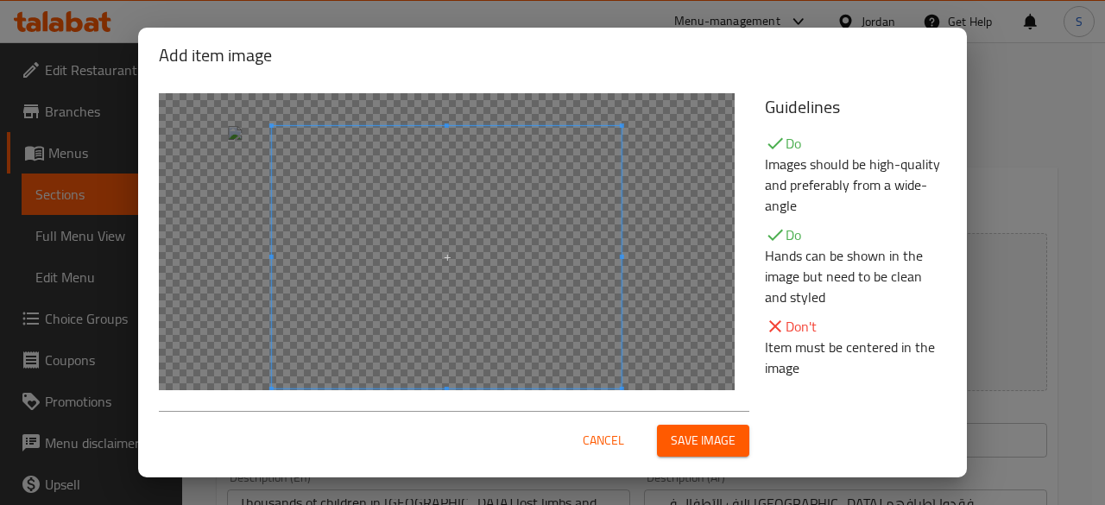
click at [598, 317] on span at bounding box center [447, 257] width 350 height 262
click at [625, 313] on div at bounding box center [447, 257] width 576 height 328
click at [581, 313] on span at bounding box center [424, 257] width 350 height 262
click at [709, 449] on span "Save image" at bounding box center [703, 441] width 65 height 22
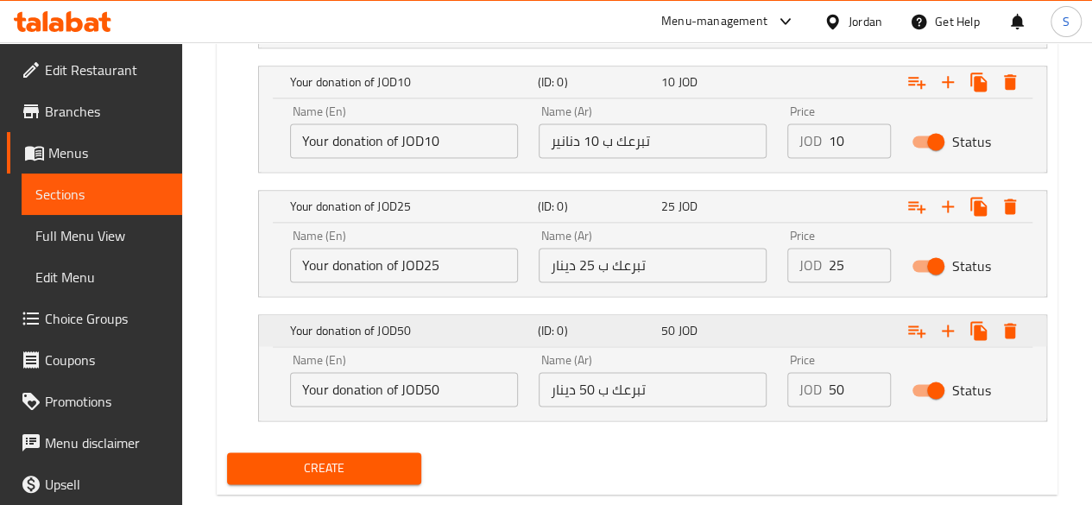
scroll to position [1172, 0]
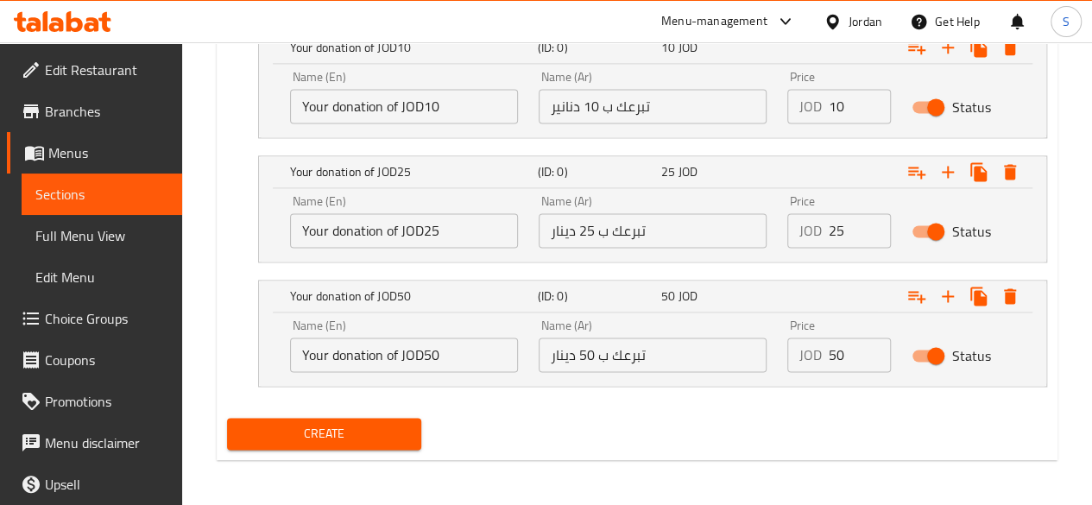
click at [392, 423] on span "Create" at bounding box center [324, 434] width 167 height 22
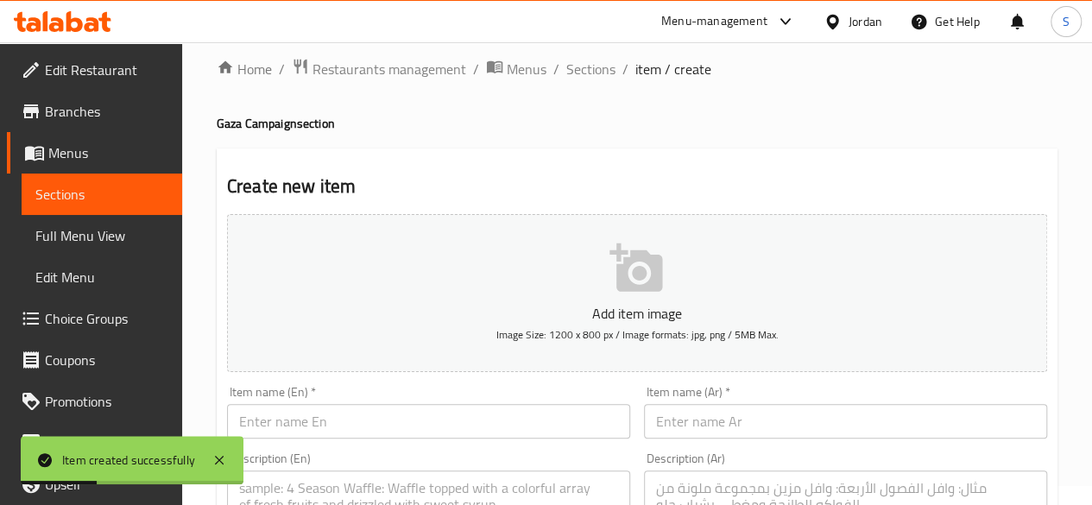
scroll to position [0, 0]
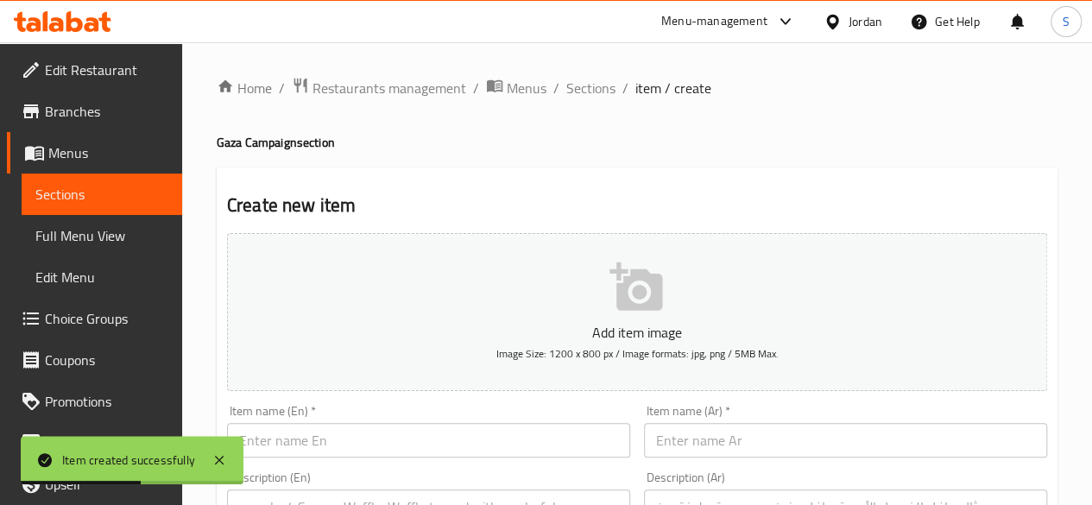
click at [104, 69] on span "Edit Restaurant" at bounding box center [106, 70] width 123 height 21
